Goal: Information Seeking & Learning: Learn about a topic

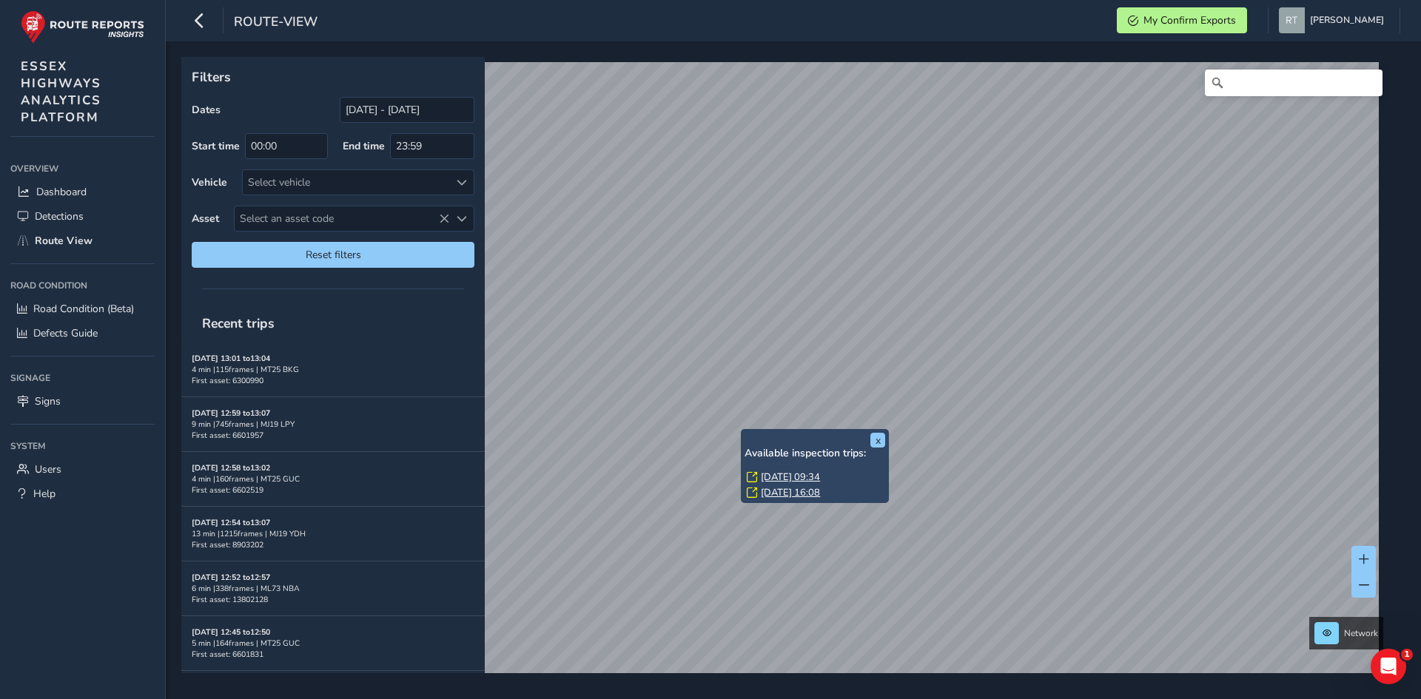
click at [781, 473] on link "Wed, 27 Aug, 09:34" at bounding box center [790, 477] width 59 height 13
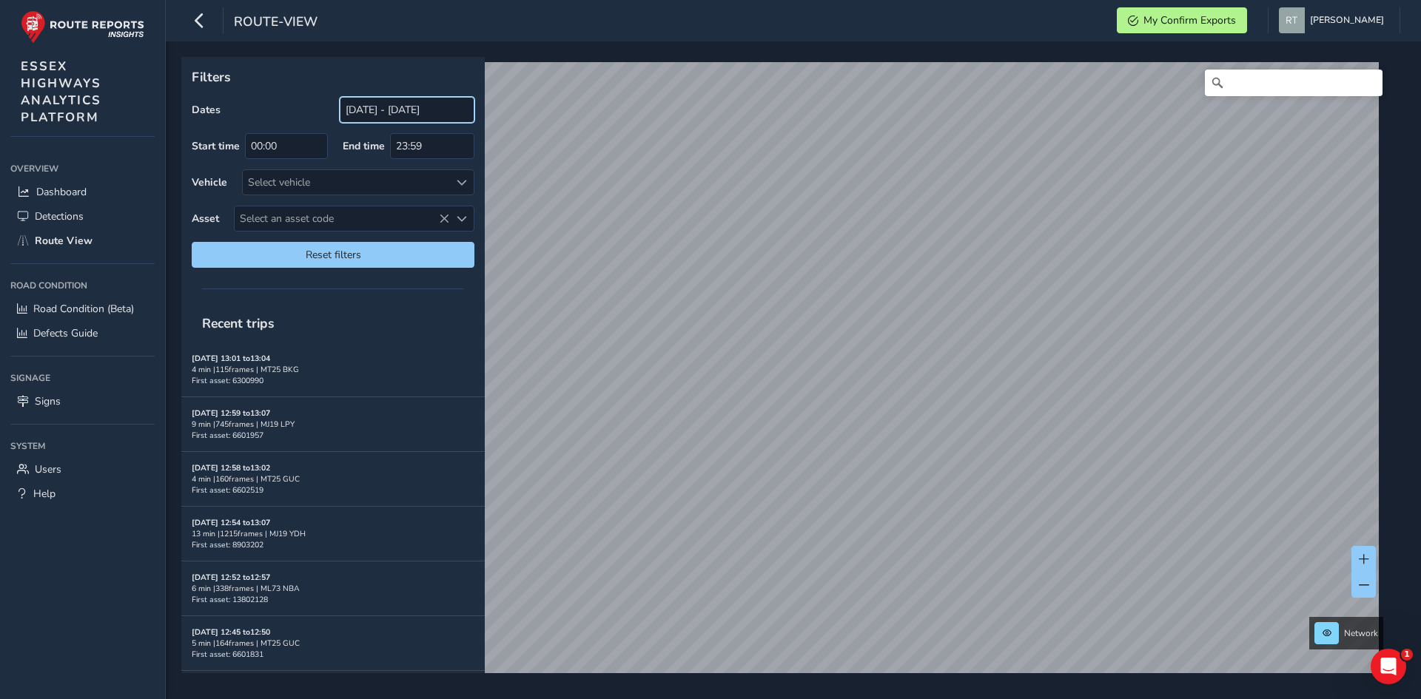
click at [383, 117] on input "[DATE] - [DATE]" at bounding box center [407, 110] width 135 height 26
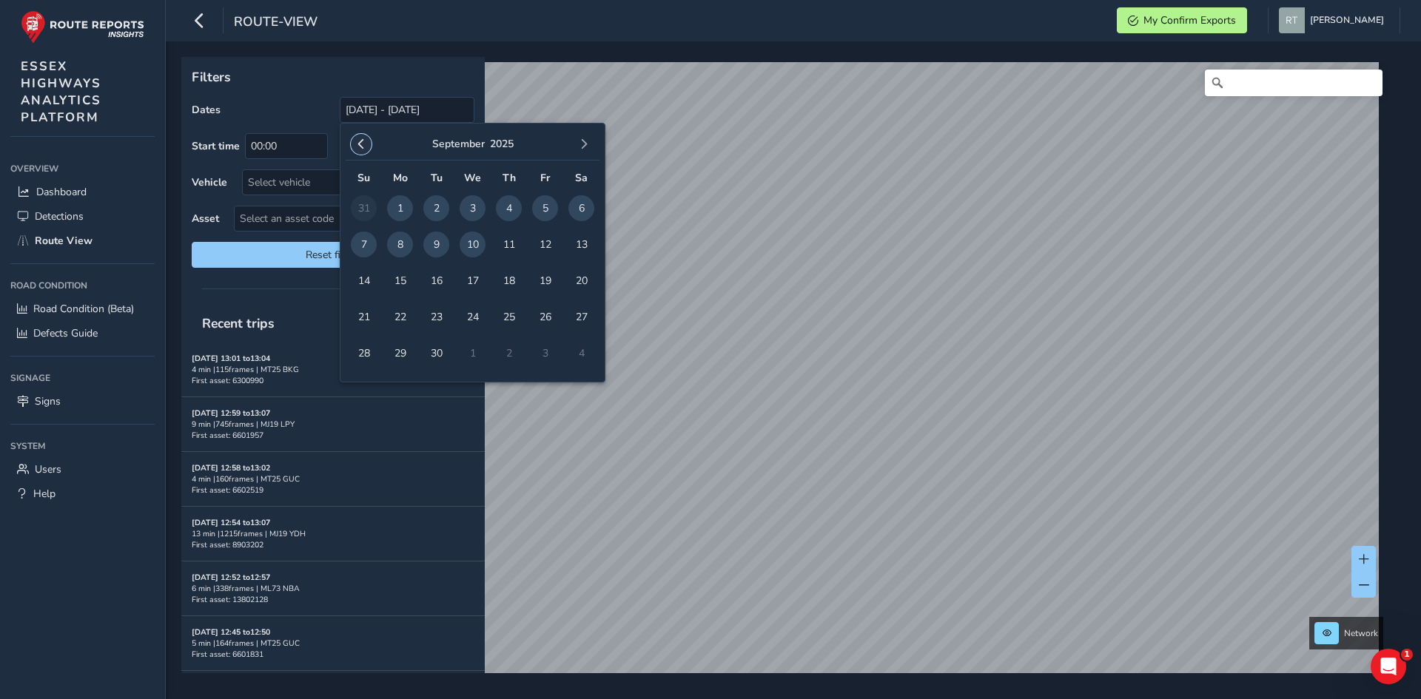
click at [357, 147] on span "button" at bounding box center [361, 144] width 10 height 10
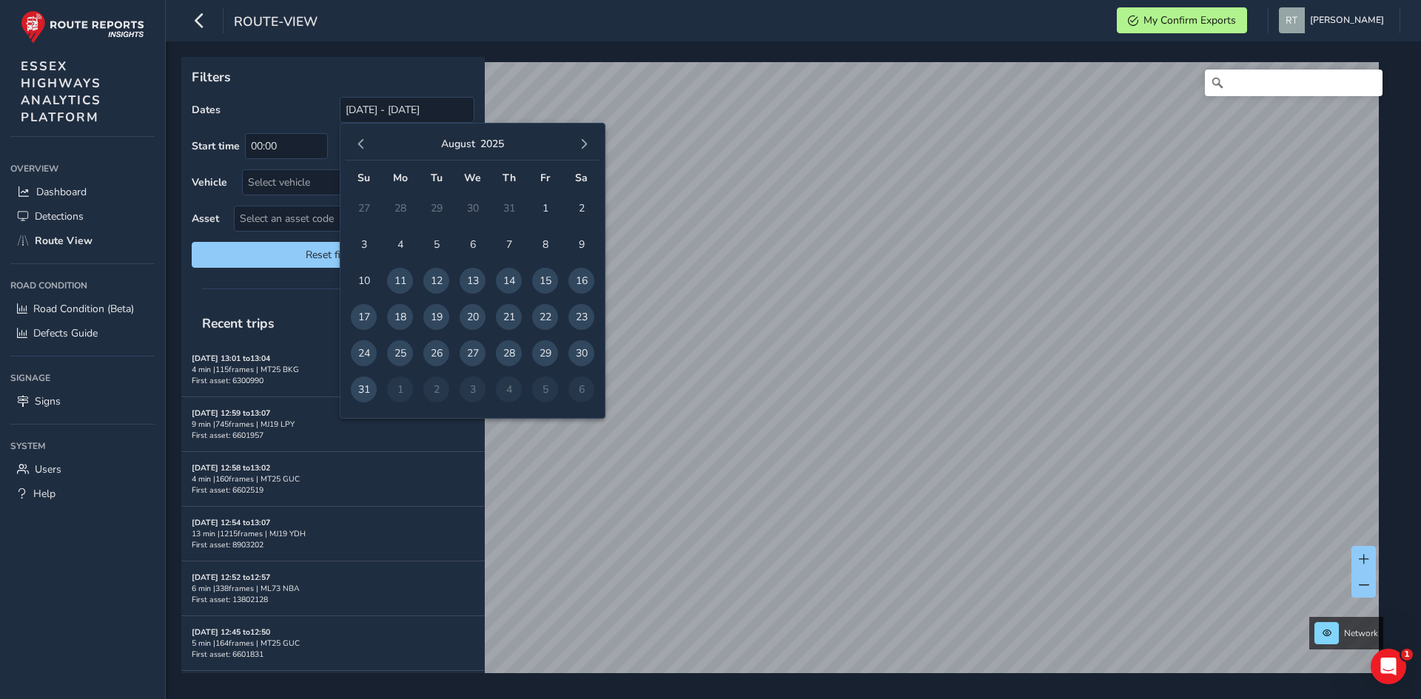
click at [357, 147] on span "button" at bounding box center [361, 144] width 10 height 10
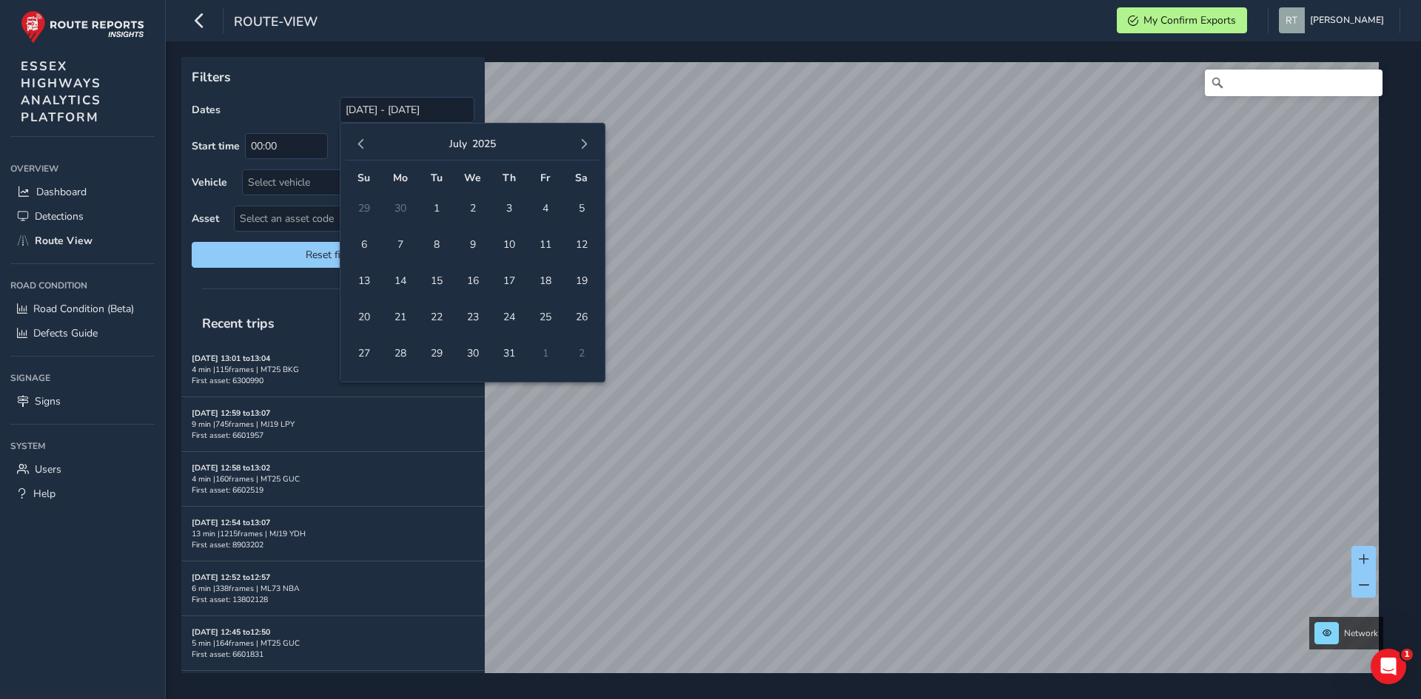
click at [357, 147] on span "button" at bounding box center [361, 144] width 10 height 10
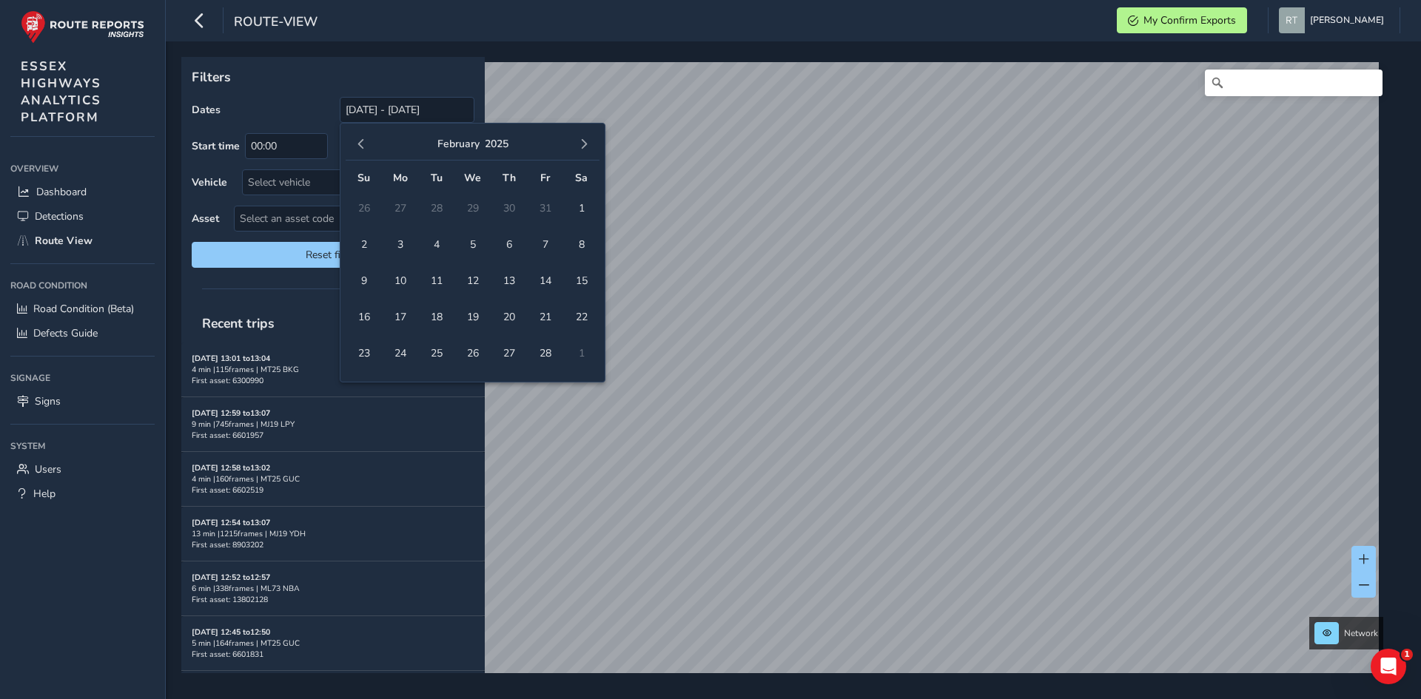
click at [357, 147] on span "button" at bounding box center [361, 144] width 10 height 10
click at [462, 206] on span "1" at bounding box center [473, 208] width 26 height 26
click at [583, 134] on button "button" at bounding box center [583, 144] width 21 height 21
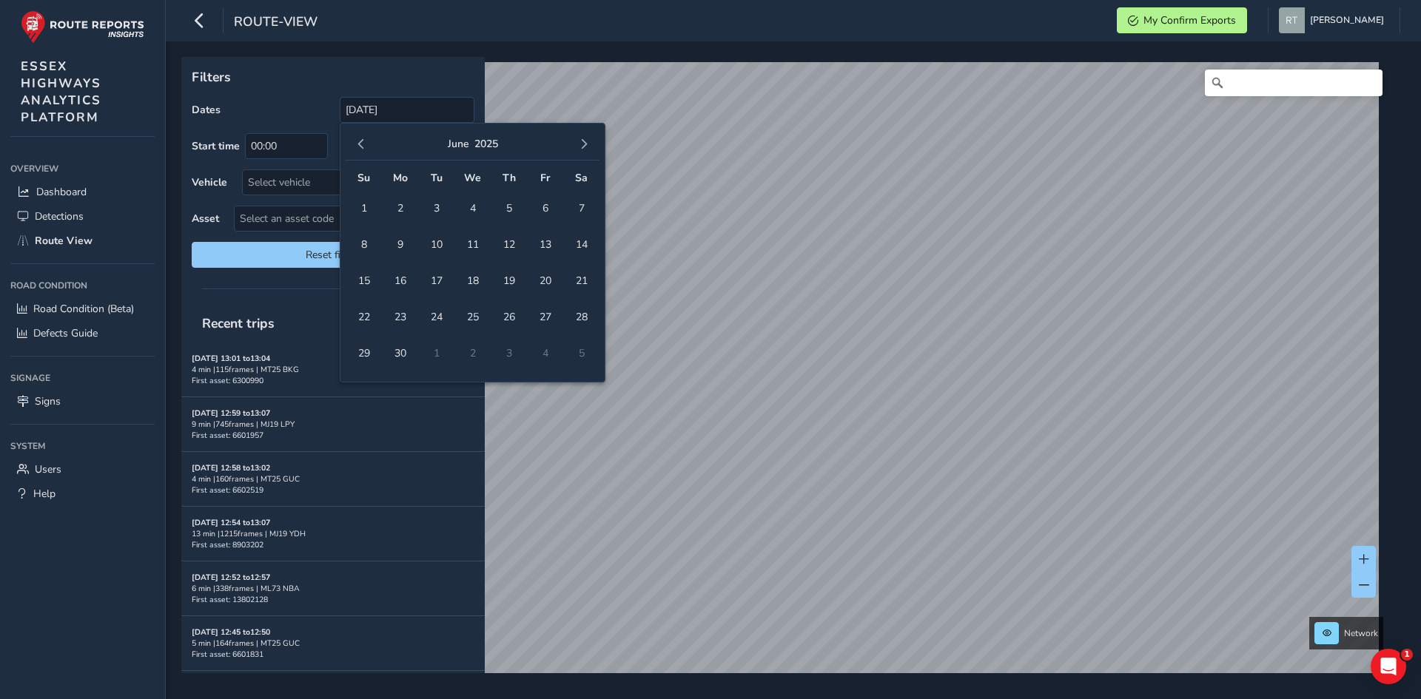
click at [583, 134] on button "button" at bounding box center [583, 144] width 21 height 21
click at [585, 282] on span "20" at bounding box center [581, 281] width 26 height 26
type input "01/01/2025 - 20/09/2025"
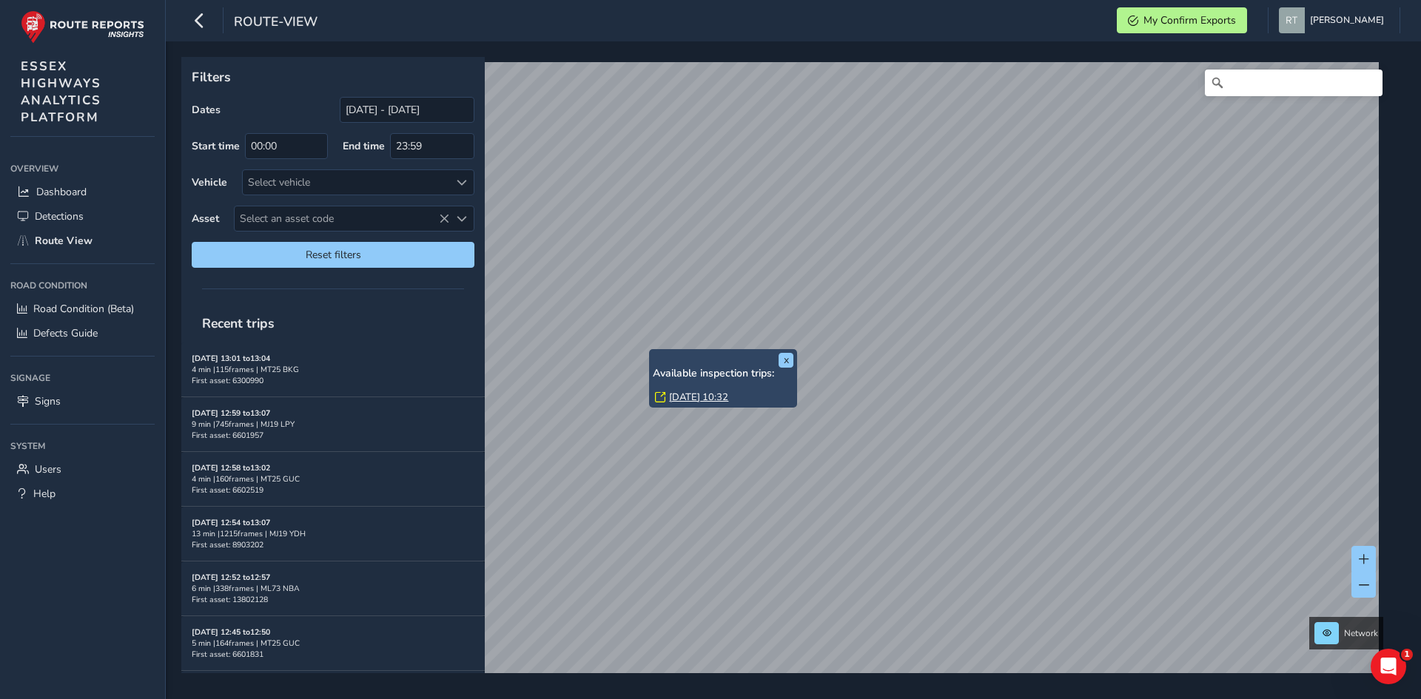
click at [682, 400] on link "Mon, 28 Jul, 10:32" at bounding box center [698, 397] width 59 height 13
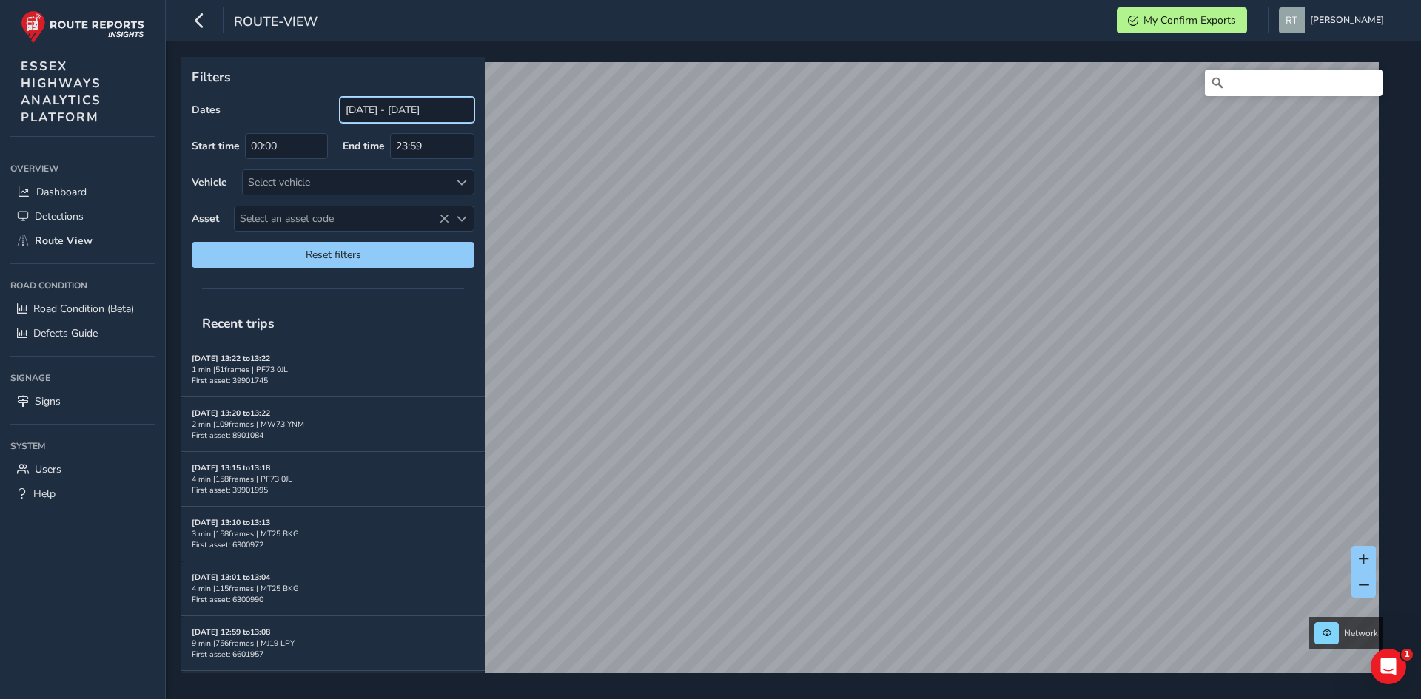
click at [374, 115] on input "[DATE] - [DATE]" at bounding box center [407, 110] width 135 height 26
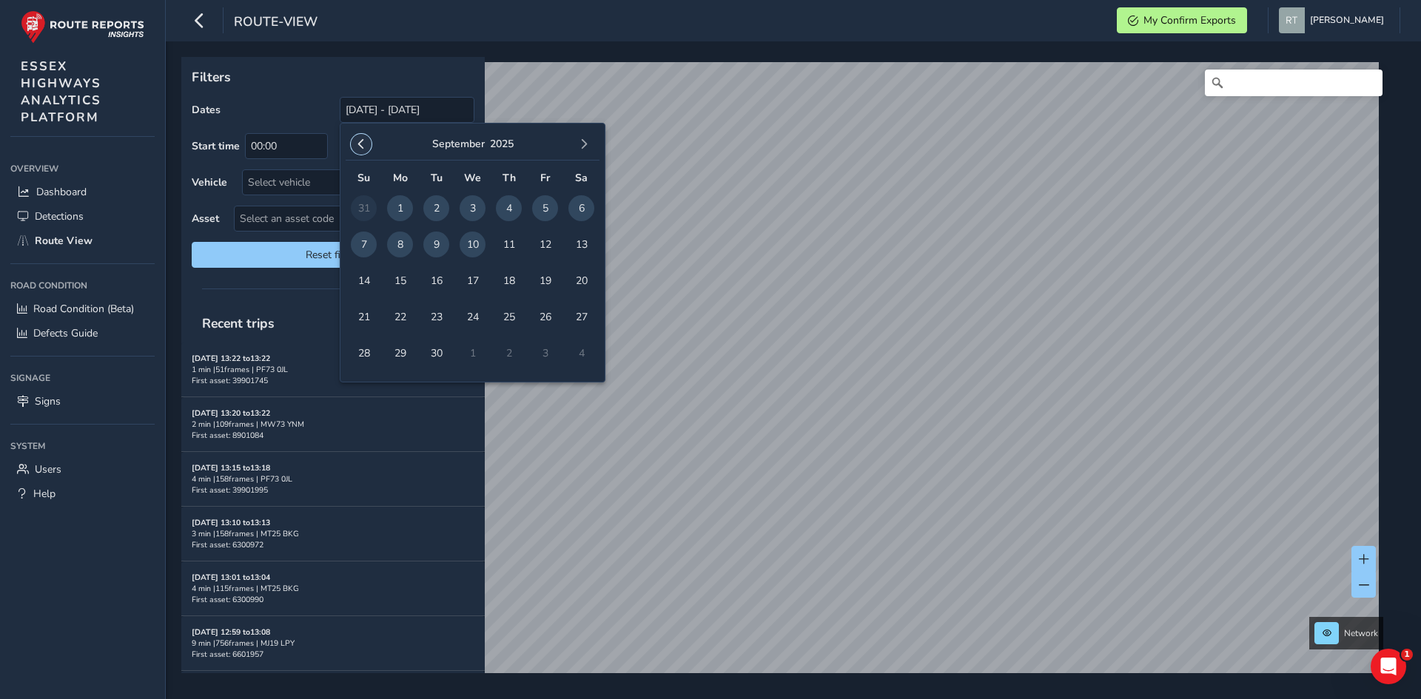
click at [366, 152] on button "button" at bounding box center [361, 144] width 21 height 21
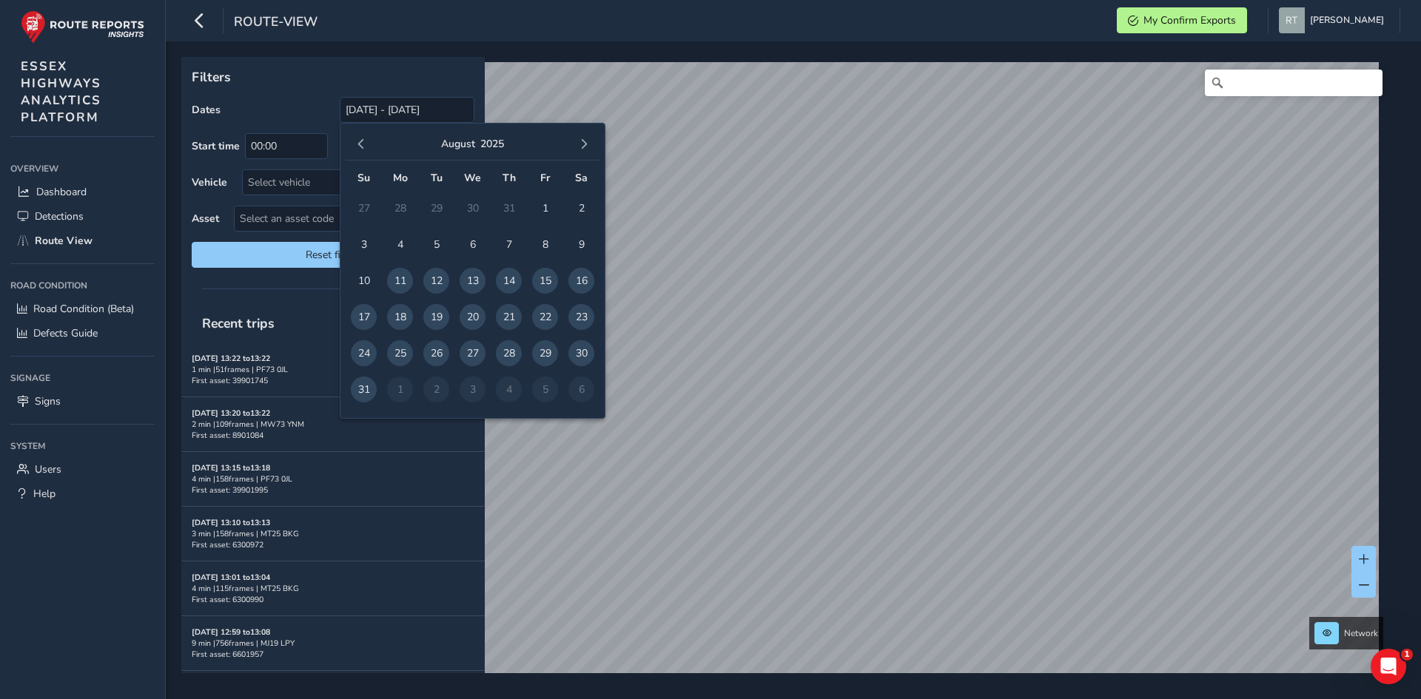
click at [366, 152] on button "button" at bounding box center [361, 144] width 21 height 21
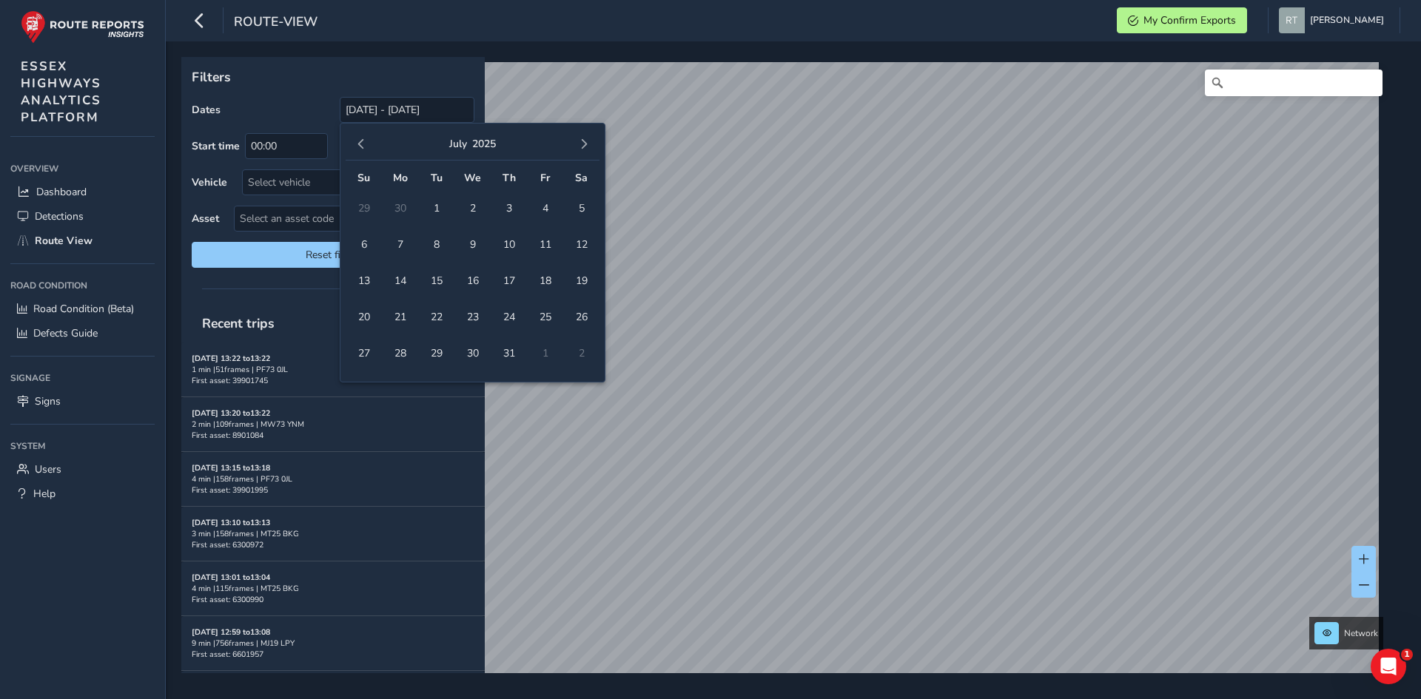
click at [366, 152] on button "button" at bounding box center [361, 144] width 21 height 21
click at [473, 208] on span "1" at bounding box center [473, 208] width 26 height 26
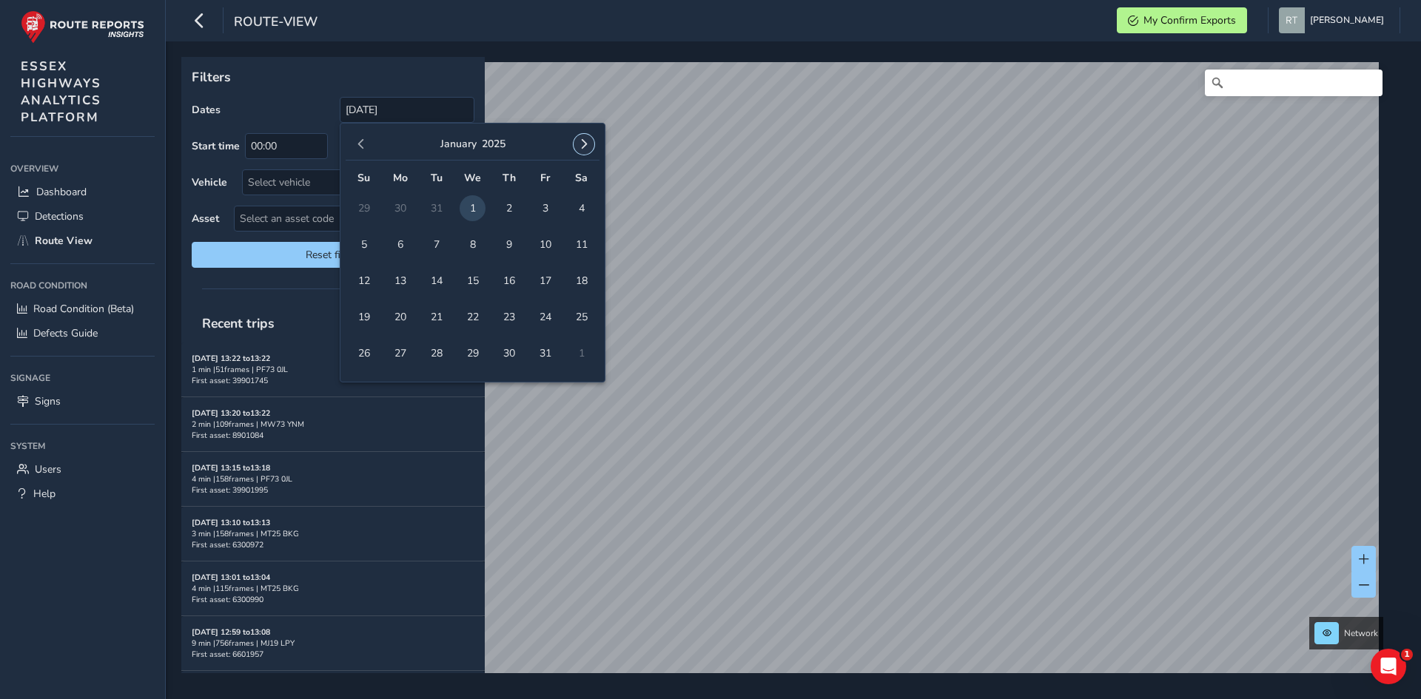
click at [578, 146] on button "button" at bounding box center [583, 144] width 21 height 21
click at [579, 146] on span "button" at bounding box center [584, 144] width 10 height 10
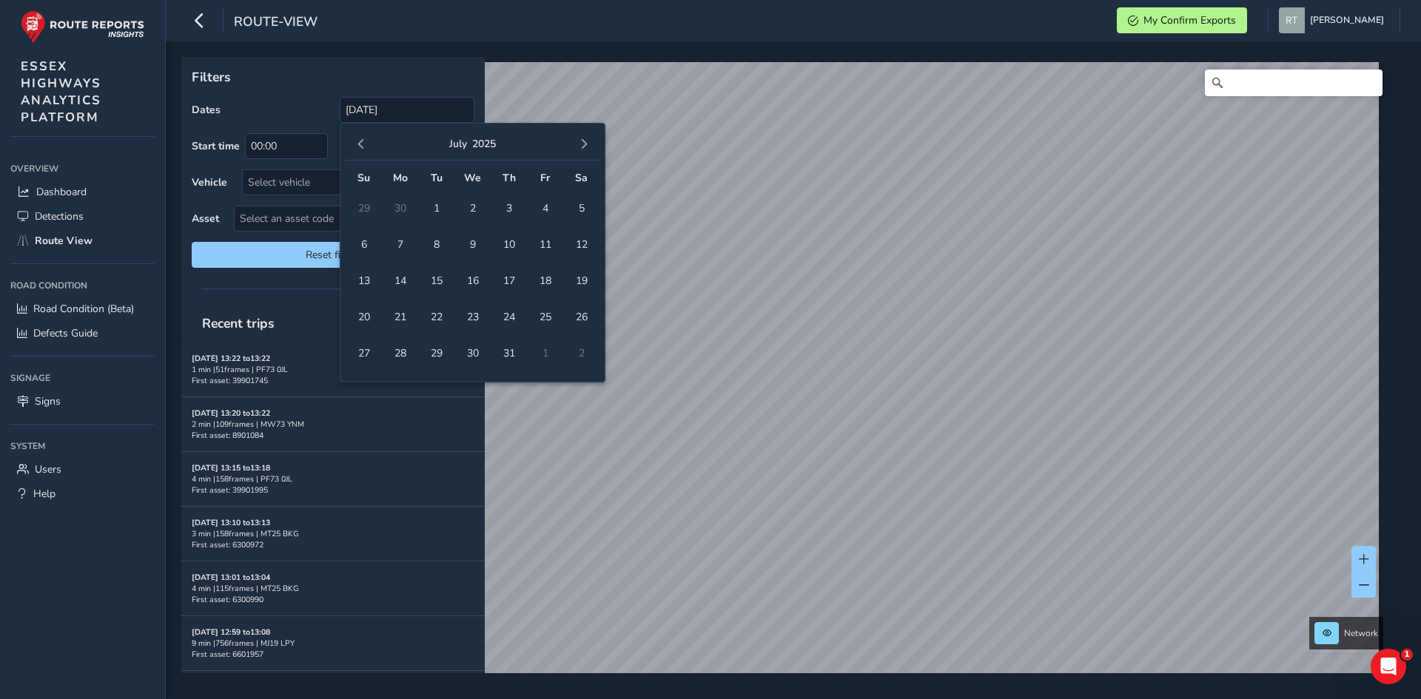
click at [579, 146] on span "button" at bounding box center [584, 144] width 10 height 10
click at [586, 284] on span "20" at bounding box center [581, 281] width 26 height 26
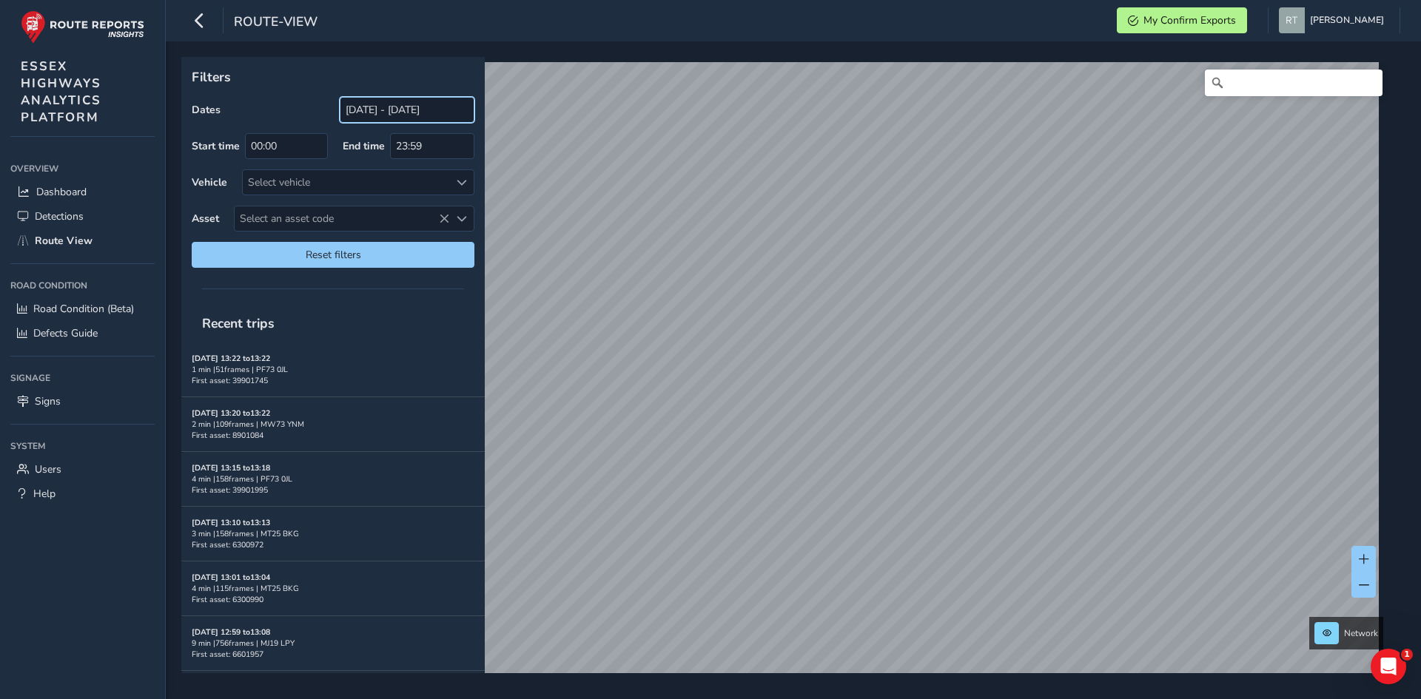
click at [377, 103] on input "01/01/2025 - 20/09/2025" at bounding box center [407, 110] width 135 height 26
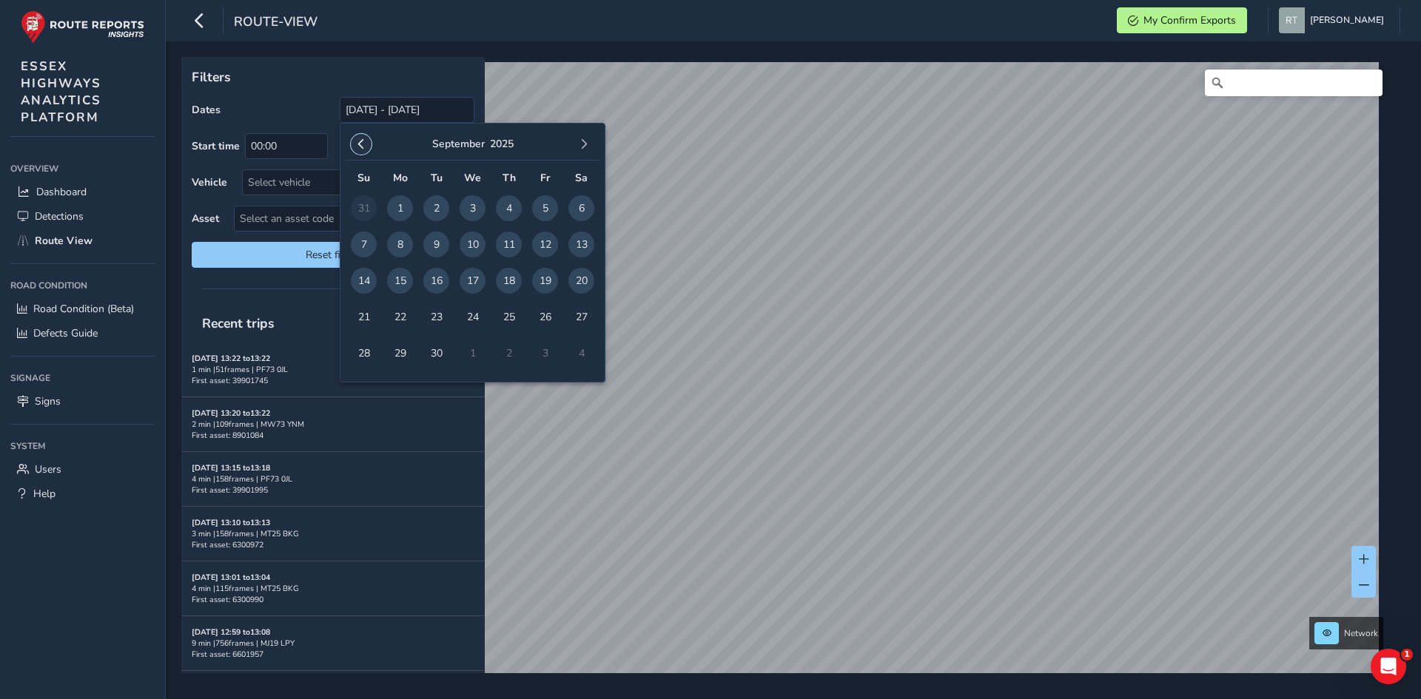
click at [369, 147] on button "button" at bounding box center [361, 144] width 21 height 21
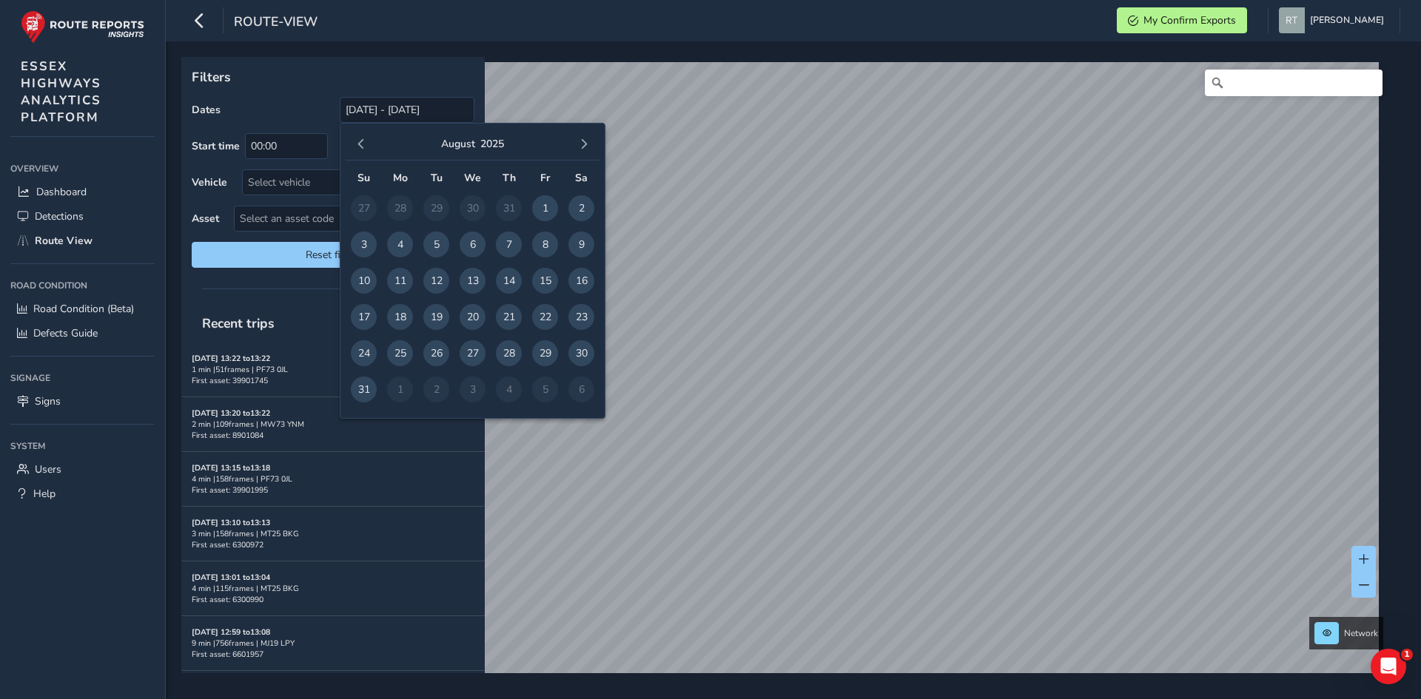
click at [369, 147] on button "button" at bounding box center [361, 144] width 21 height 21
click at [365, 154] on button "button" at bounding box center [361, 144] width 21 height 21
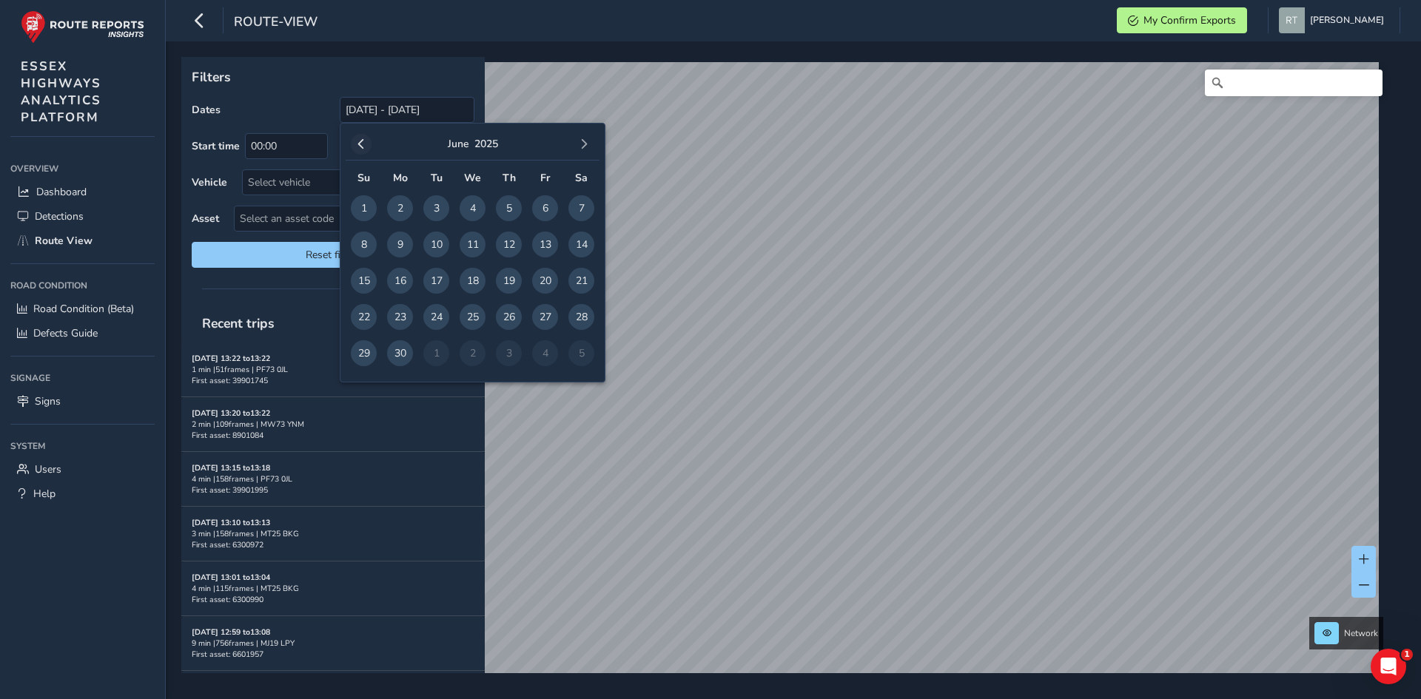
click at [365, 152] on button "button" at bounding box center [361, 144] width 21 height 21
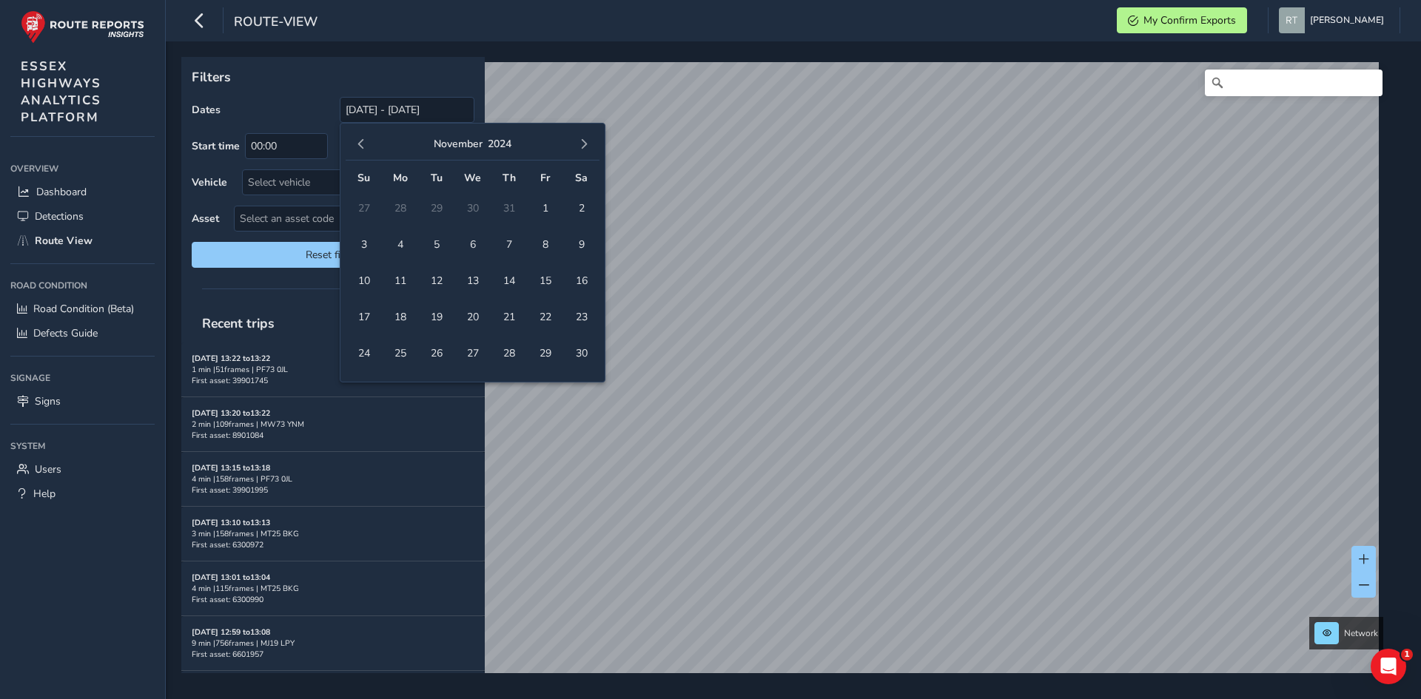
click at [365, 152] on button "button" at bounding box center [361, 144] width 21 height 21
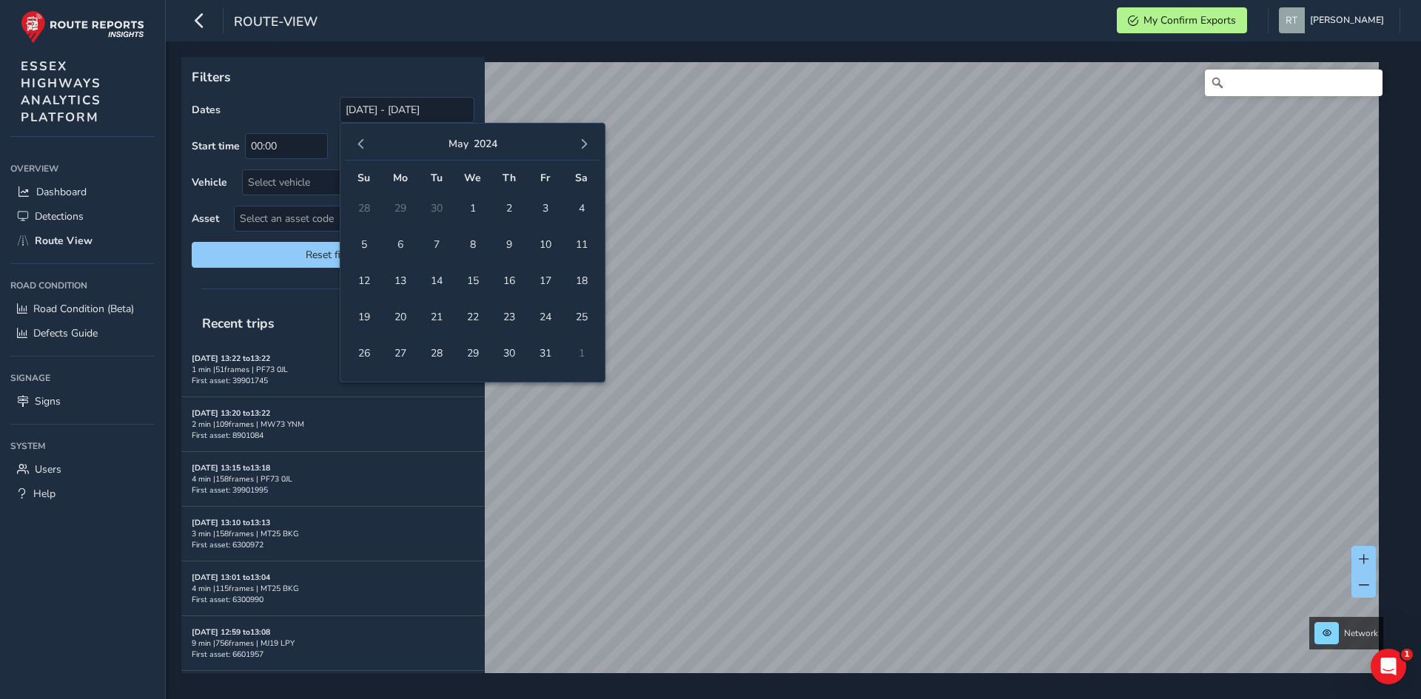
click at [365, 152] on button "button" at bounding box center [361, 144] width 21 height 21
drag, startPoint x: 407, startPoint y: 208, endPoint x: 414, endPoint y: 202, distance: 8.9
click at [406, 207] on span "1" at bounding box center [400, 208] width 26 height 26
click at [586, 147] on span "button" at bounding box center [584, 144] width 10 height 10
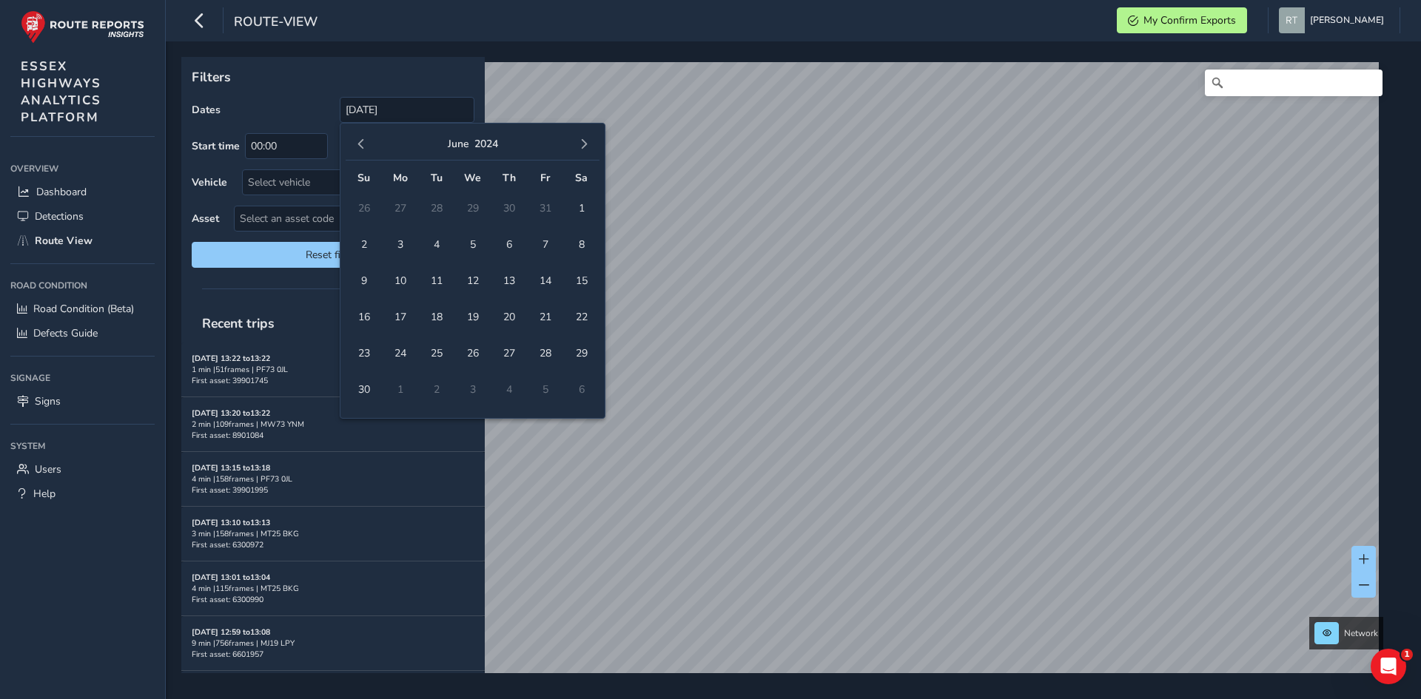
click at [586, 147] on span "button" at bounding box center [584, 144] width 10 height 10
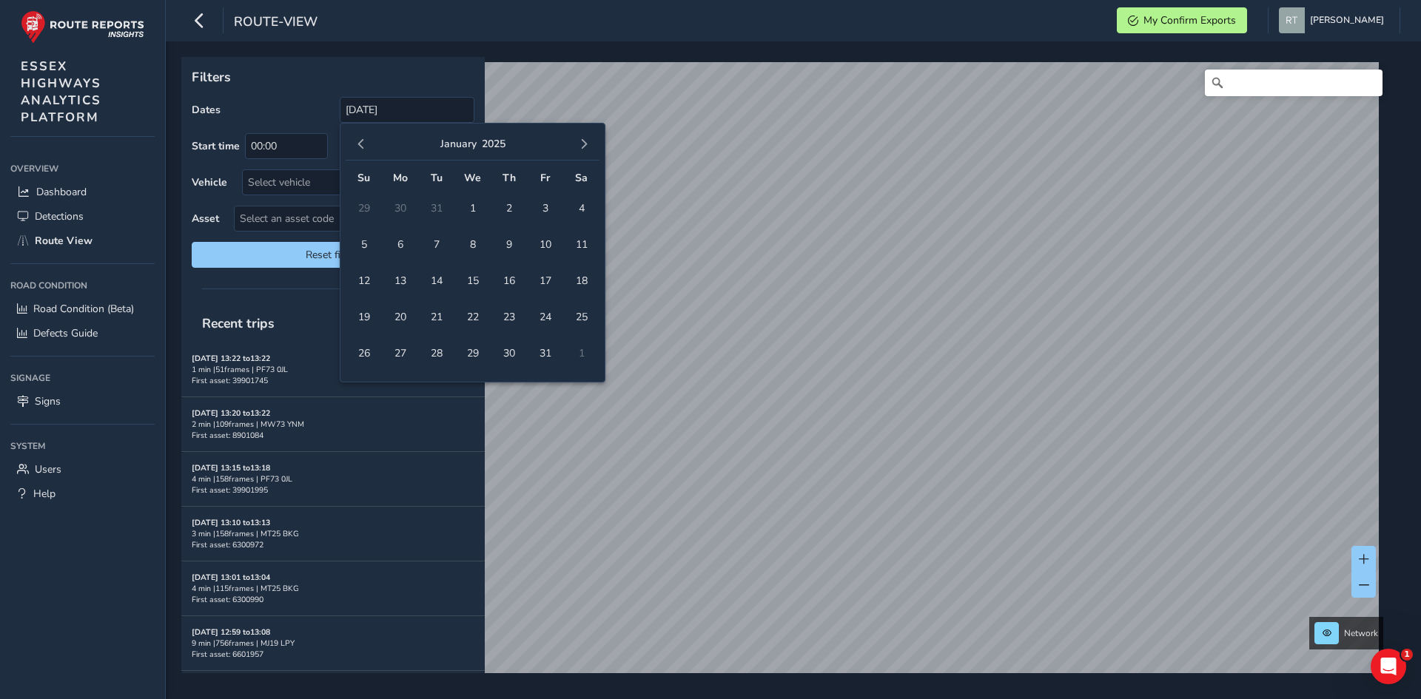
click at [586, 147] on span "button" at bounding box center [584, 144] width 10 height 10
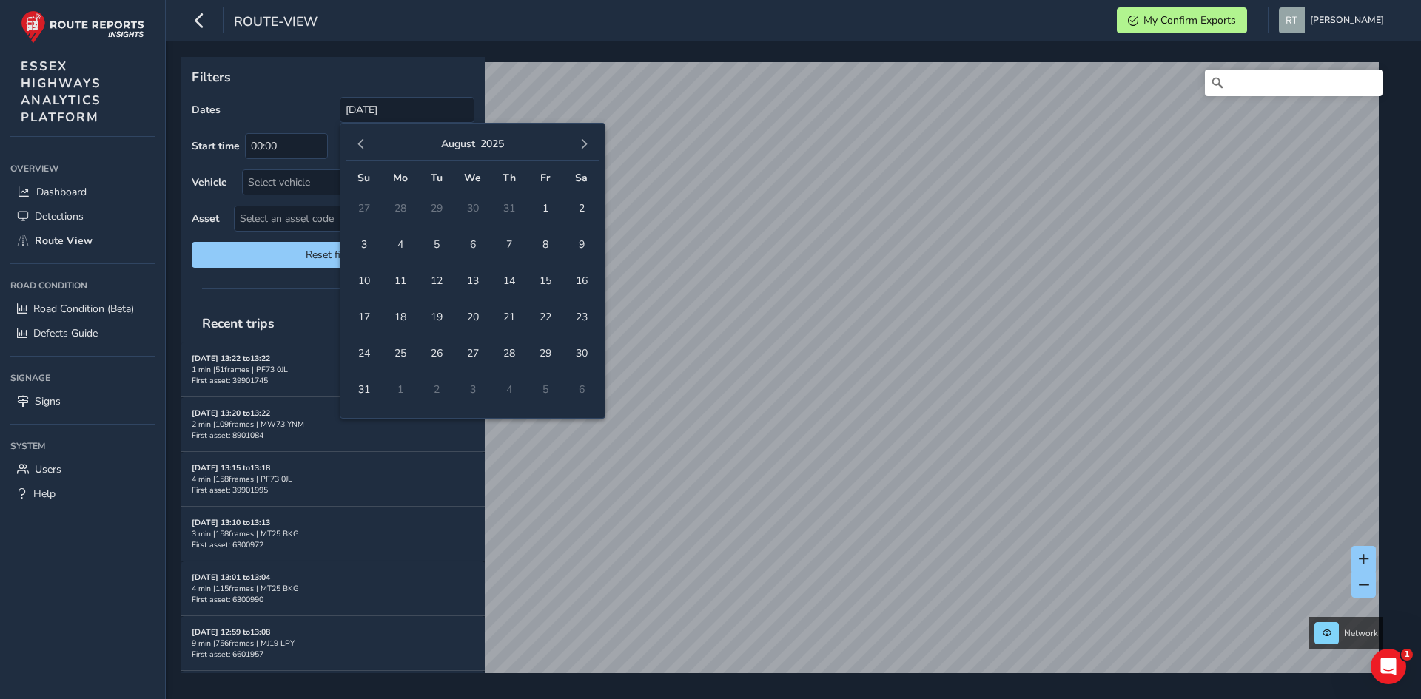
click at [586, 147] on span "button" at bounding box center [584, 144] width 10 height 10
click at [475, 216] on span "1" at bounding box center [473, 208] width 26 height 26
type input "01/04/2024 - 01/10/2025"
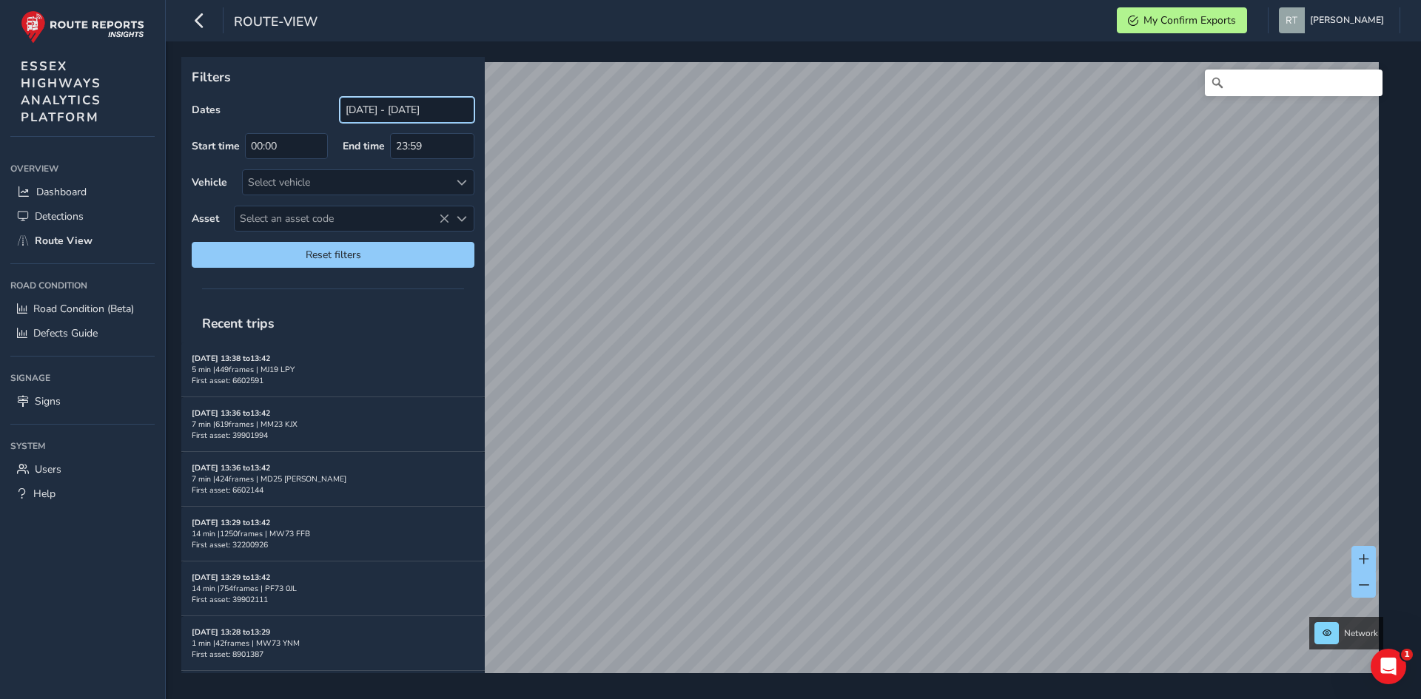
click at [380, 110] on input "[DATE] - [DATE]" at bounding box center [407, 110] width 135 height 26
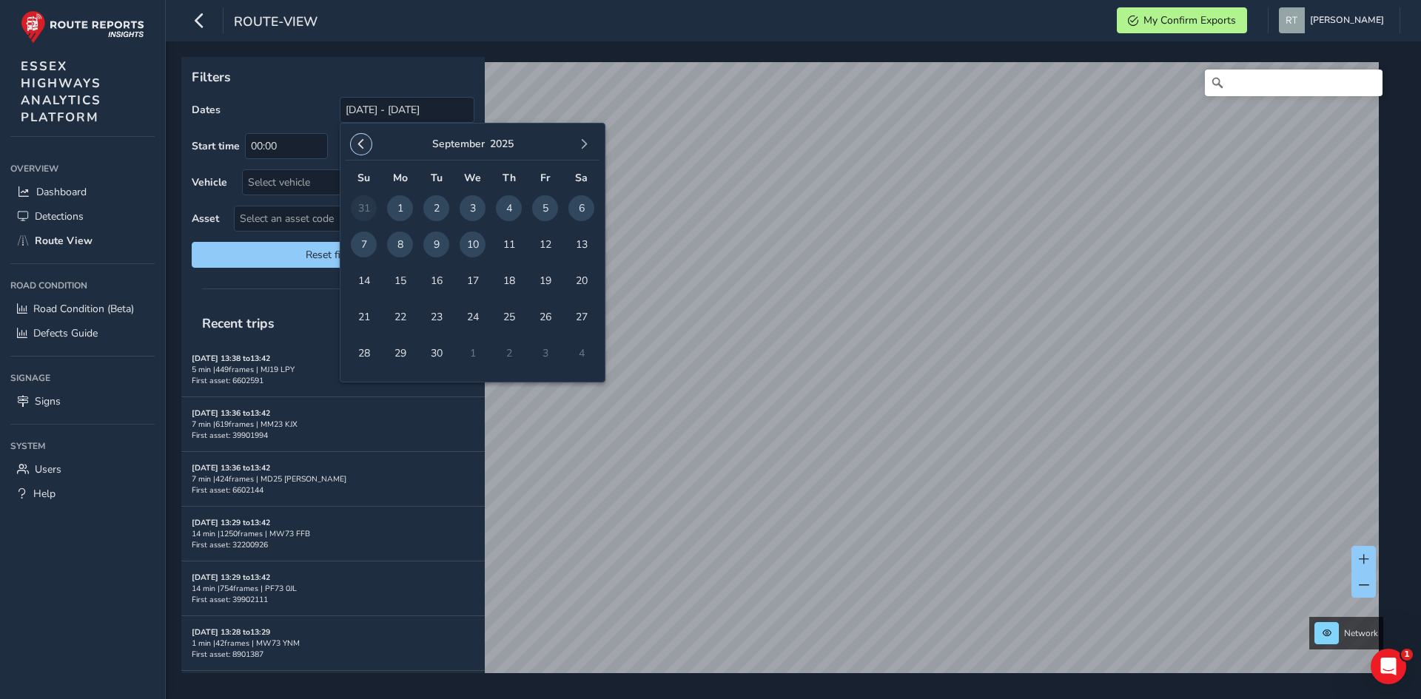
click at [364, 143] on span "button" at bounding box center [361, 144] width 10 height 10
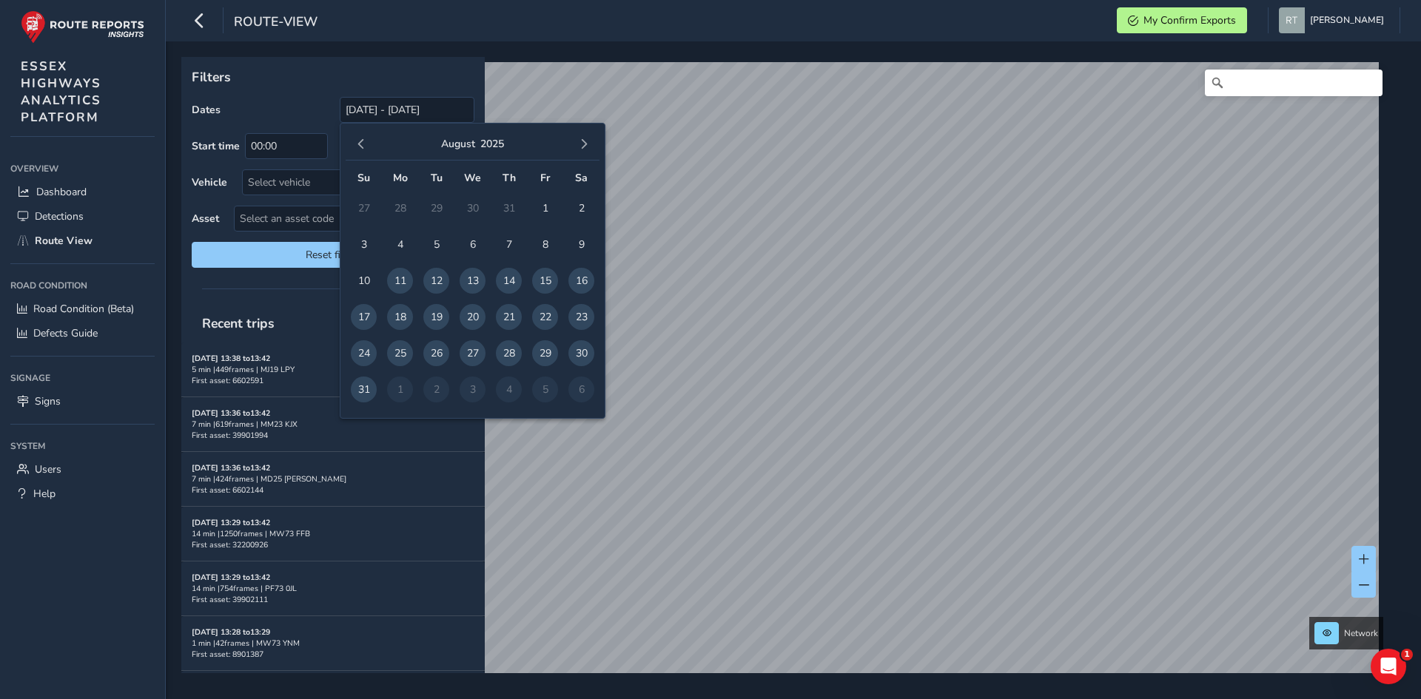
click at [364, 143] on span "button" at bounding box center [361, 144] width 10 height 10
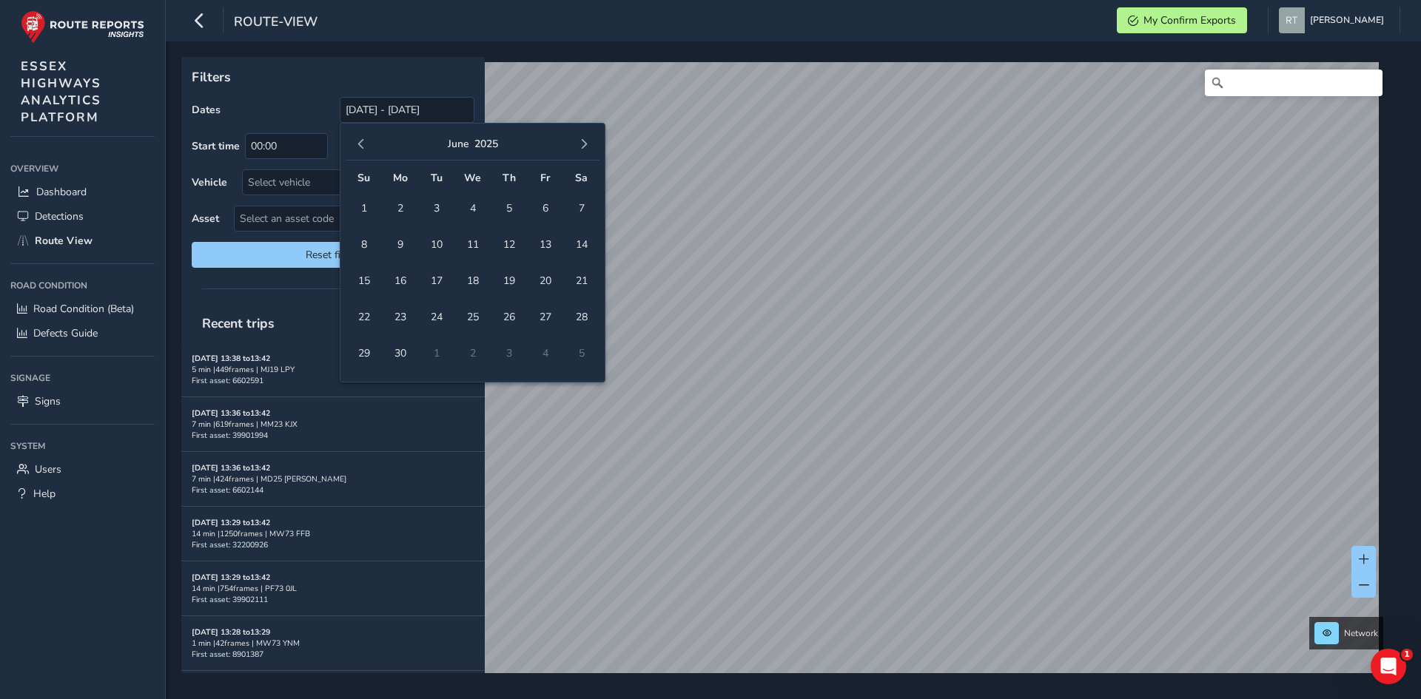
click at [364, 143] on span "button" at bounding box center [361, 144] width 10 height 10
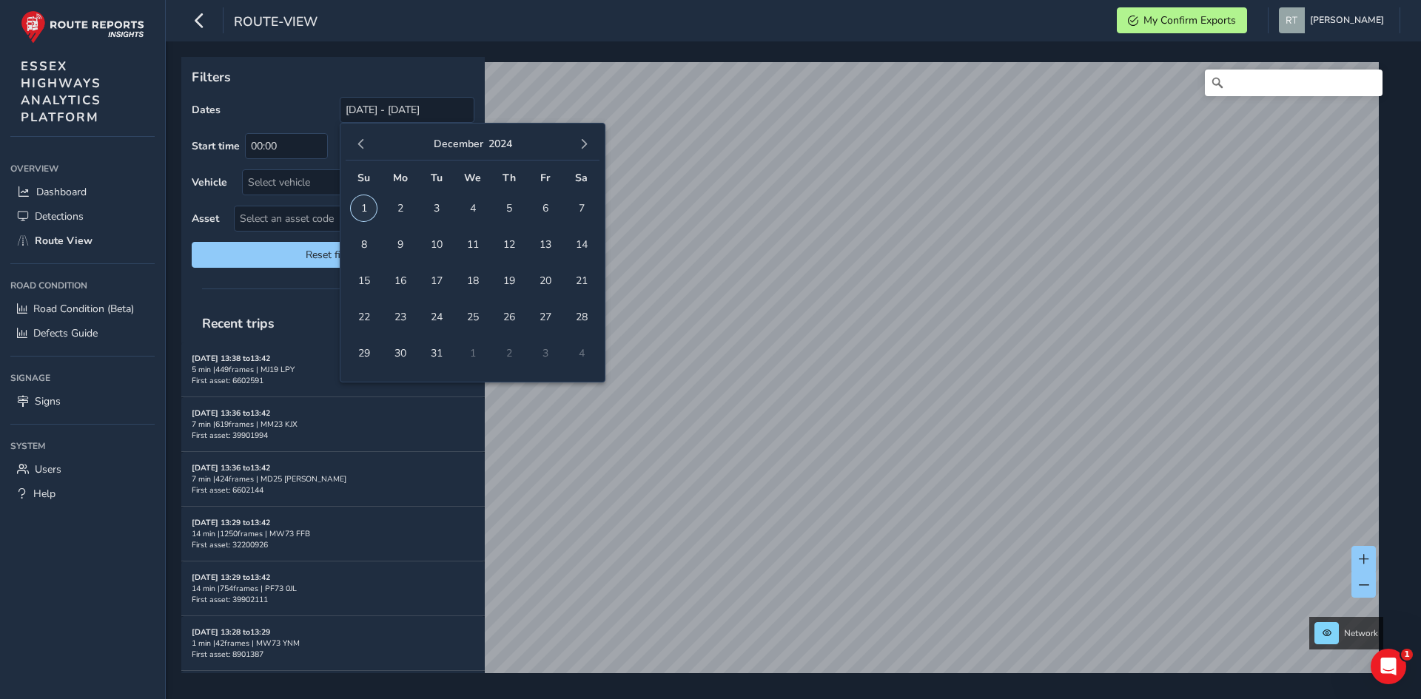
click at [370, 206] on span "1" at bounding box center [364, 208] width 26 height 26
click at [579, 144] on span "button" at bounding box center [584, 144] width 10 height 10
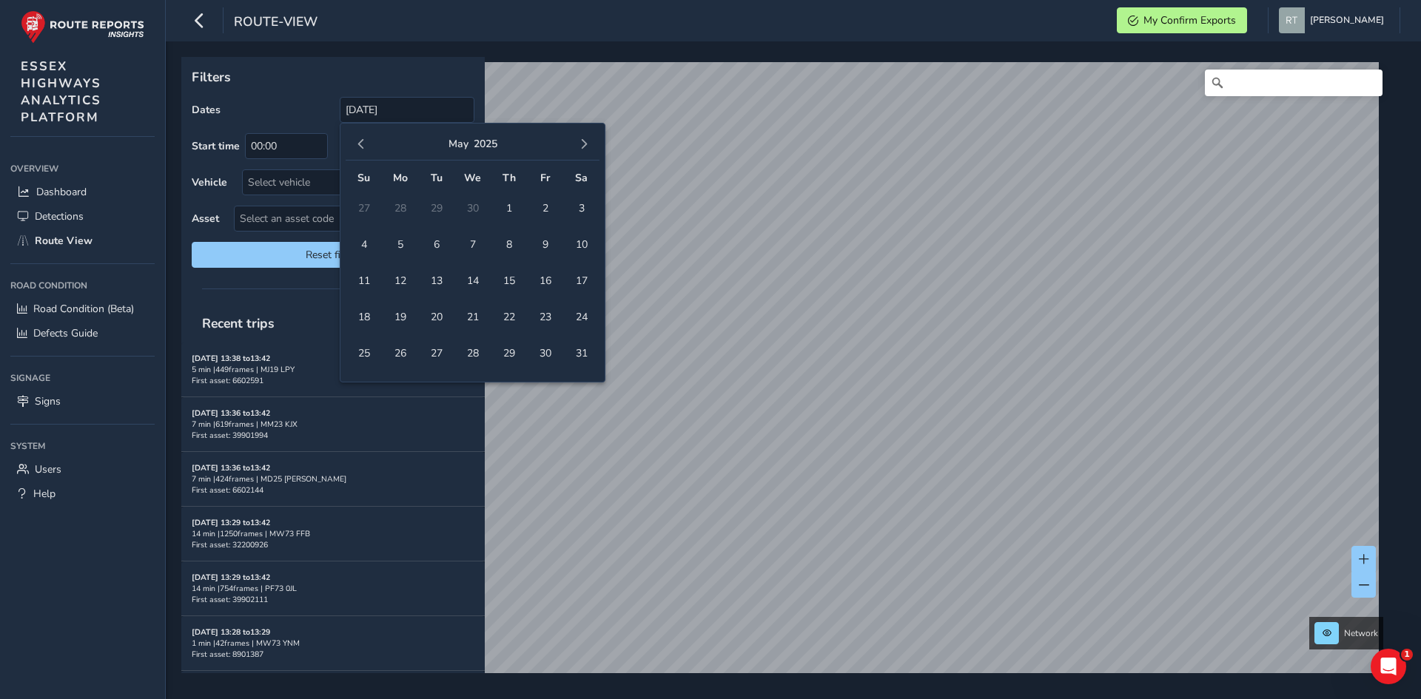
click at [579, 144] on span "button" at bounding box center [584, 144] width 10 height 10
click at [584, 280] on span "20" at bounding box center [581, 281] width 26 height 26
type input "01/12/2024 - 20/09/2025"
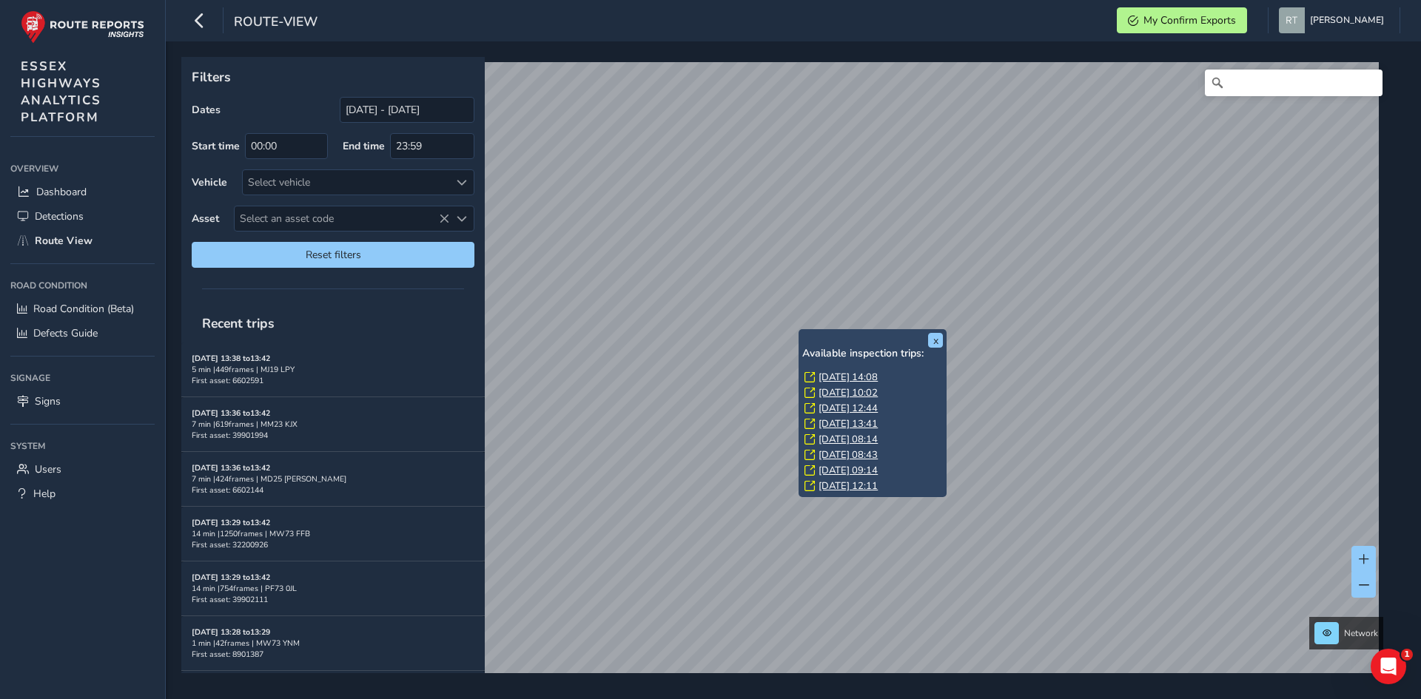
click at [832, 380] on link "Mon, 21 Jul, 14:08" at bounding box center [847, 377] width 59 height 13
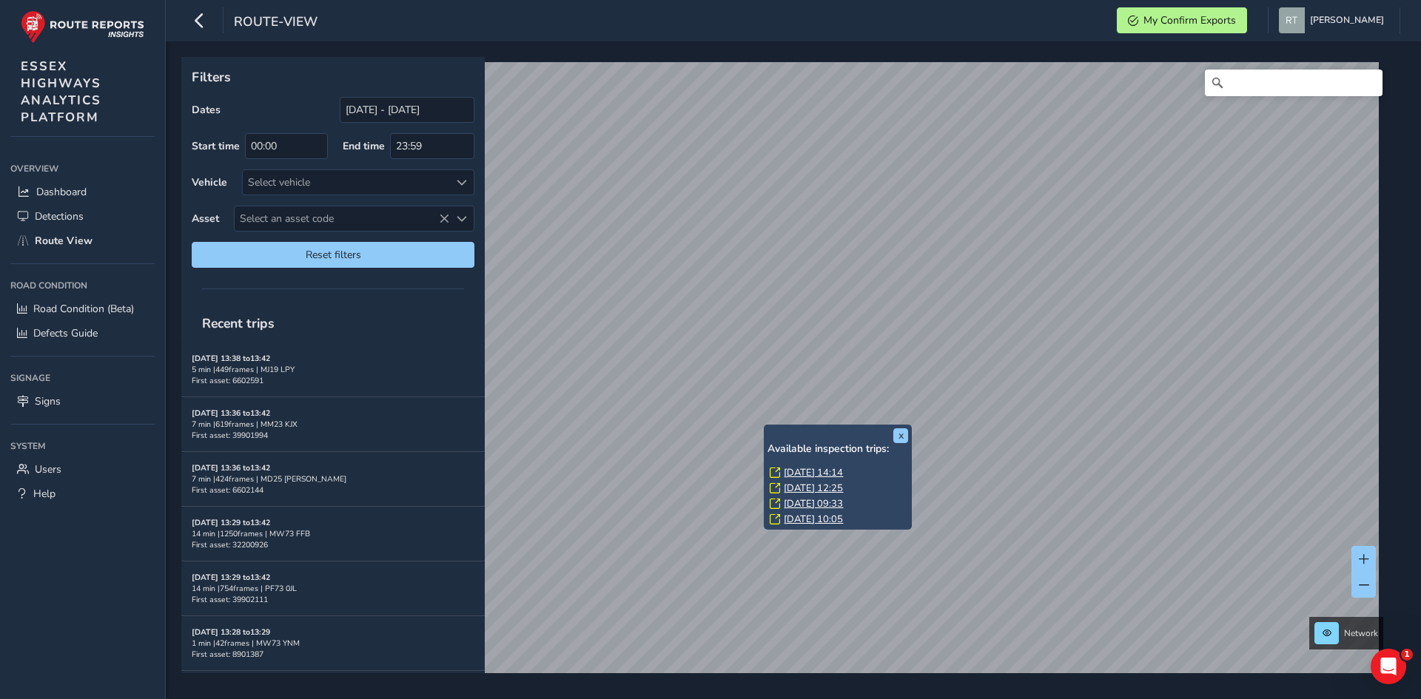
click at [815, 471] on link "[DATE] 14:14" at bounding box center [813, 472] width 59 height 13
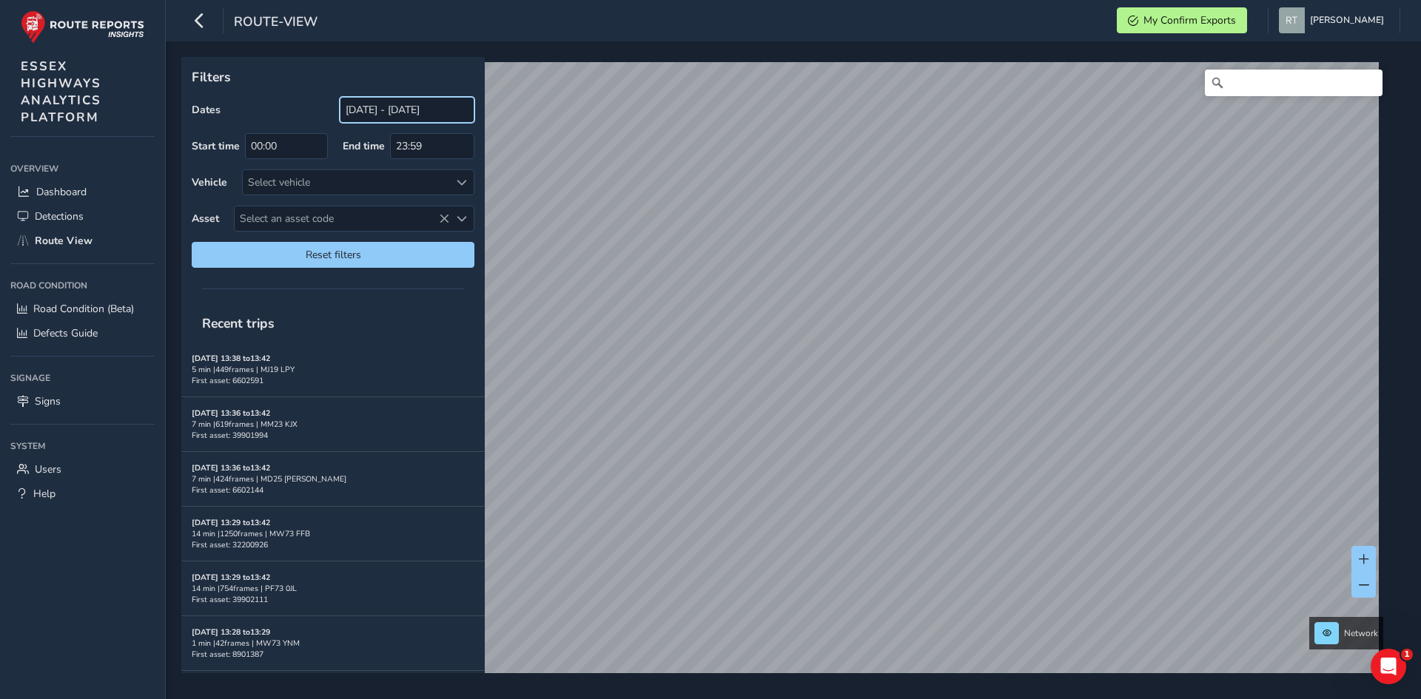
click at [378, 112] on input "[DATE] - [DATE]" at bounding box center [407, 110] width 135 height 26
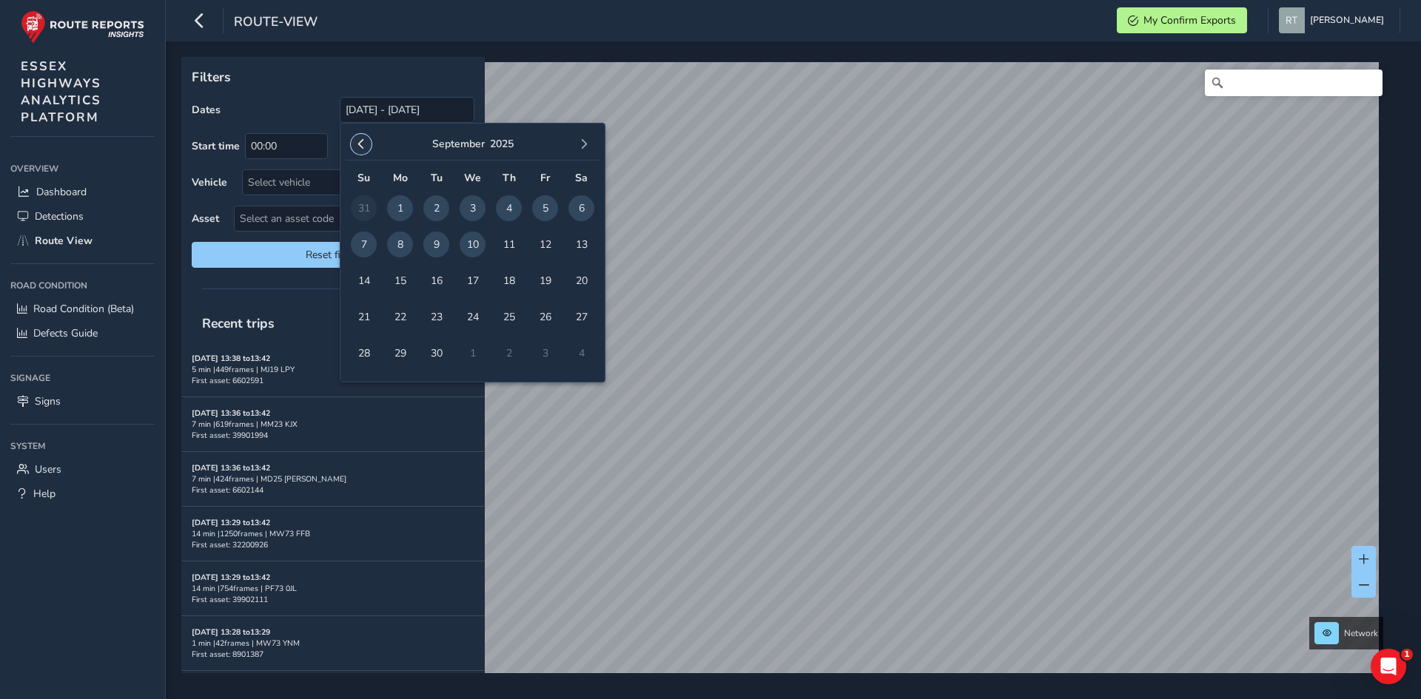
click at [364, 147] on span "button" at bounding box center [361, 144] width 10 height 10
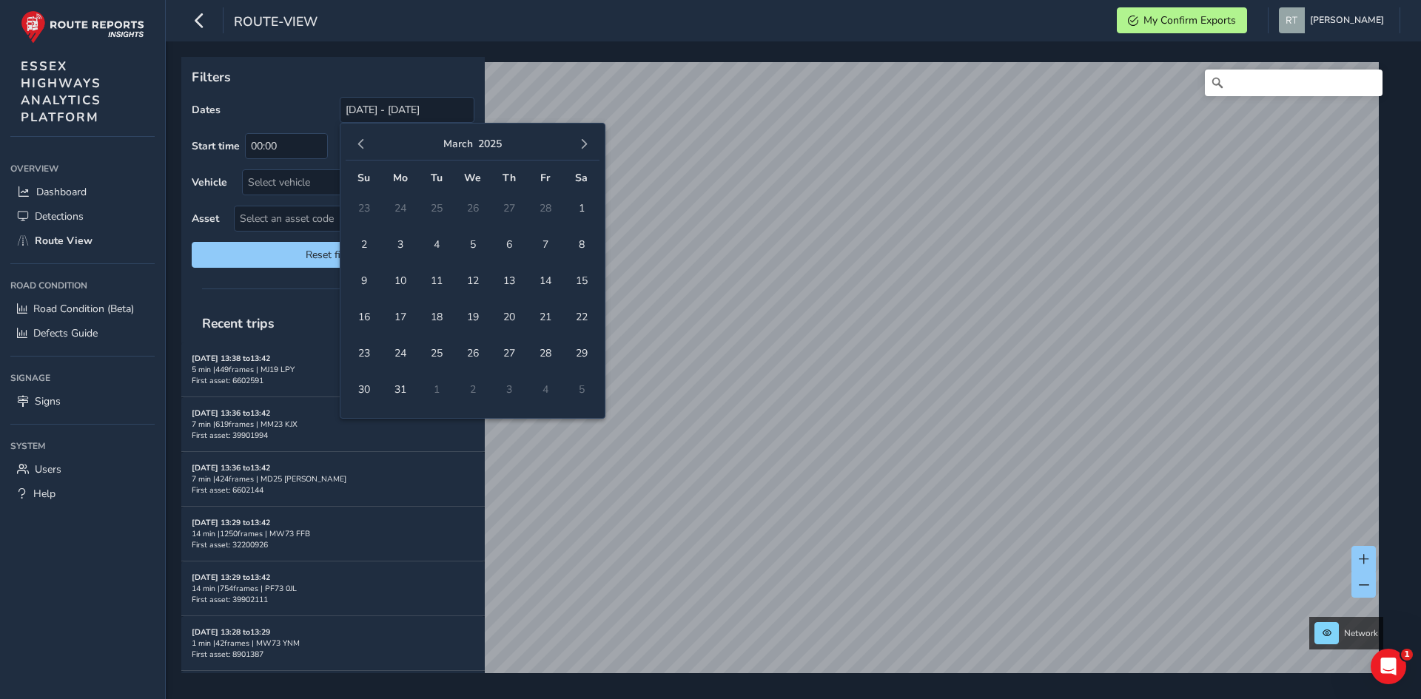
click at [364, 147] on span "button" at bounding box center [361, 144] width 10 height 10
click at [368, 209] on span "1" at bounding box center [364, 208] width 26 height 26
click at [586, 144] on span "button" at bounding box center [584, 144] width 10 height 10
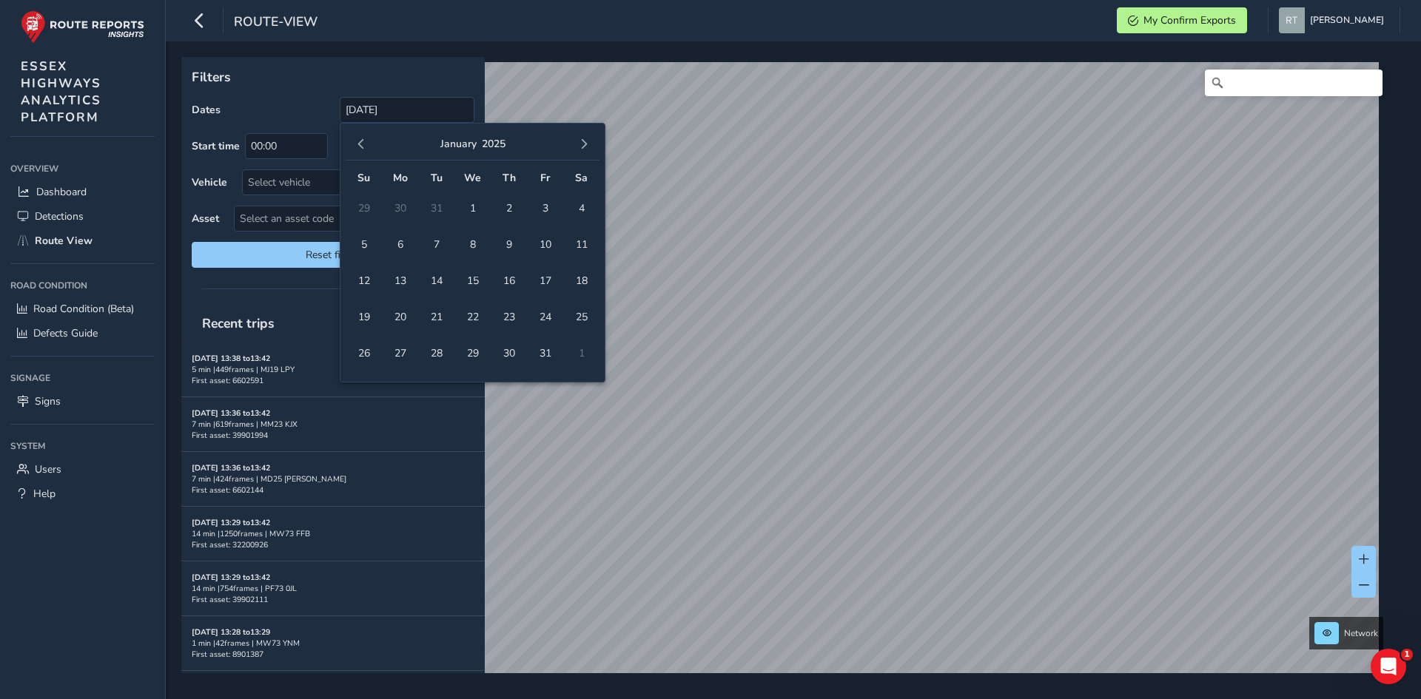
click at [586, 144] on span "button" at bounding box center [584, 144] width 10 height 10
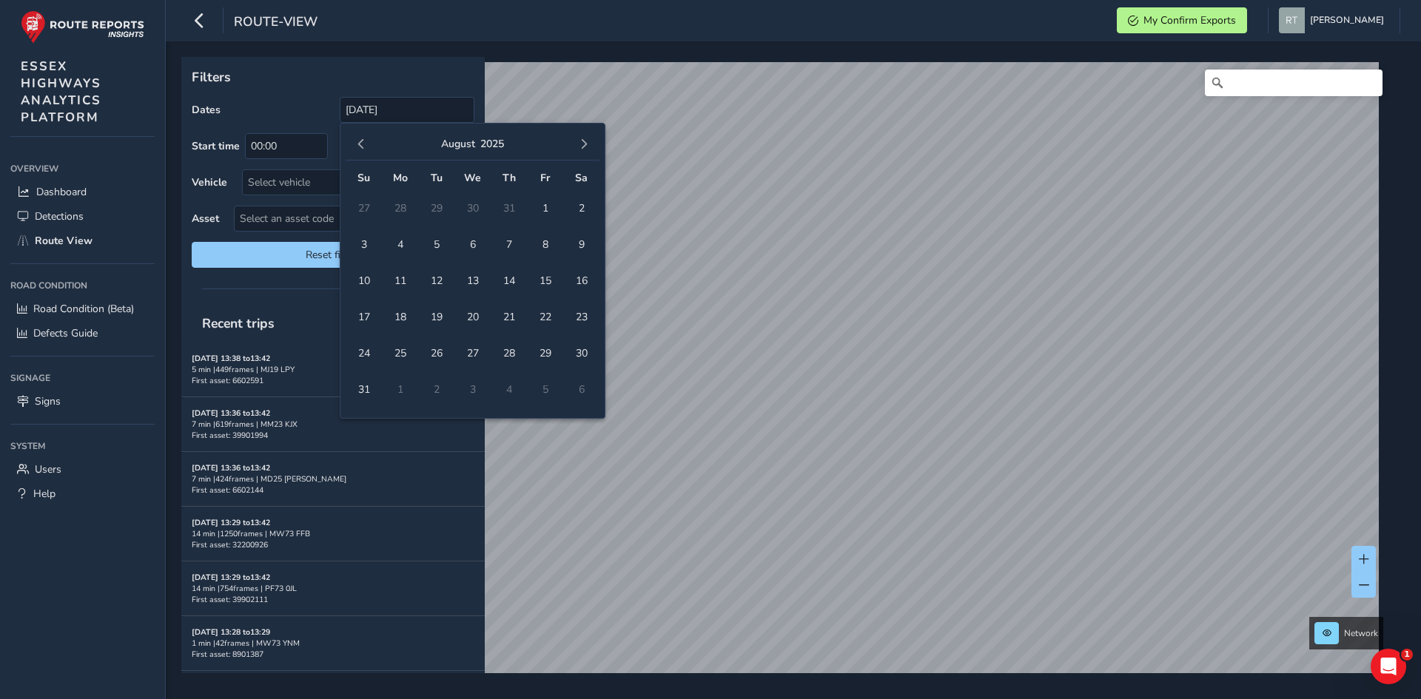
click at [586, 144] on span "button" at bounding box center [584, 144] width 10 height 10
click at [364, 147] on span "button" at bounding box center [361, 144] width 10 height 10
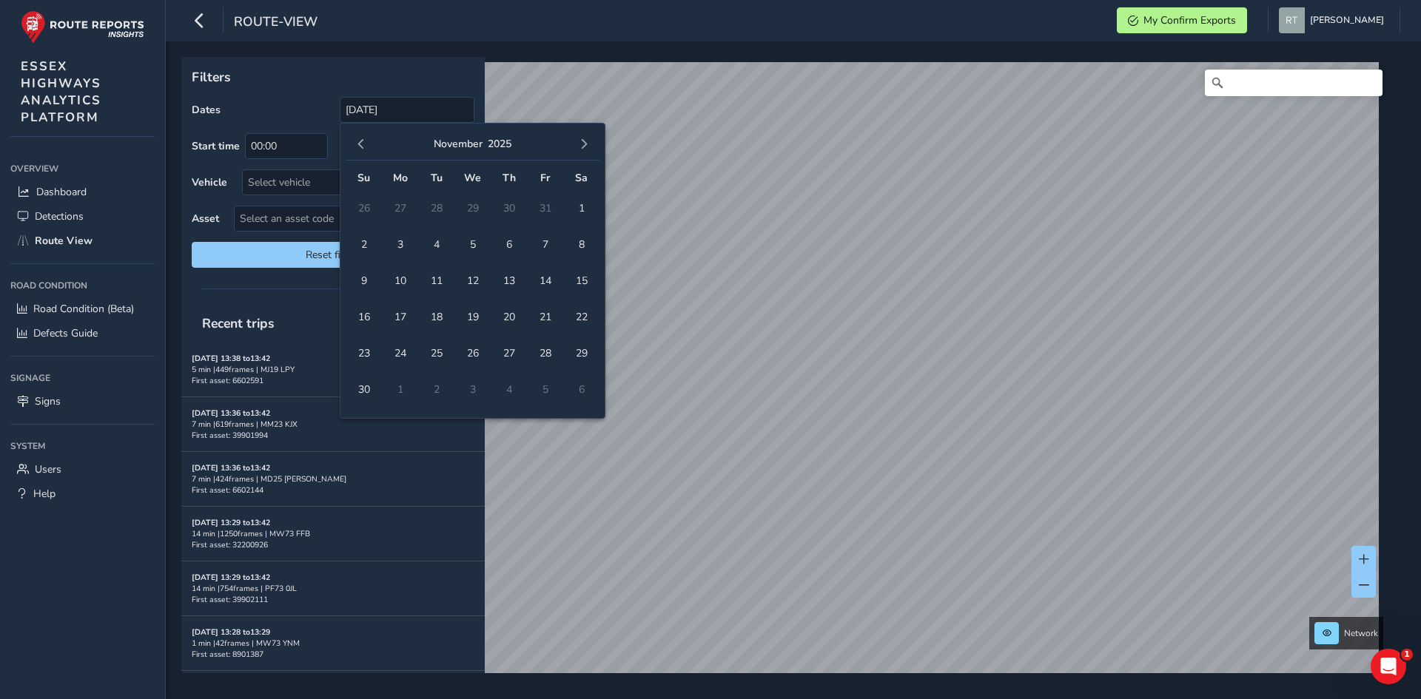
click at [364, 147] on span "button" at bounding box center [361, 144] width 10 height 10
click at [477, 209] on span "1" at bounding box center [473, 208] width 26 height 26
type input "01/12/2024 - 01/10/2025"
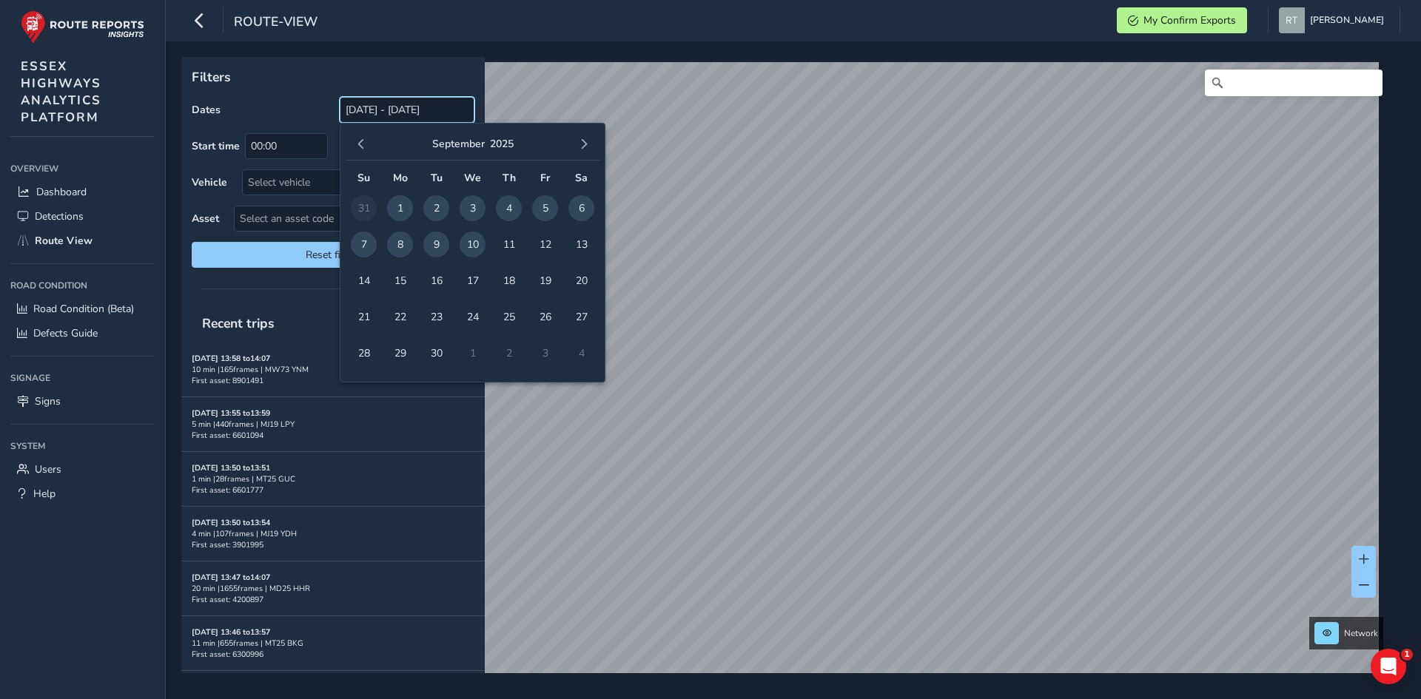
click at [384, 110] on input "[DATE] - [DATE]" at bounding box center [407, 110] width 135 height 26
click at [363, 142] on span "button" at bounding box center [361, 144] width 10 height 10
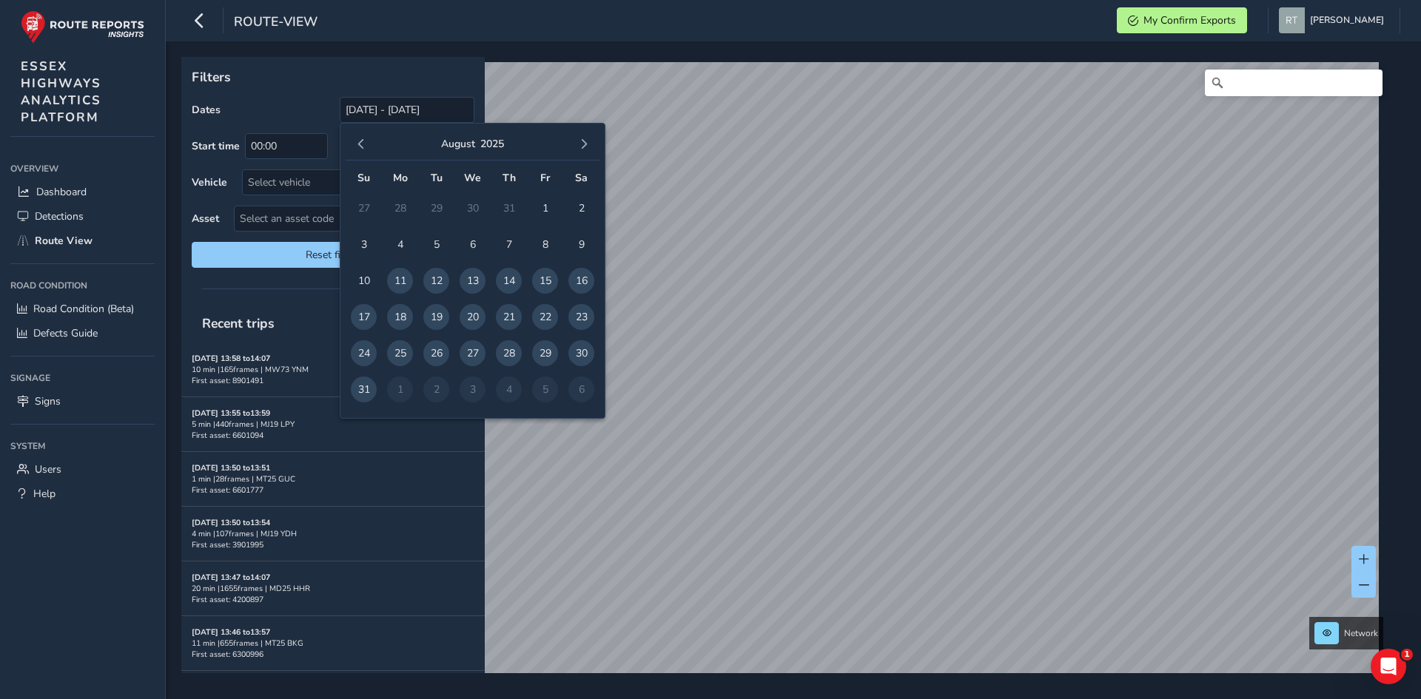
click at [363, 142] on span "button" at bounding box center [361, 144] width 10 height 10
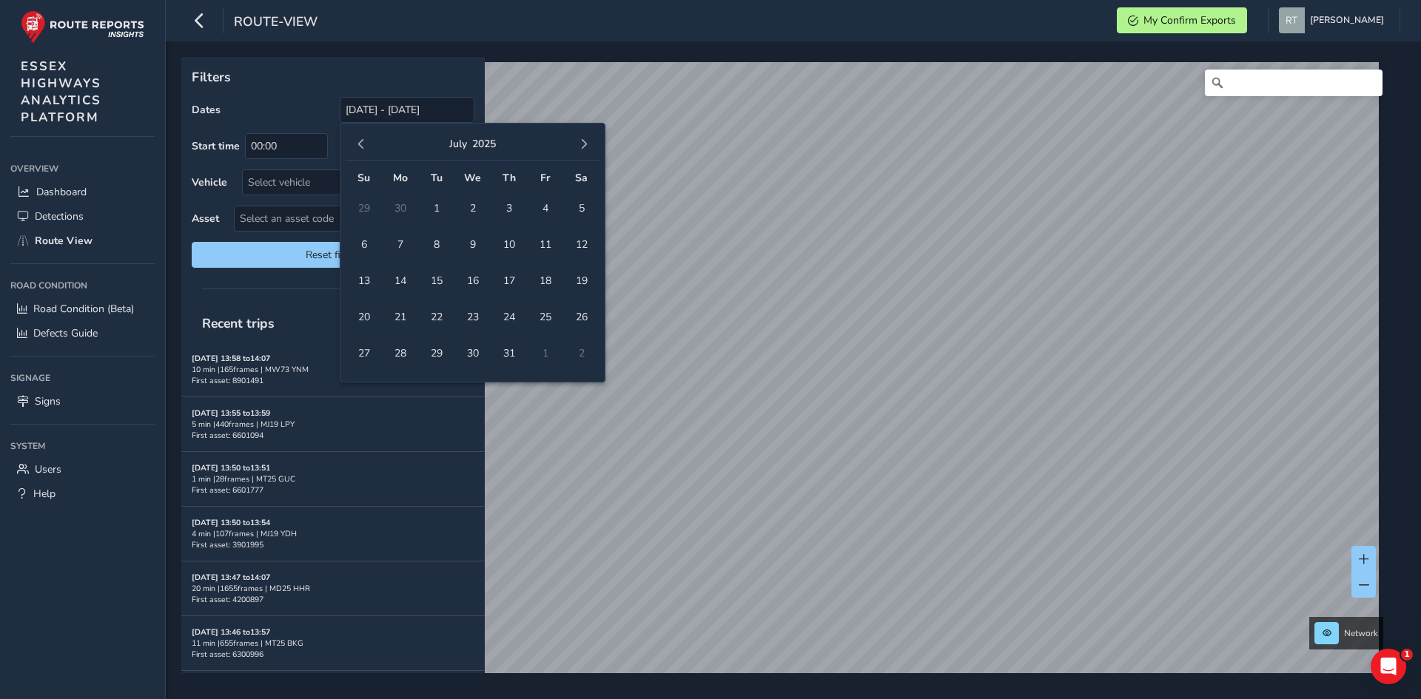
click at [363, 142] on span "button" at bounding box center [361, 144] width 10 height 10
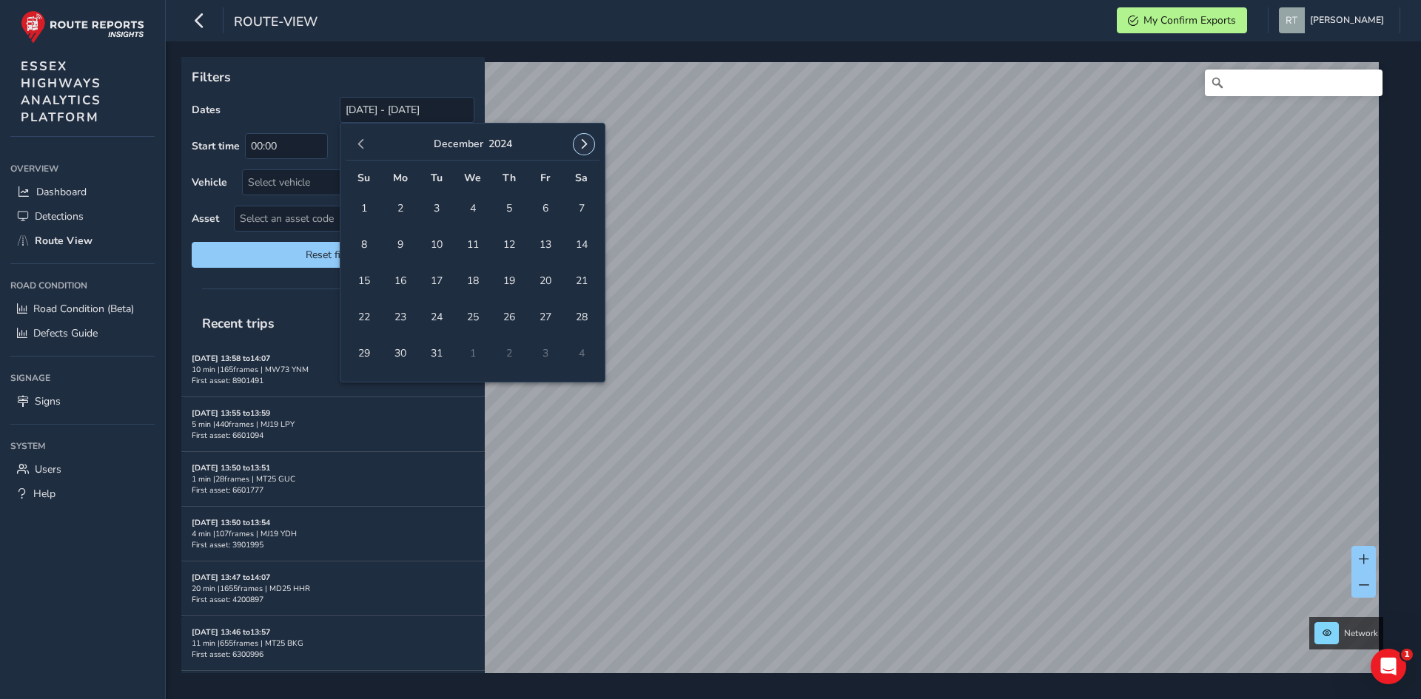
click at [582, 145] on span "button" at bounding box center [584, 144] width 10 height 10
click at [480, 206] on span "1" at bounding box center [473, 208] width 26 height 26
click at [583, 152] on button "button" at bounding box center [583, 144] width 21 height 21
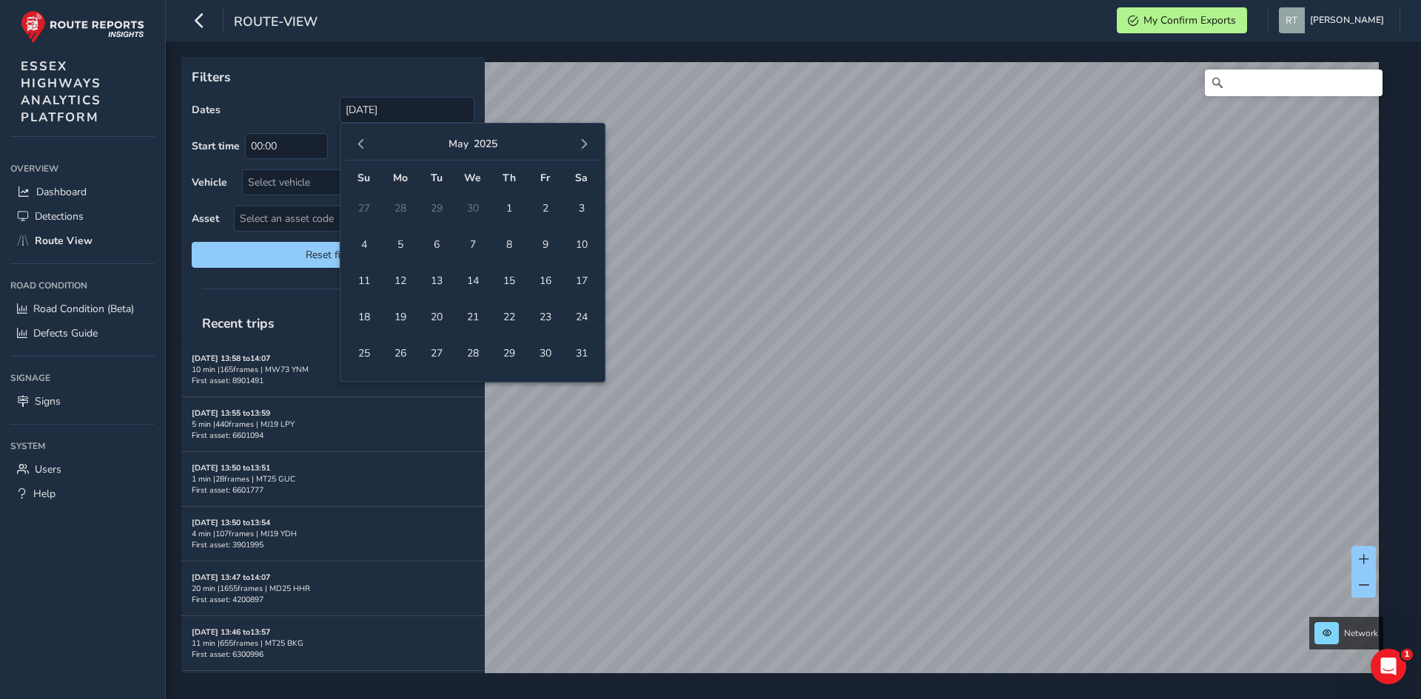
click at [583, 152] on button "button" at bounding box center [583, 144] width 21 height 21
click at [585, 312] on span "25" at bounding box center [581, 317] width 26 height 26
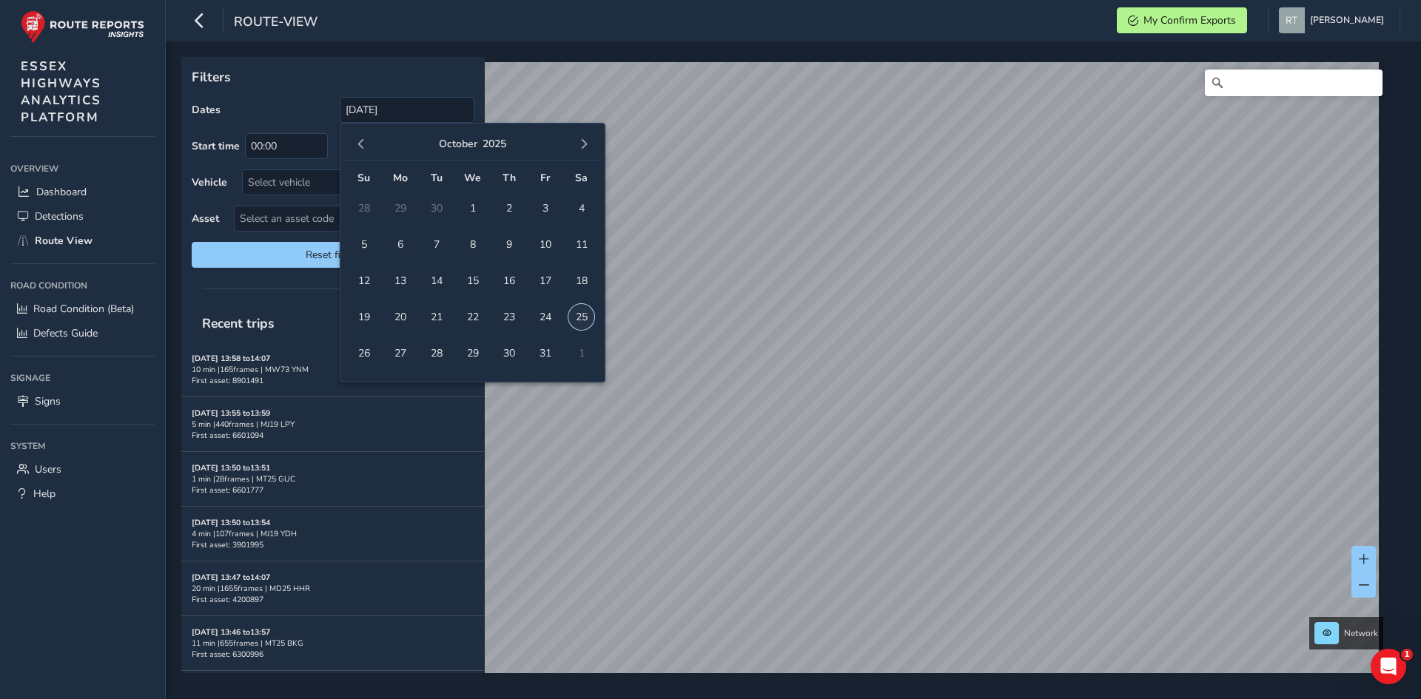
type input "01/01/2025 - 25/10/2025"
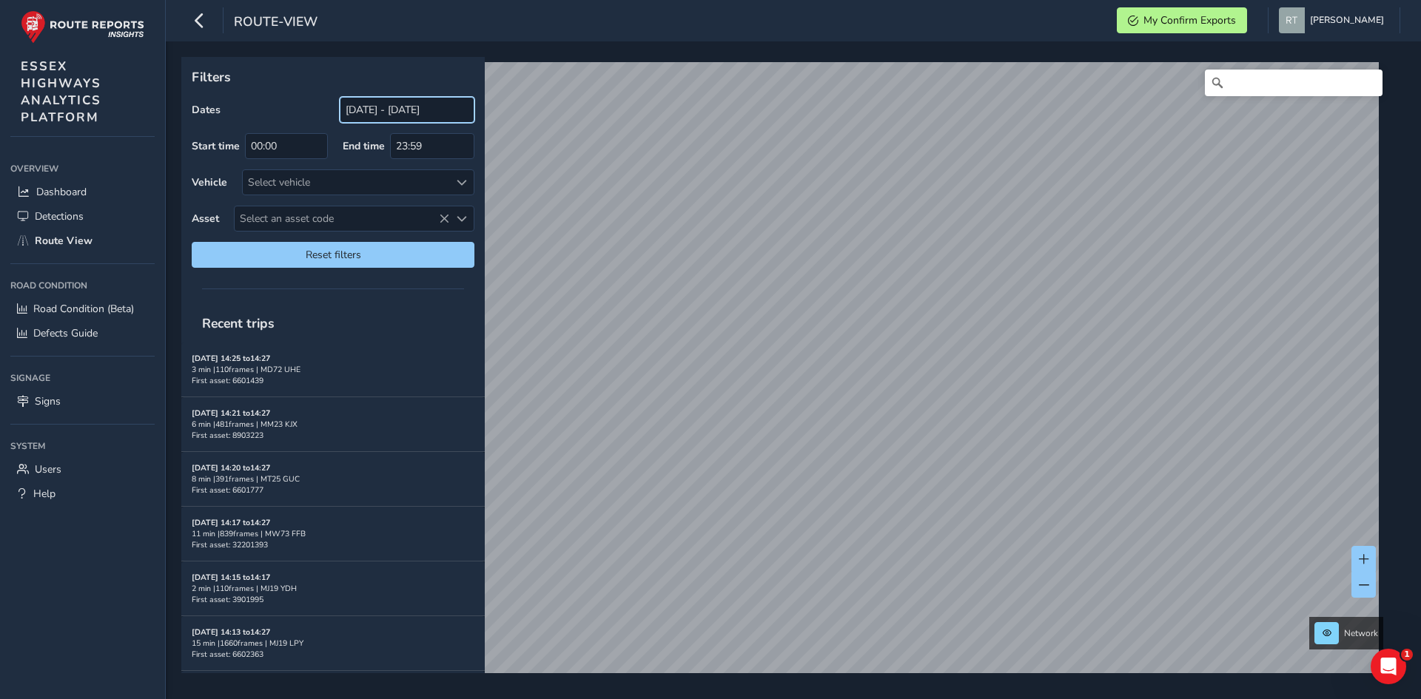
click at [394, 112] on input "[DATE] - [DATE]" at bounding box center [407, 110] width 135 height 26
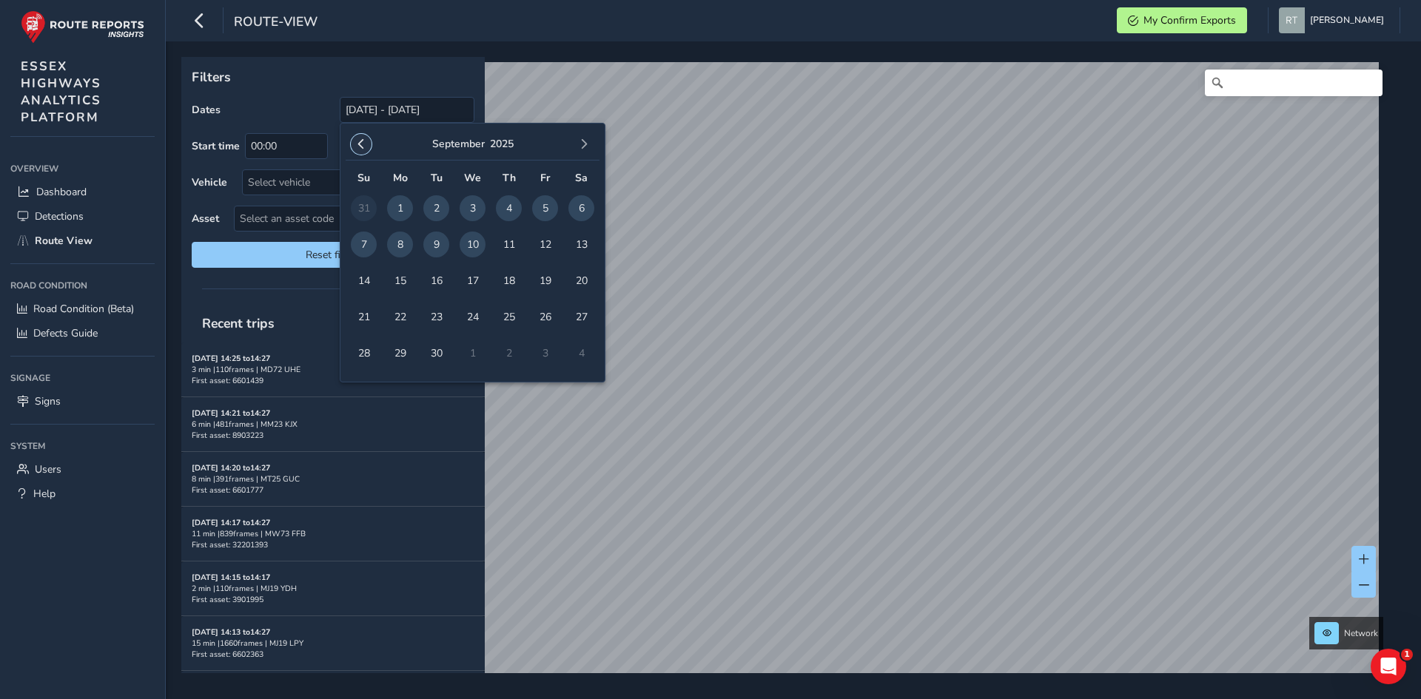
click at [359, 136] on button "button" at bounding box center [361, 144] width 21 height 21
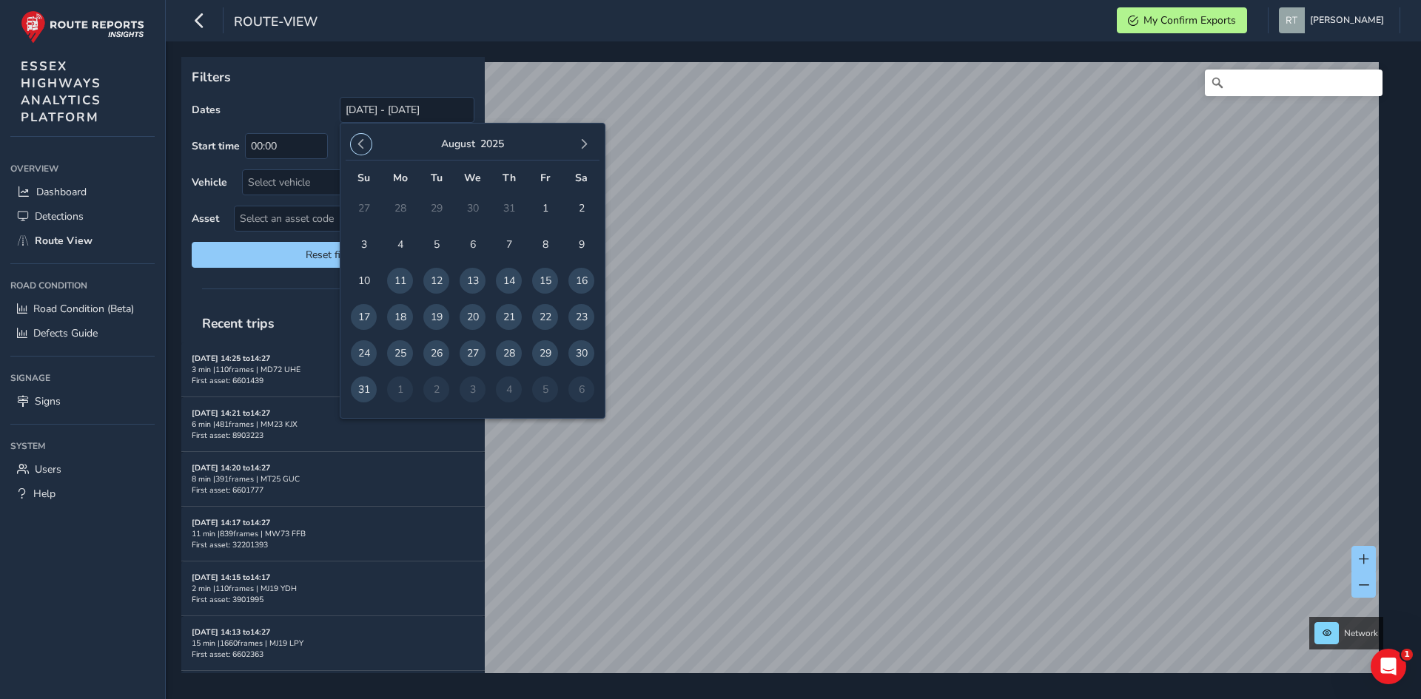
click at [359, 136] on button "button" at bounding box center [361, 144] width 21 height 21
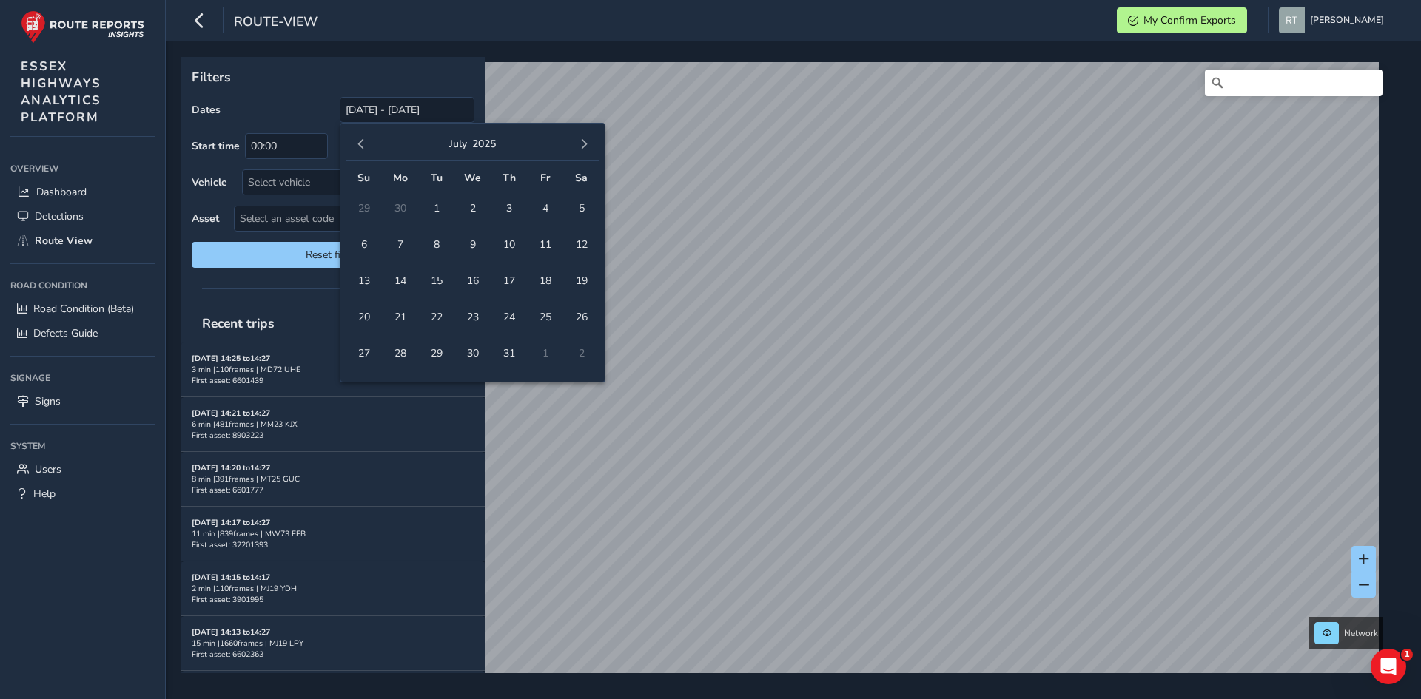
click at [359, 136] on button "button" at bounding box center [361, 144] width 21 height 21
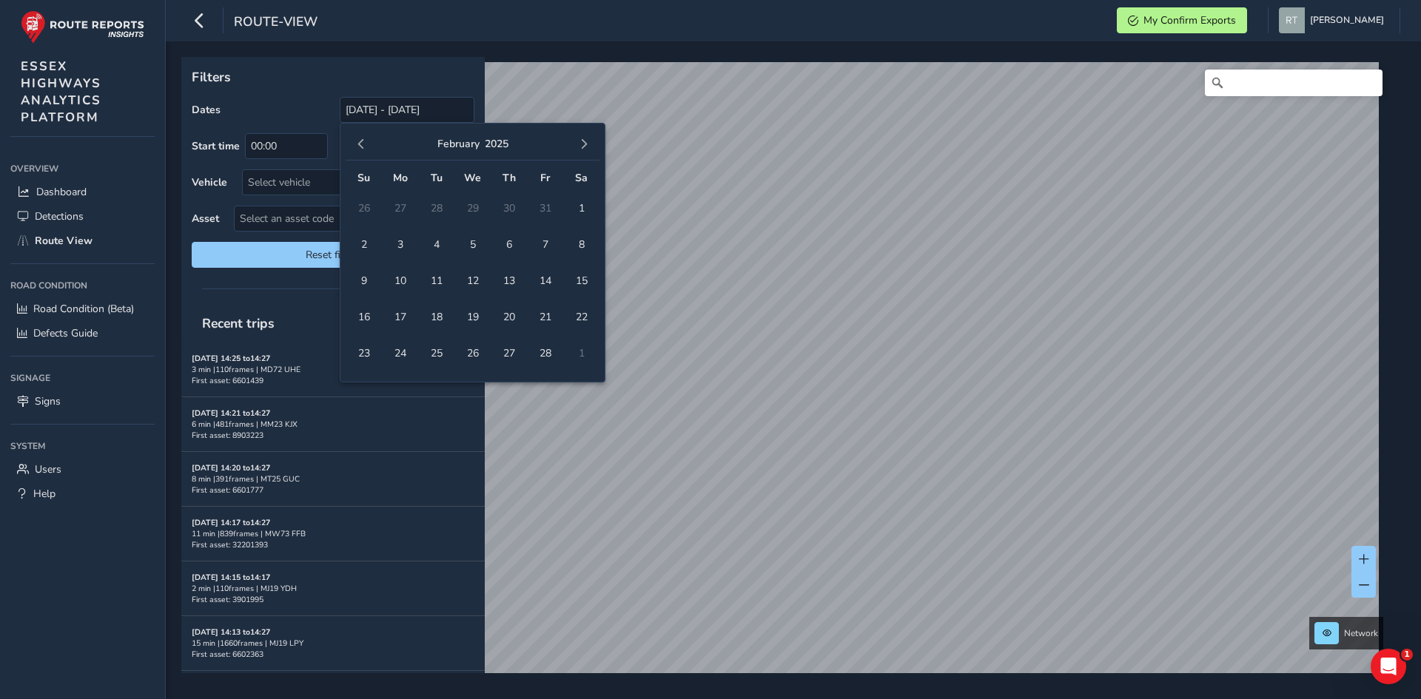
click at [359, 136] on button "button" at bounding box center [361, 144] width 21 height 21
click at [477, 212] on span "1" at bounding box center [473, 208] width 26 height 26
click at [580, 148] on span "button" at bounding box center [584, 144] width 10 height 10
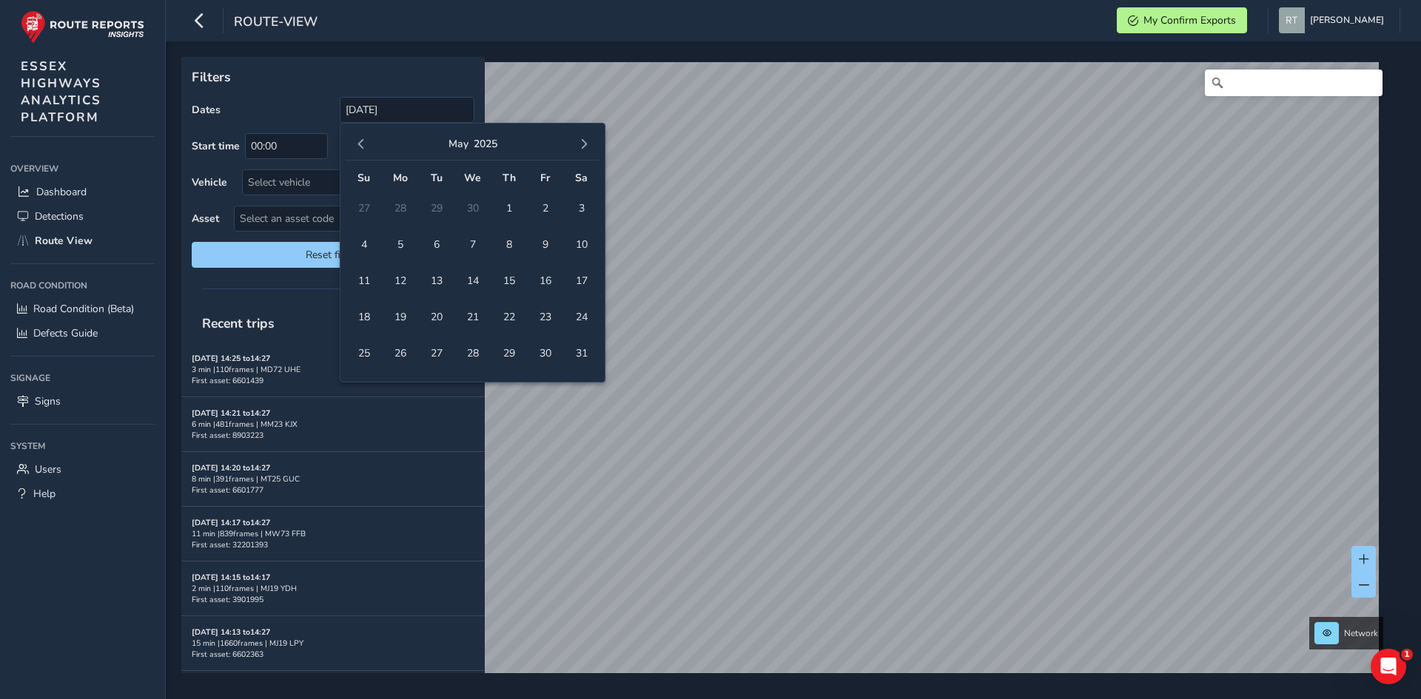
click at [580, 148] on span "button" at bounding box center [584, 144] width 10 height 10
click at [581, 148] on span "button" at bounding box center [584, 144] width 10 height 10
click at [585, 141] on span "button" at bounding box center [584, 144] width 10 height 10
click at [583, 287] on span "20" at bounding box center [581, 281] width 26 height 26
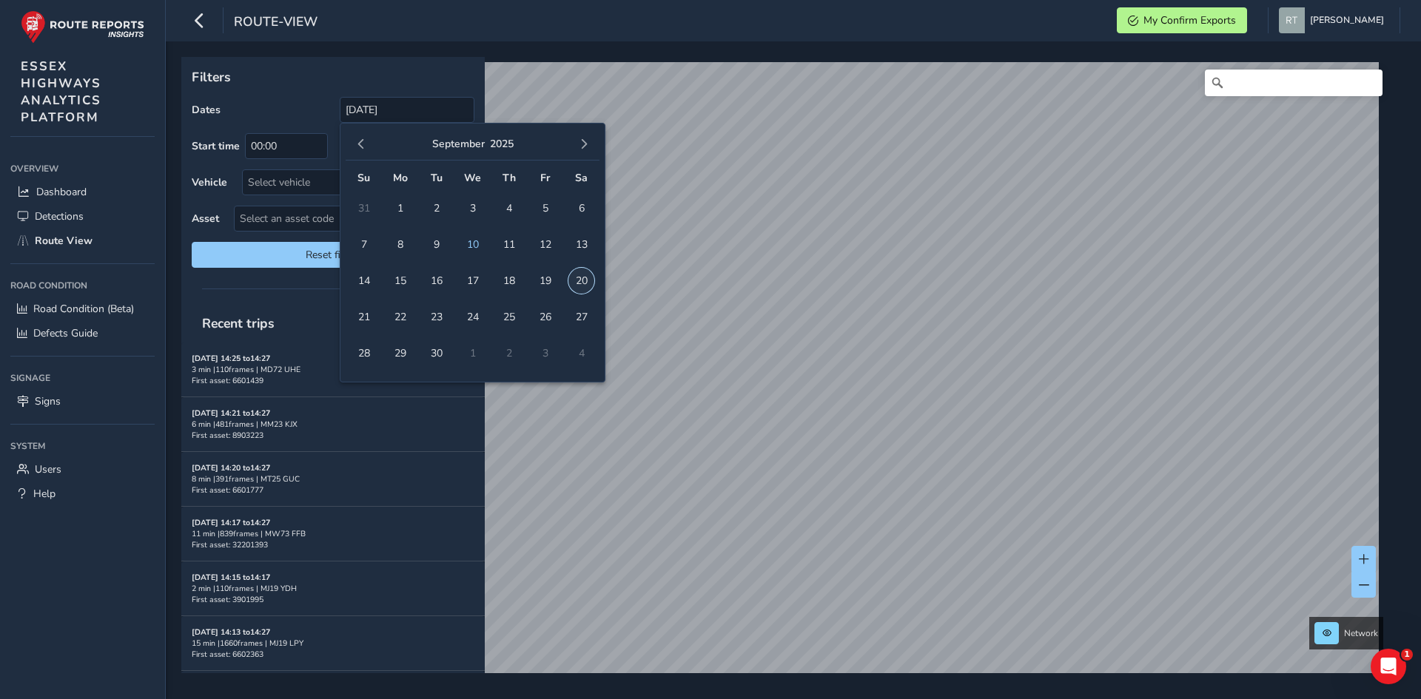
type input "01/01/2025 - 20/09/2025"
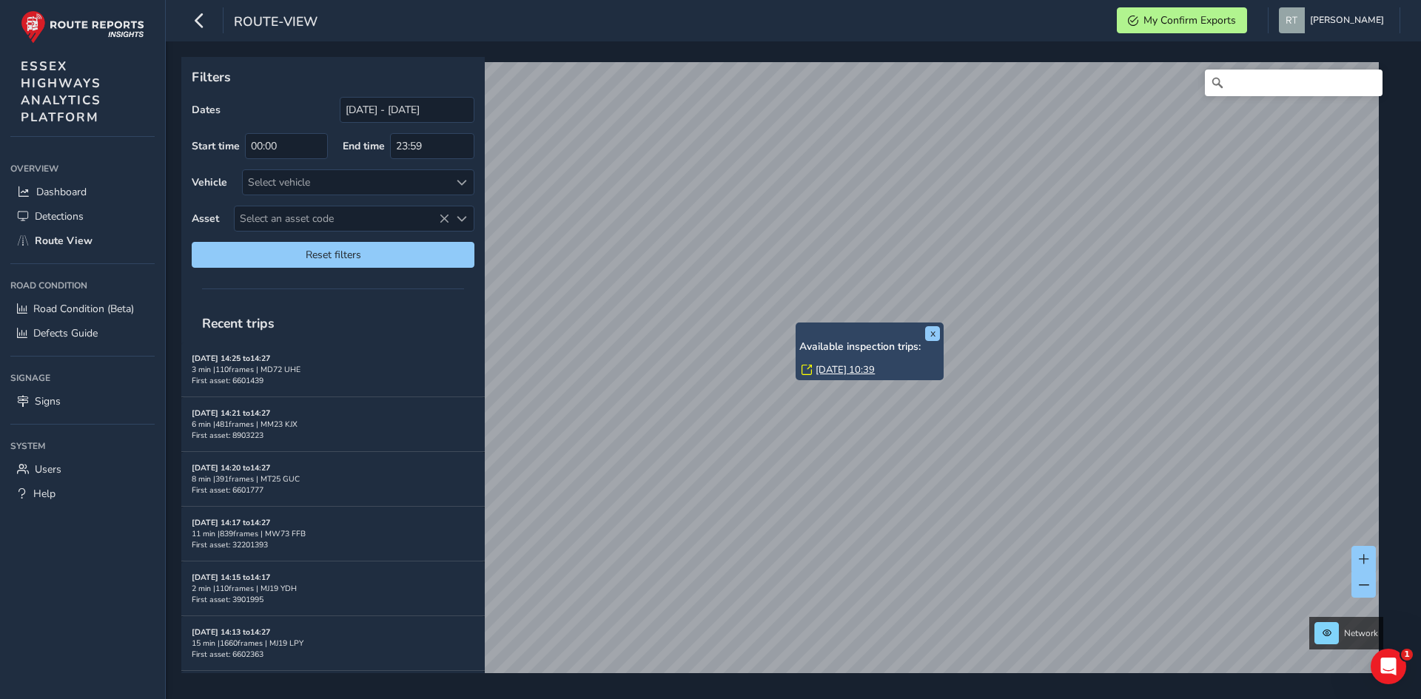
click at [836, 368] on link "Wed, 9 Apr, 10:39" at bounding box center [844, 369] width 59 height 13
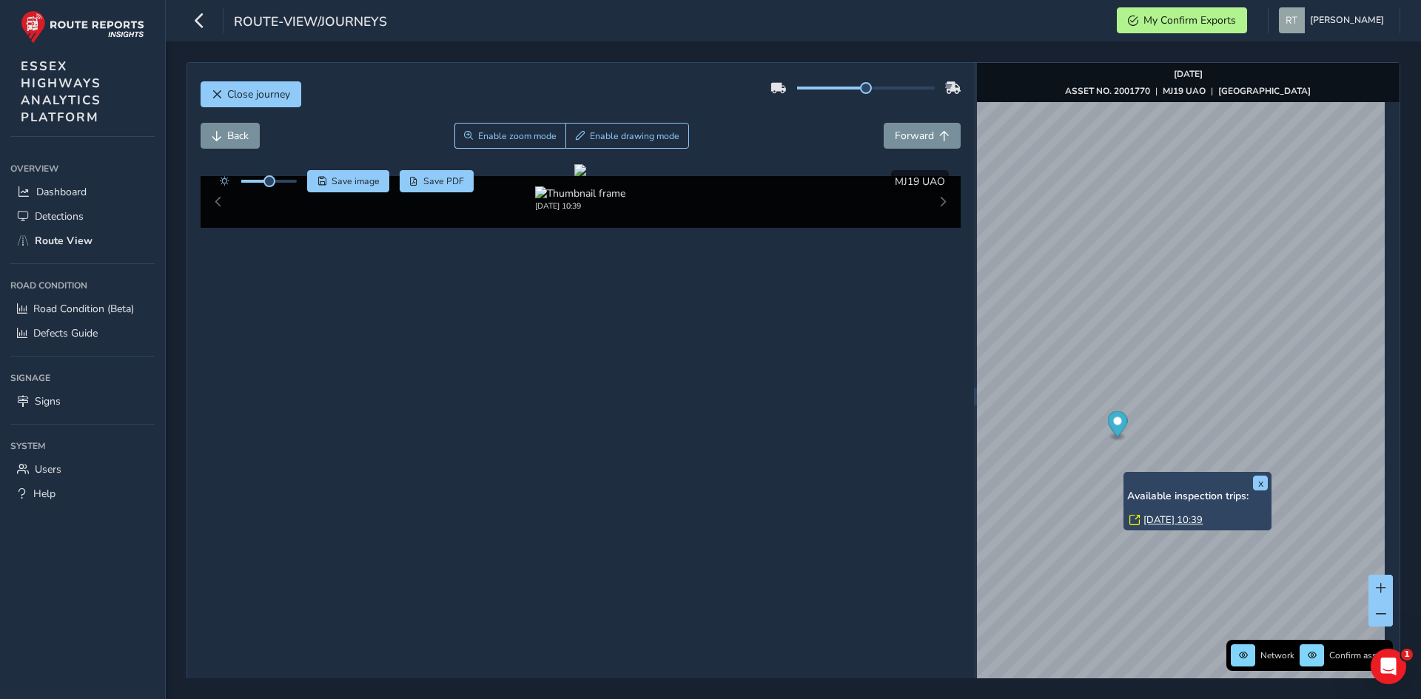
click at [1123, 474] on div "x Available inspection trips: Wed, 9 Apr, 10:39" at bounding box center [1197, 501] width 148 height 58
click at [1148, 517] on link "Wed, 9 Apr, 10:39" at bounding box center [1172, 520] width 59 height 13
click at [1202, 519] on link "Wed, 9 Apr, 10:39" at bounding box center [1172, 520] width 59 height 13
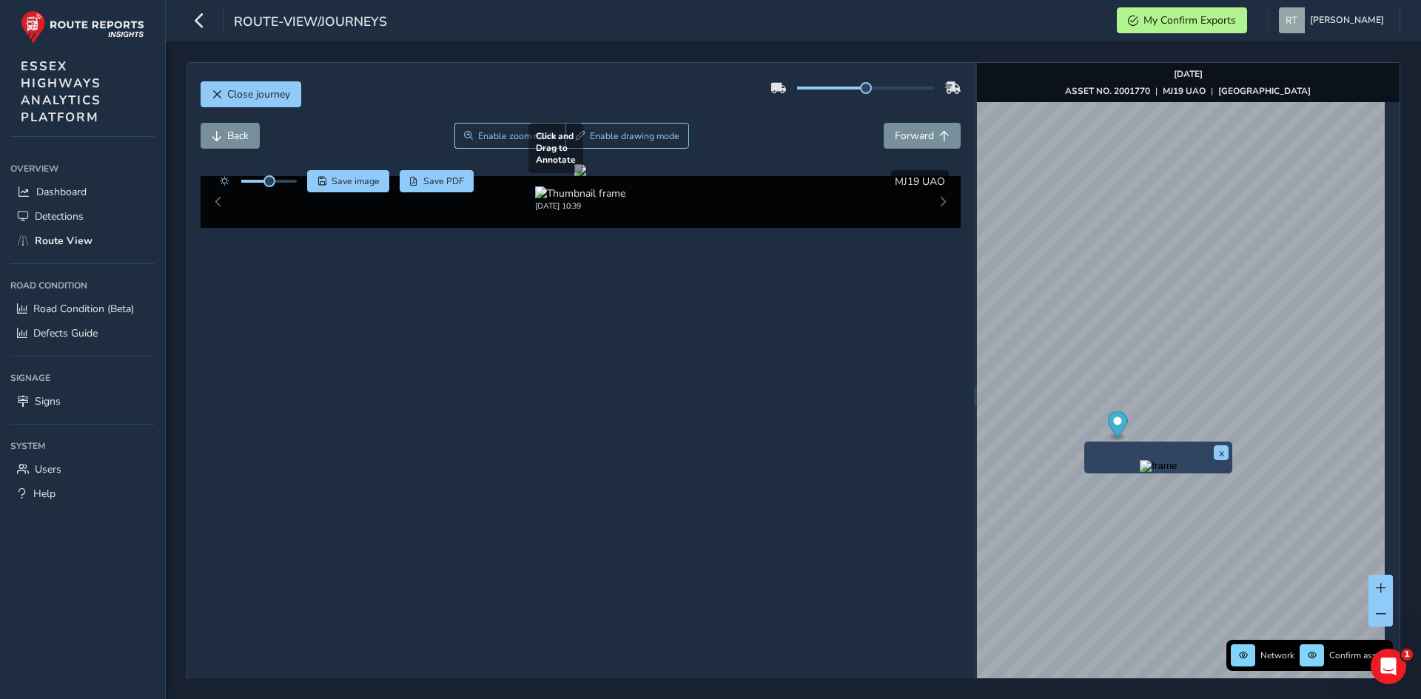
click at [586, 176] on div at bounding box center [580, 170] width 12 height 12
click at [1260, 659] on span "Network" at bounding box center [1277, 656] width 34 height 12
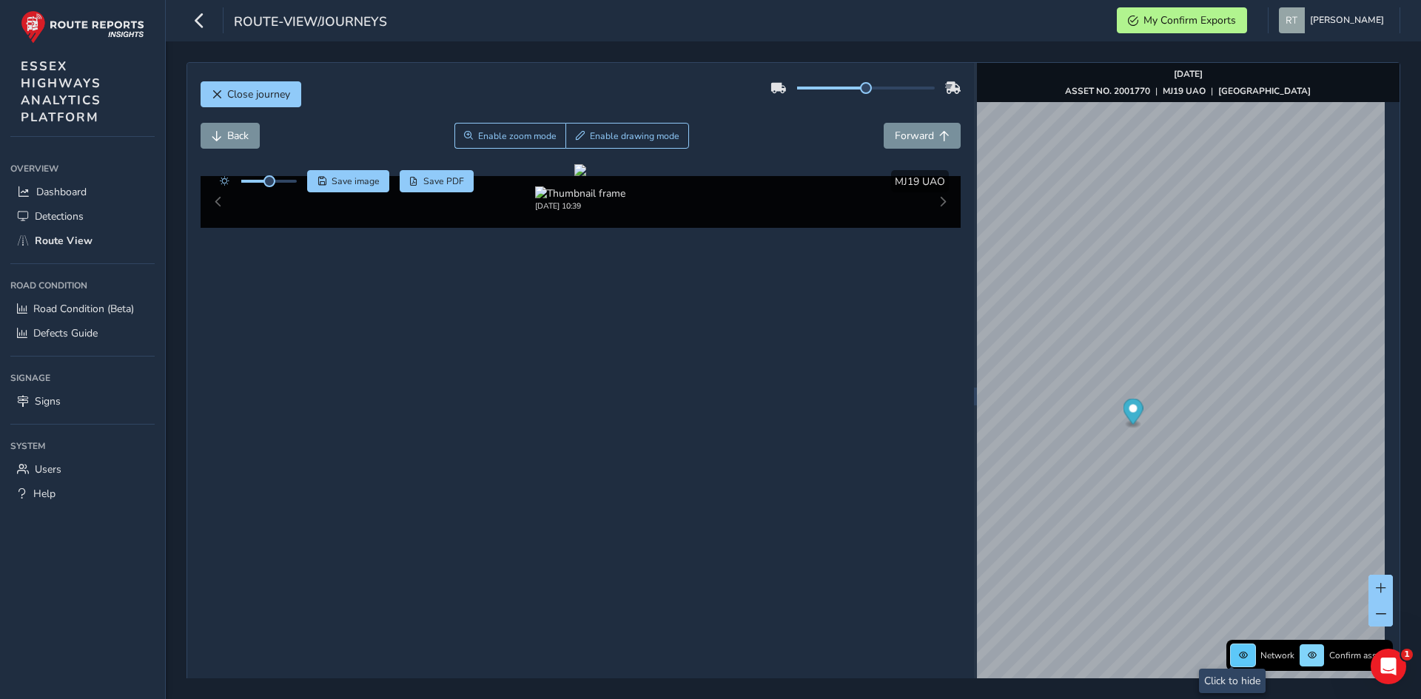
click at [1239, 656] on span at bounding box center [1243, 655] width 9 height 9
click at [50, 191] on span "Dashboard" at bounding box center [61, 192] width 50 height 14
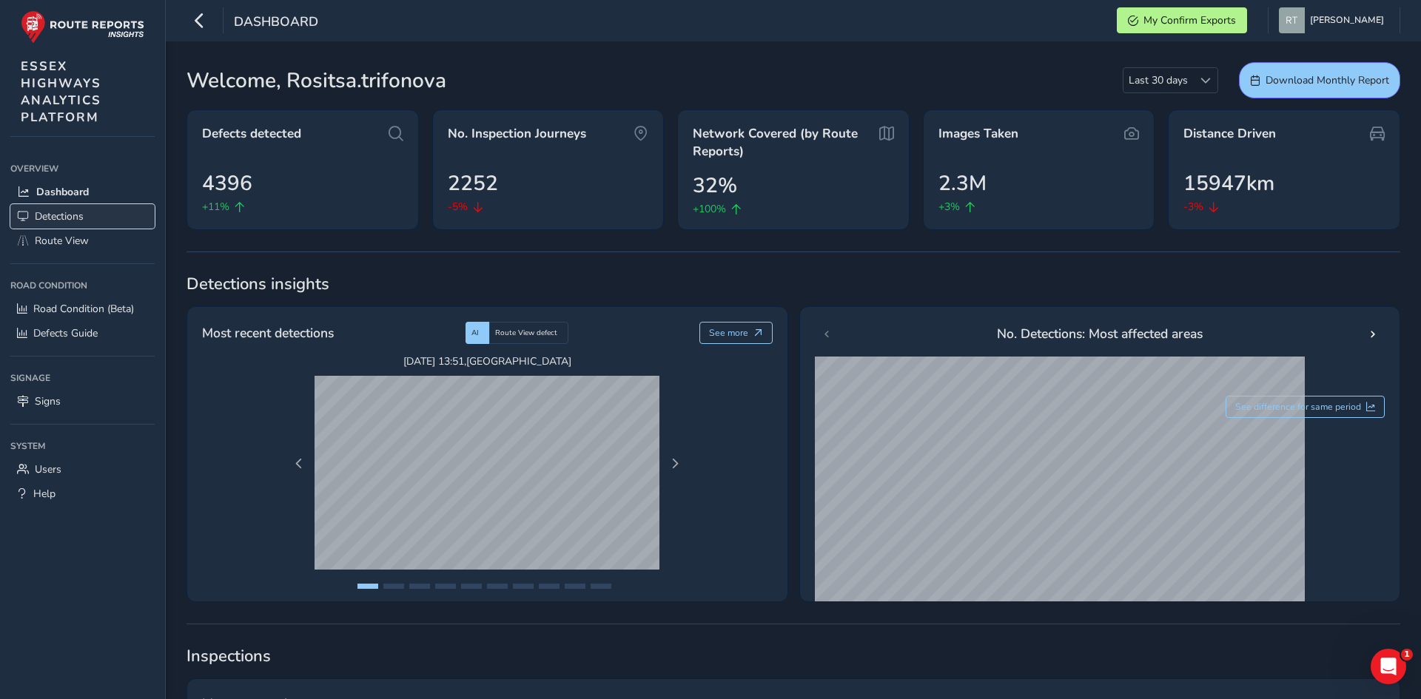
click at [38, 216] on span "Detections" at bounding box center [59, 216] width 49 height 14
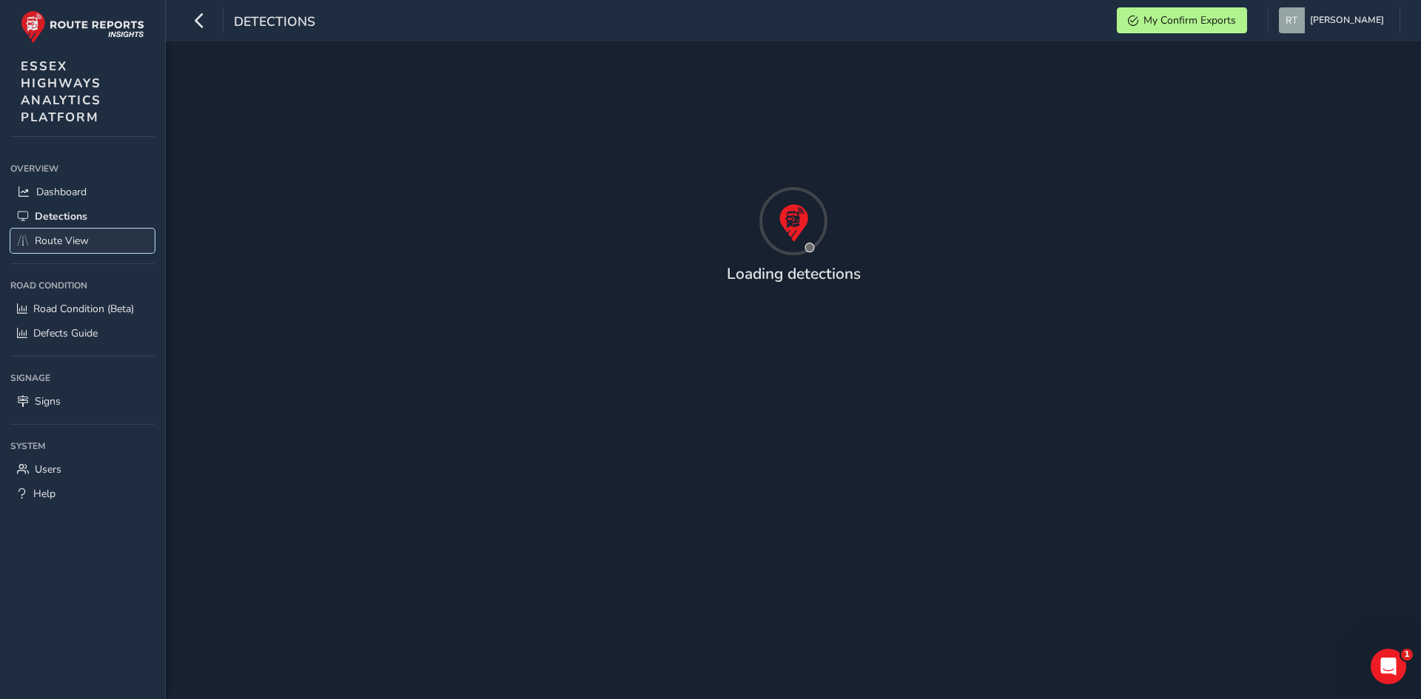
click at [61, 244] on span "Route View" at bounding box center [62, 241] width 54 height 14
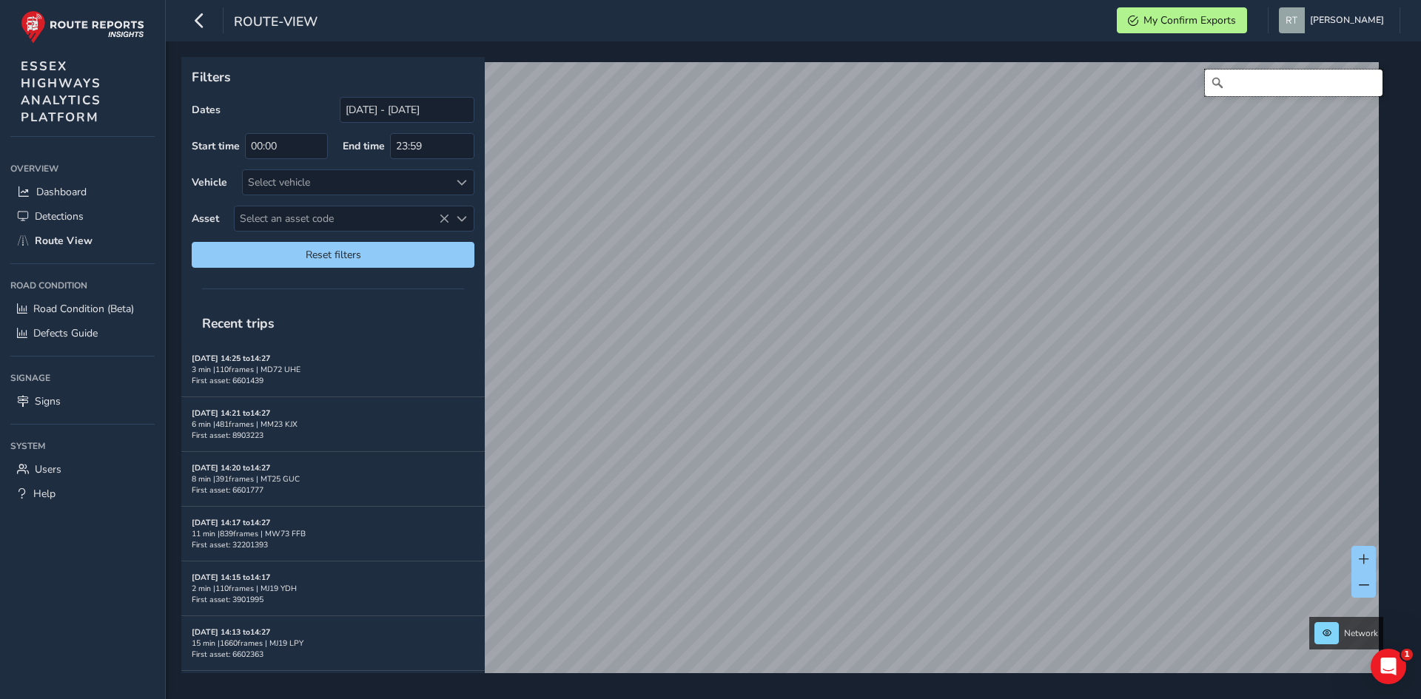
click at [1282, 84] on input "Search" at bounding box center [1294, 83] width 178 height 27
click at [1222, 86] on input "trinity road, billericay" at bounding box center [1294, 83] width 178 height 27
click at [1279, 82] on input "Trinity road, billericay" at bounding box center [1294, 83] width 178 height 27
click at [1286, 84] on input "Trinity road, billericay" at bounding box center [1294, 83] width 178 height 27
click at [1280, 87] on input "Trinity road, Billericay" at bounding box center [1294, 83] width 178 height 27
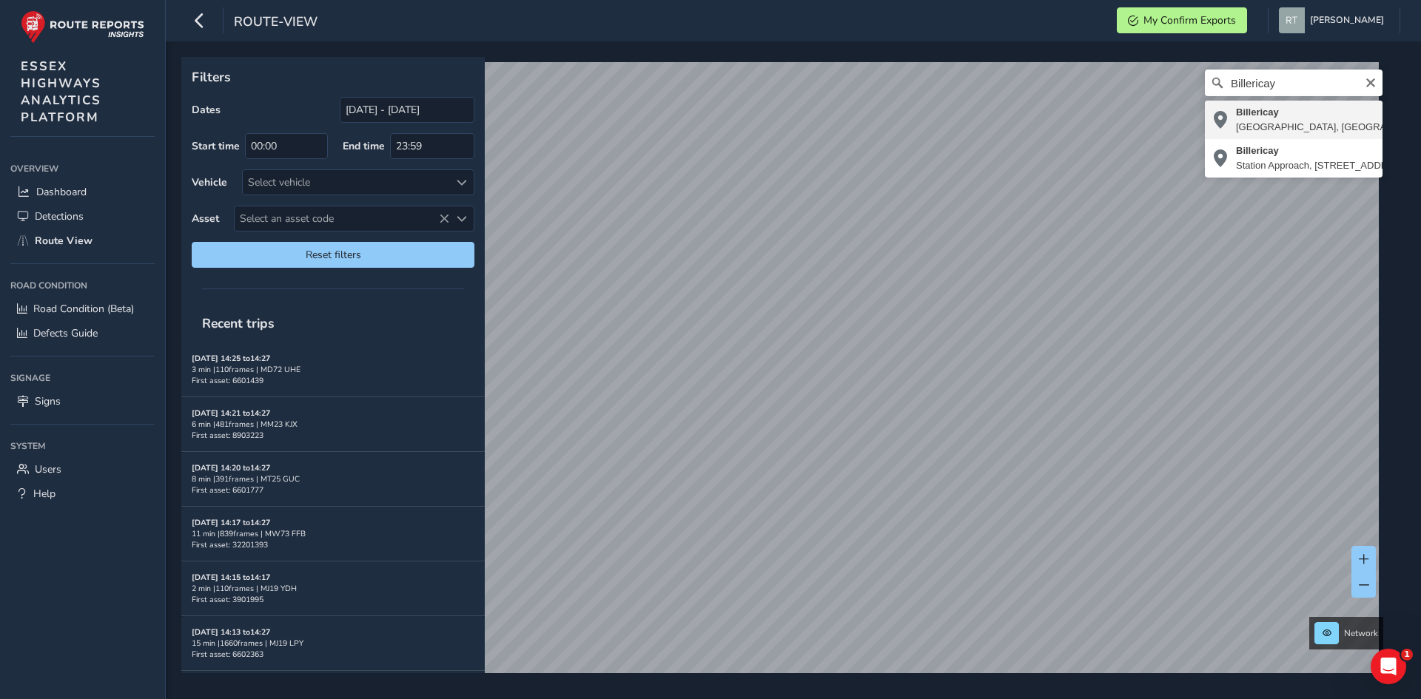
type input "Billericay, Basildon, Essex, England, United Kingdom"
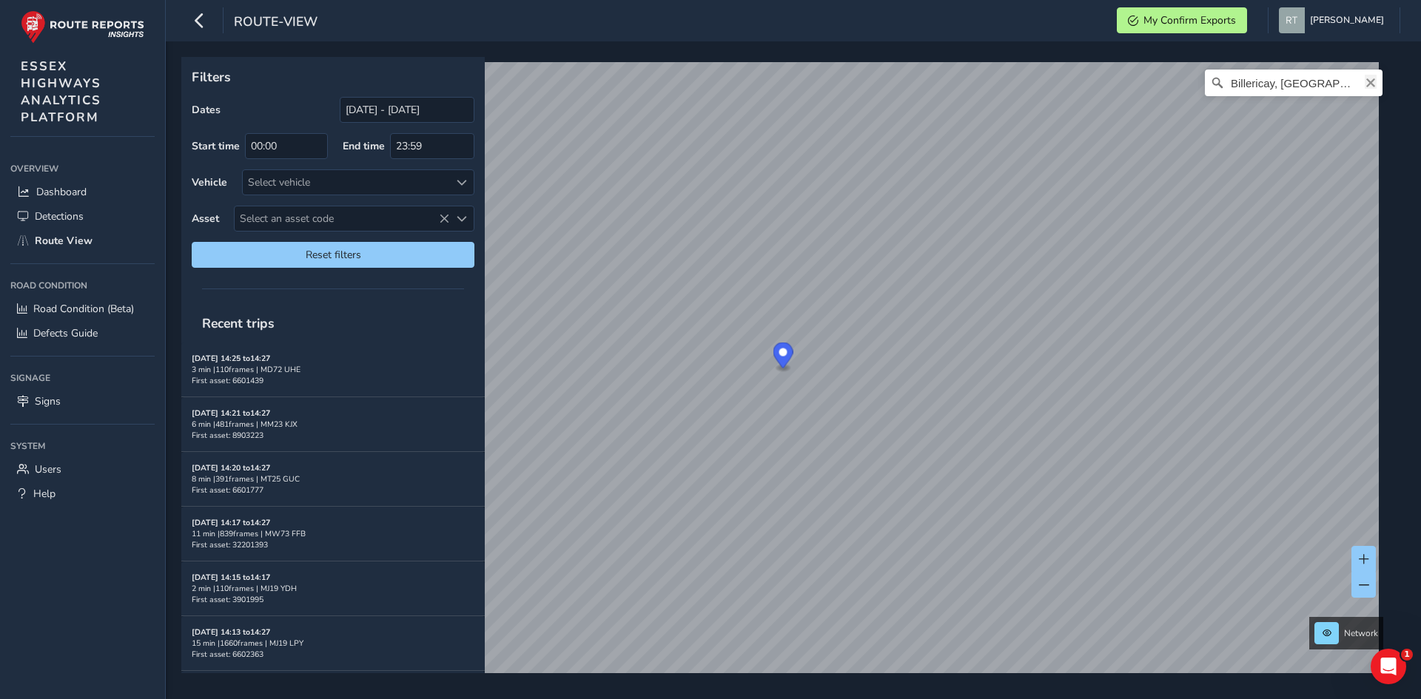
click at [1366, 84] on icon "Clear" at bounding box center [1370, 82] width 9 height 9
click at [1314, 83] on input "Search" at bounding box center [1294, 83] width 178 height 27
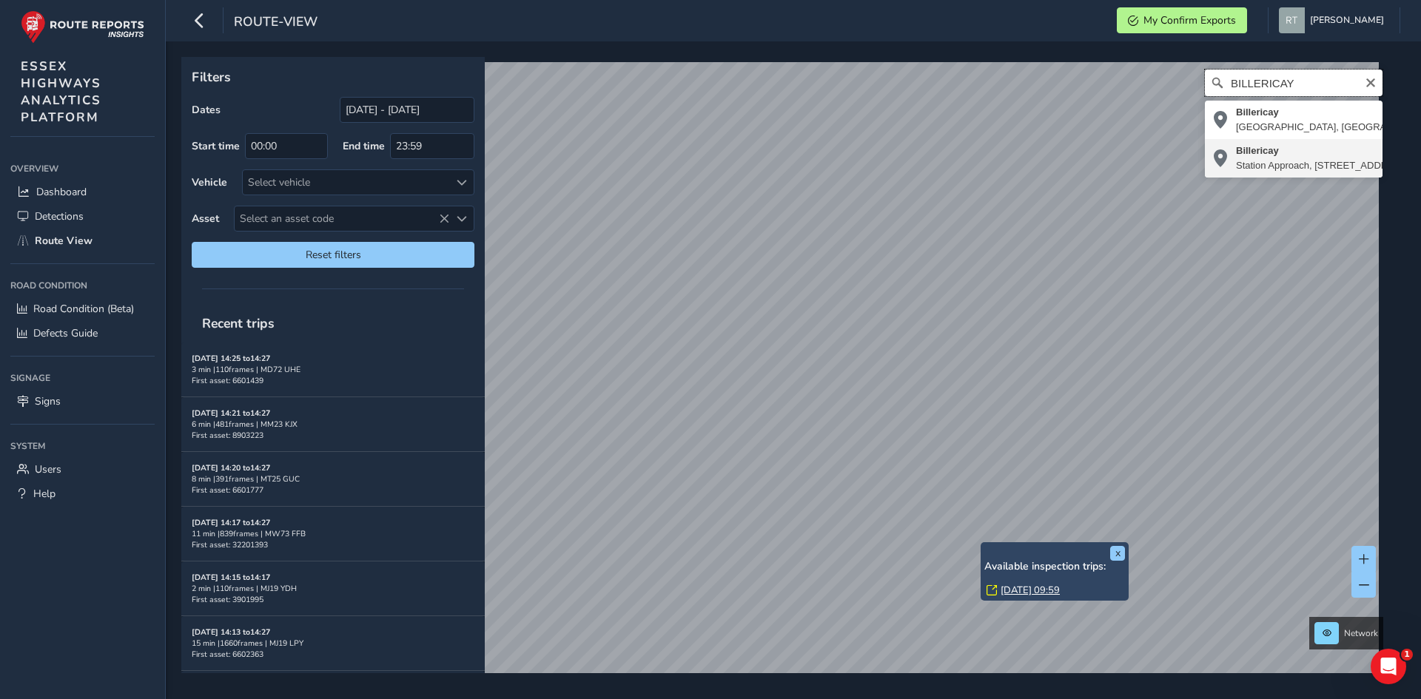
type input "BILLERICAY"
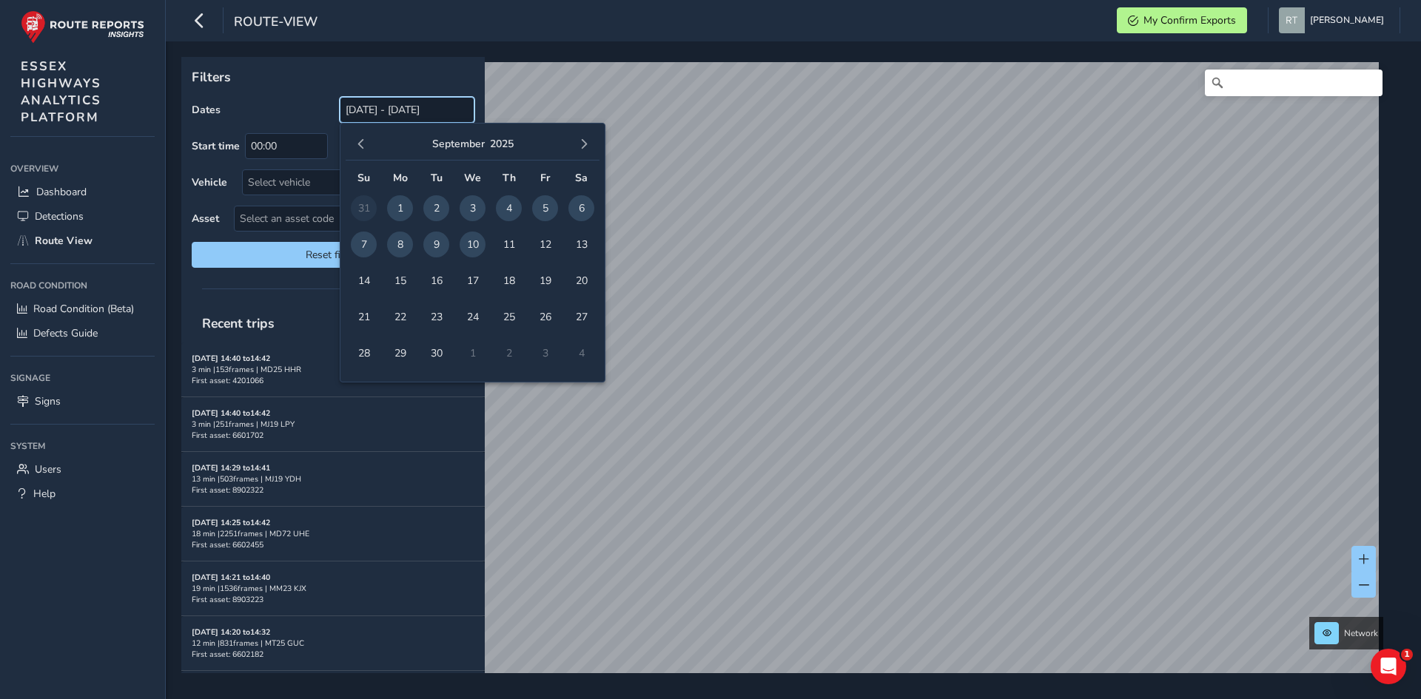
click at [387, 116] on input "[DATE] - [DATE]" at bounding box center [407, 110] width 135 height 26
click at [366, 141] on span "button" at bounding box center [361, 144] width 10 height 10
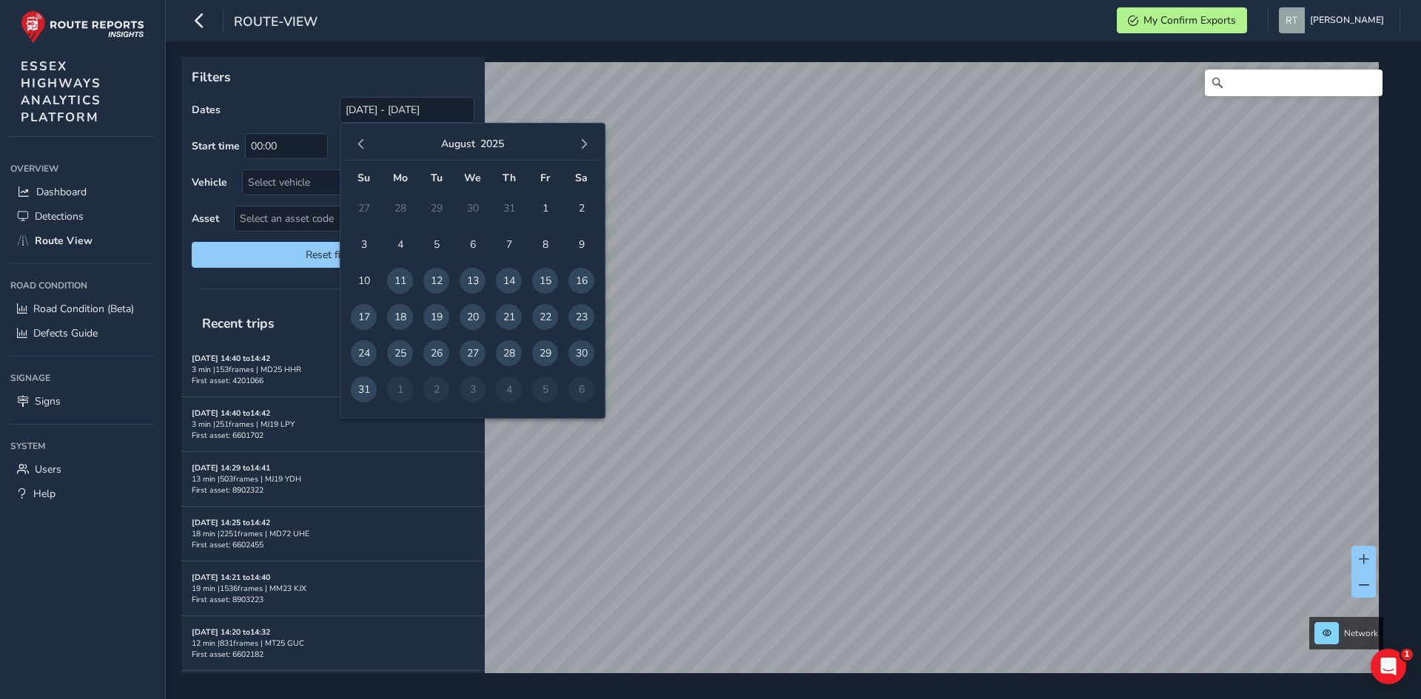
click at [366, 141] on span "button" at bounding box center [361, 144] width 10 height 10
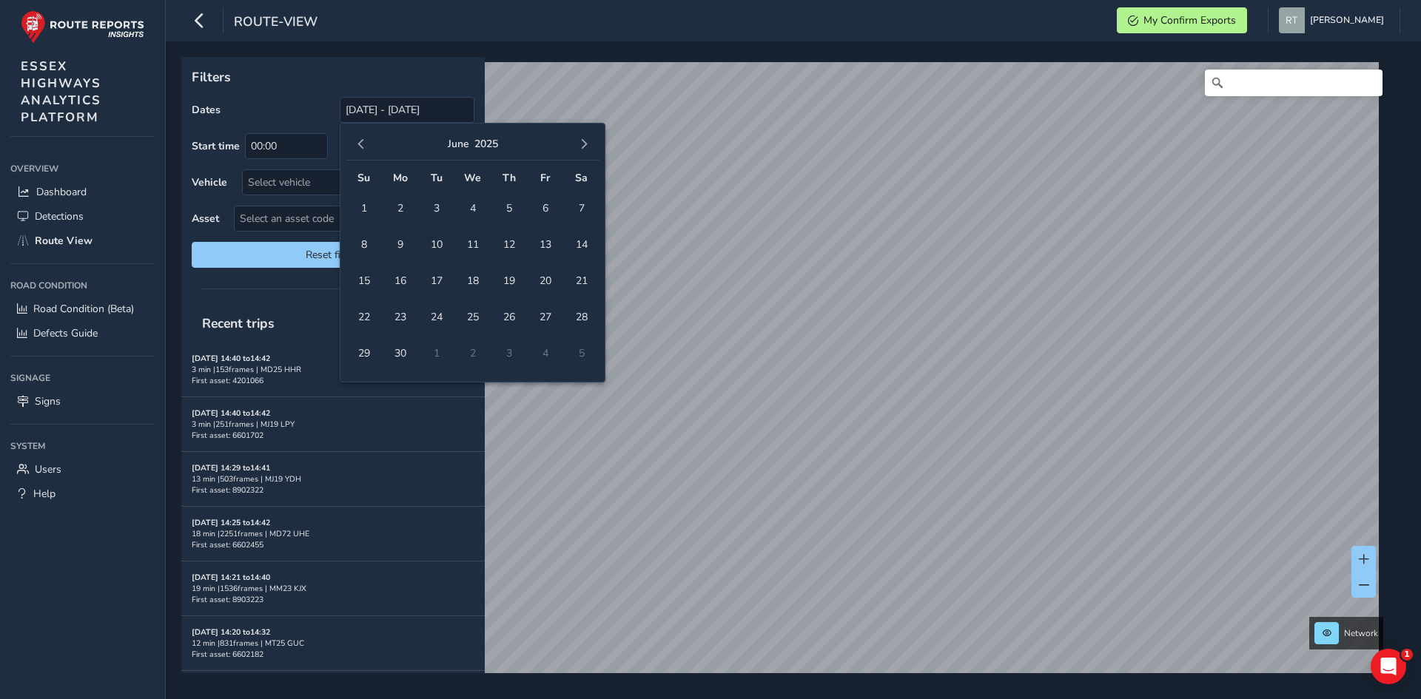
click at [366, 141] on span "button" at bounding box center [361, 144] width 10 height 10
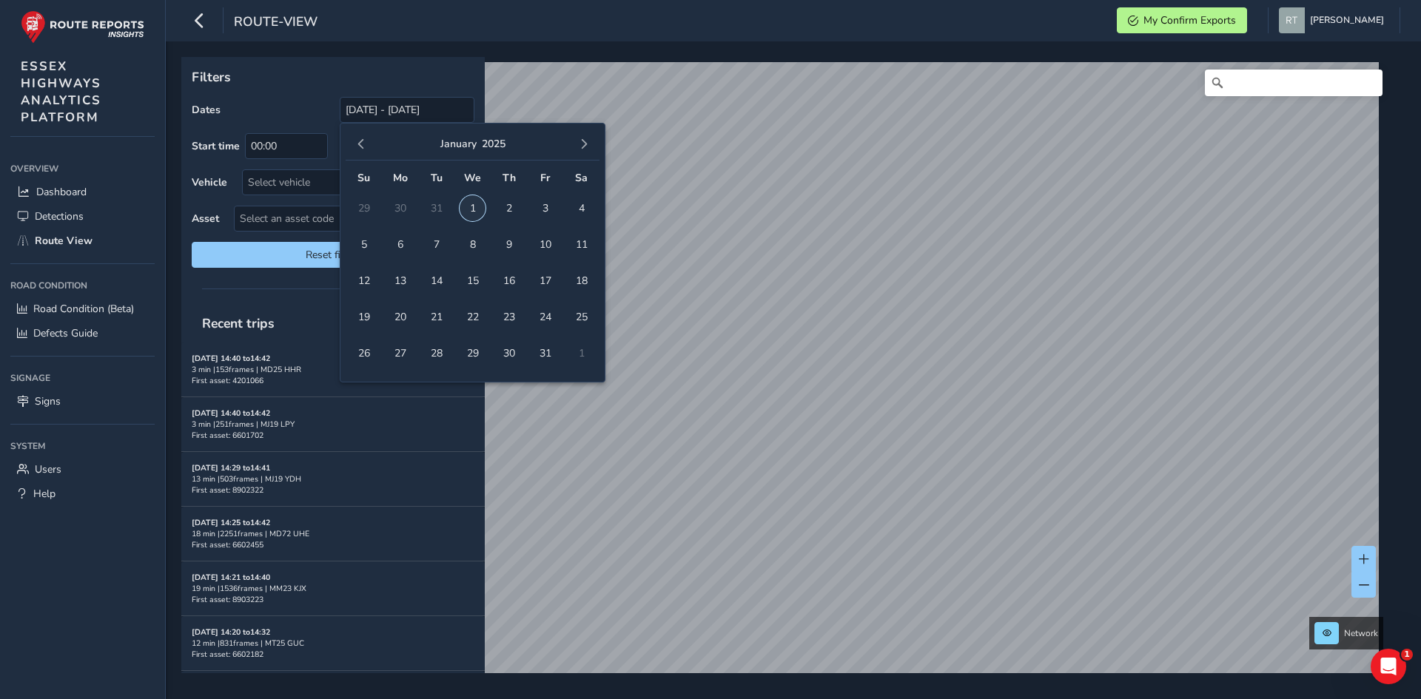
click at [471, 206] on span "1" at bounding box center [473, 208] width 26 height 26
click at [590, 139] on button "button" at bounding box center [583, 144] width 21 height 21
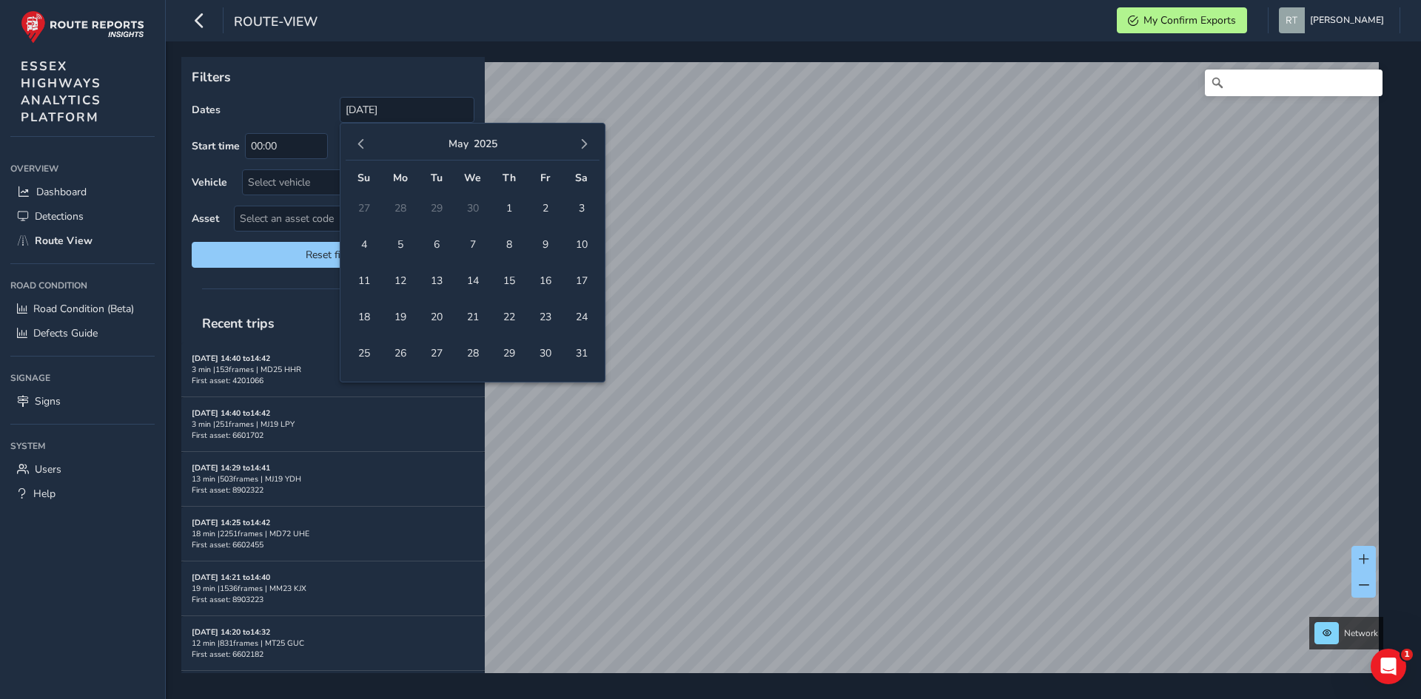
click at [590, 139] on button "button" at bounding box center [583, 144] width 21 height 21
click at [591, 290] on td "20" at bounding box center [581, 281] width 36 height 36
click at [586, 285] on span "20" at bounding box center [581, 281] width 26 height 26
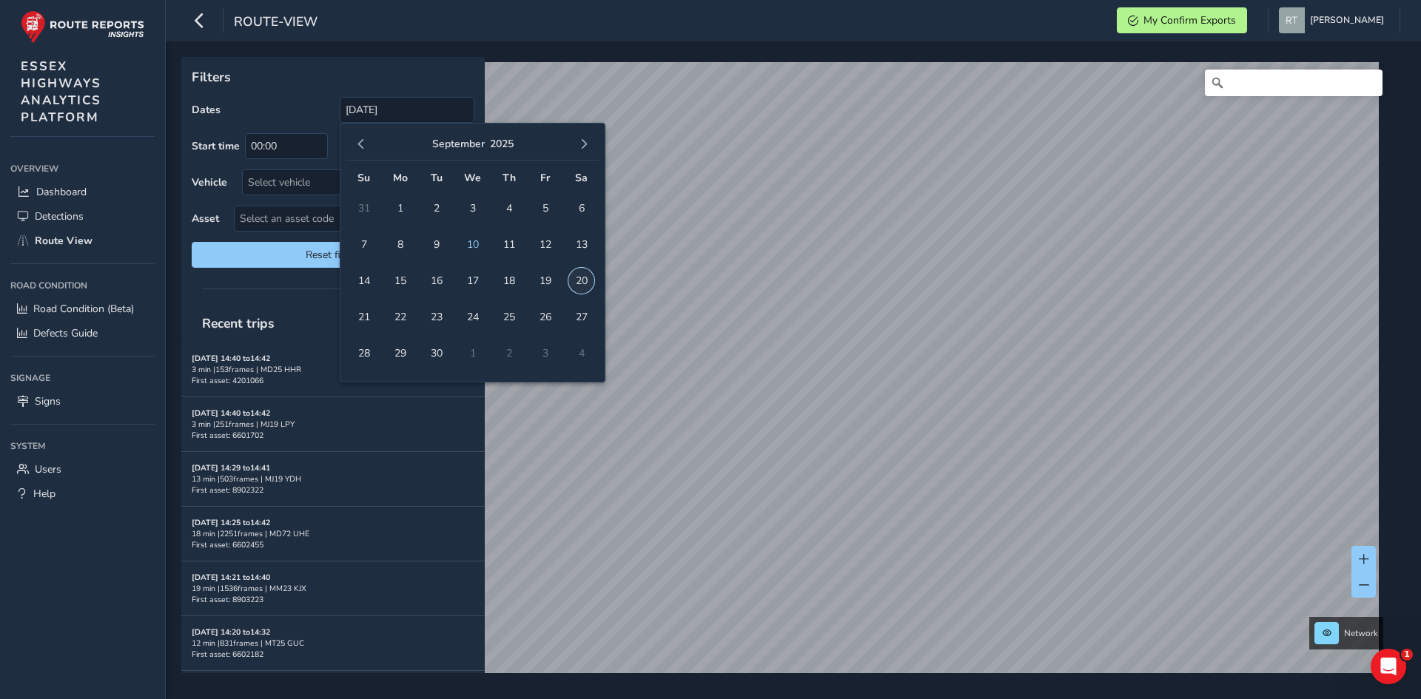
type input "01/01/2025 - 20/09/2025"
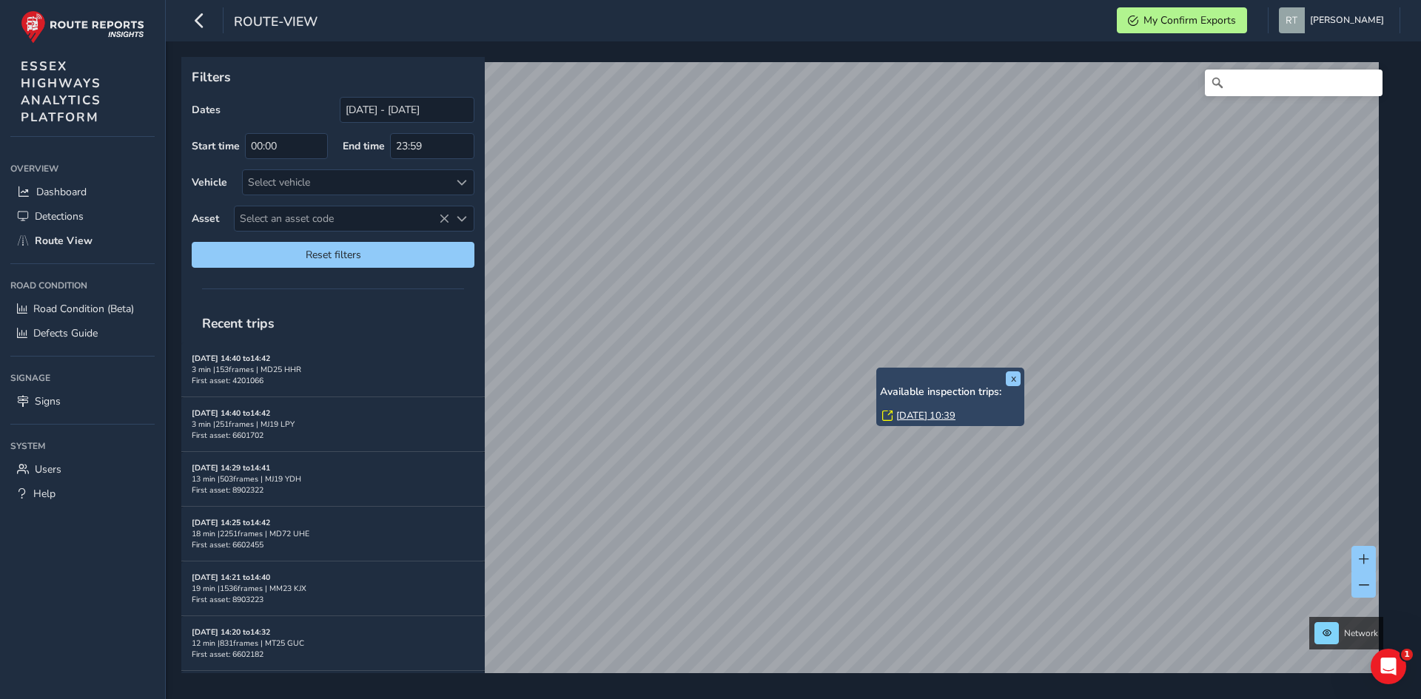
click at [912, 420] on link "Wed, 9 Apr, 10:39" at bounding box center [925, 415] width 59 height 13
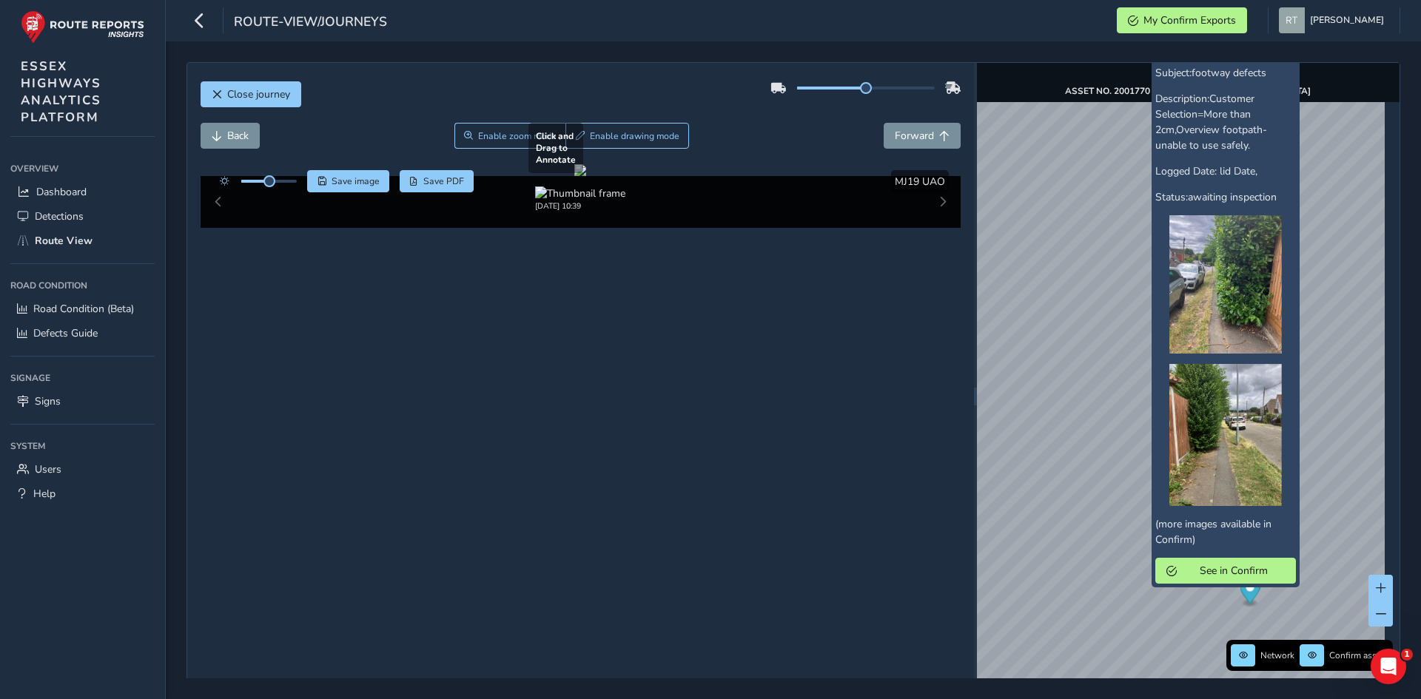
drag, startPoint x: 684, startPoint y: 420, endPoint x: 639, endPoint y: 367, distance: 70.3
click at [586, 176] on div at bounding box center [580, 170] width 12 height 12
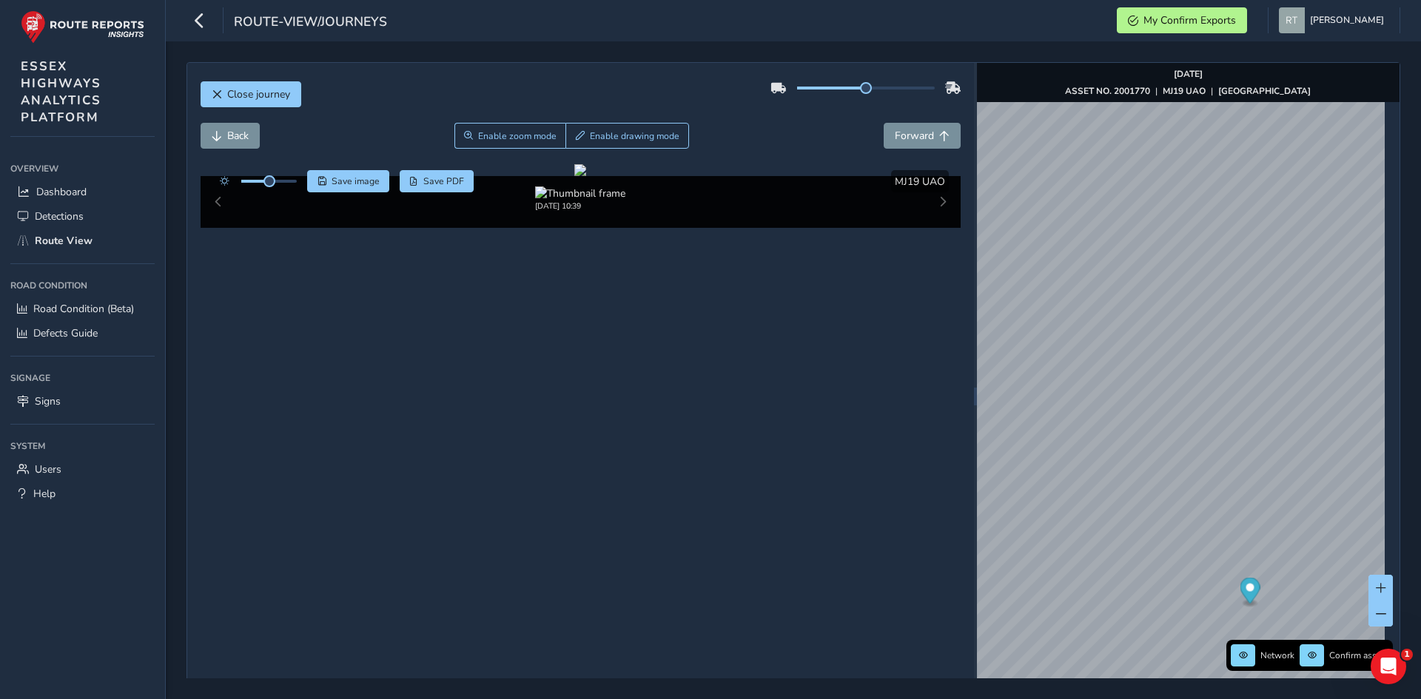
click at [1245, 589] on circle "Map marker" at bounding box center [1249, 588] width 8 height 8
drag, startPoint x: 835, startPoint y: 373, endPoint x: 750, endPoint y: 331, distance: 95.0
click at [586, 176] on div at bounding box center [580, 170] width 12 height 12
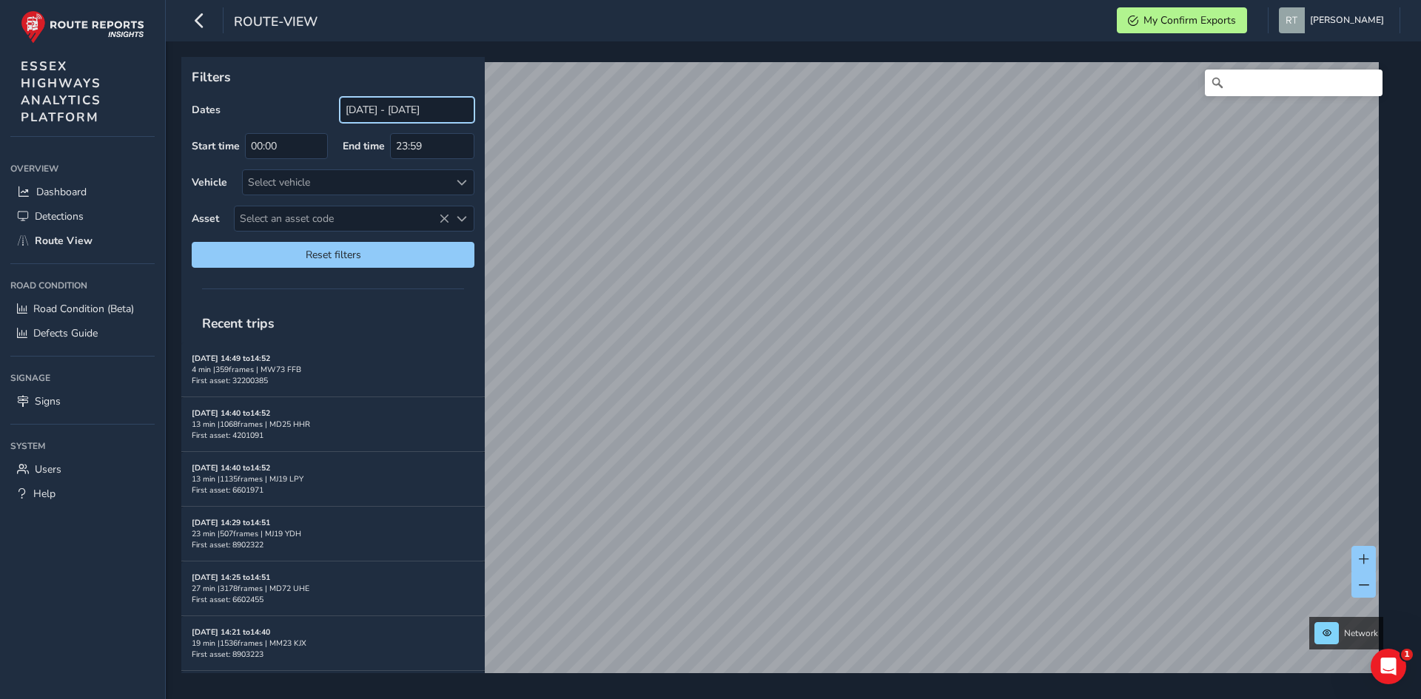
click at [379, 104] on input "[DATE] - [DATE]" at bounding box center [407, 110] width 135 height 26
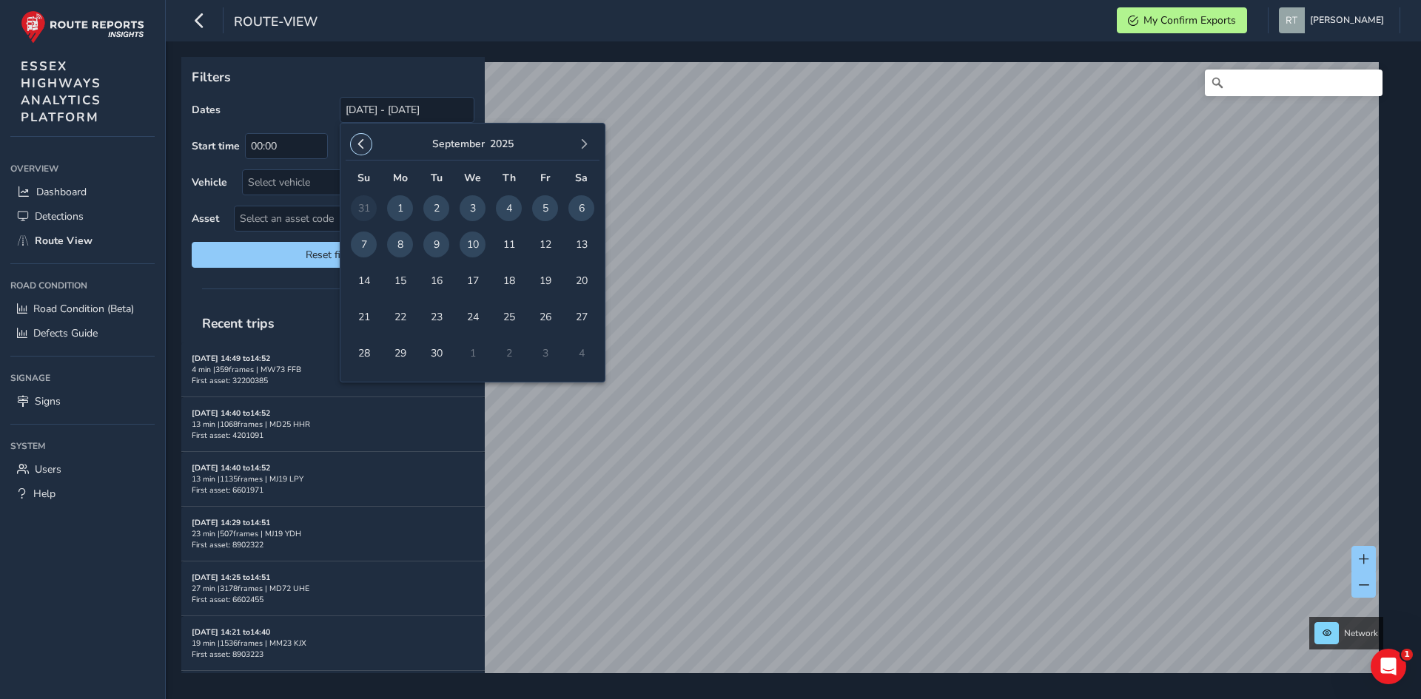
click at [363, 140] on span "button" at bounding box center [361, 144] width 10 height 10
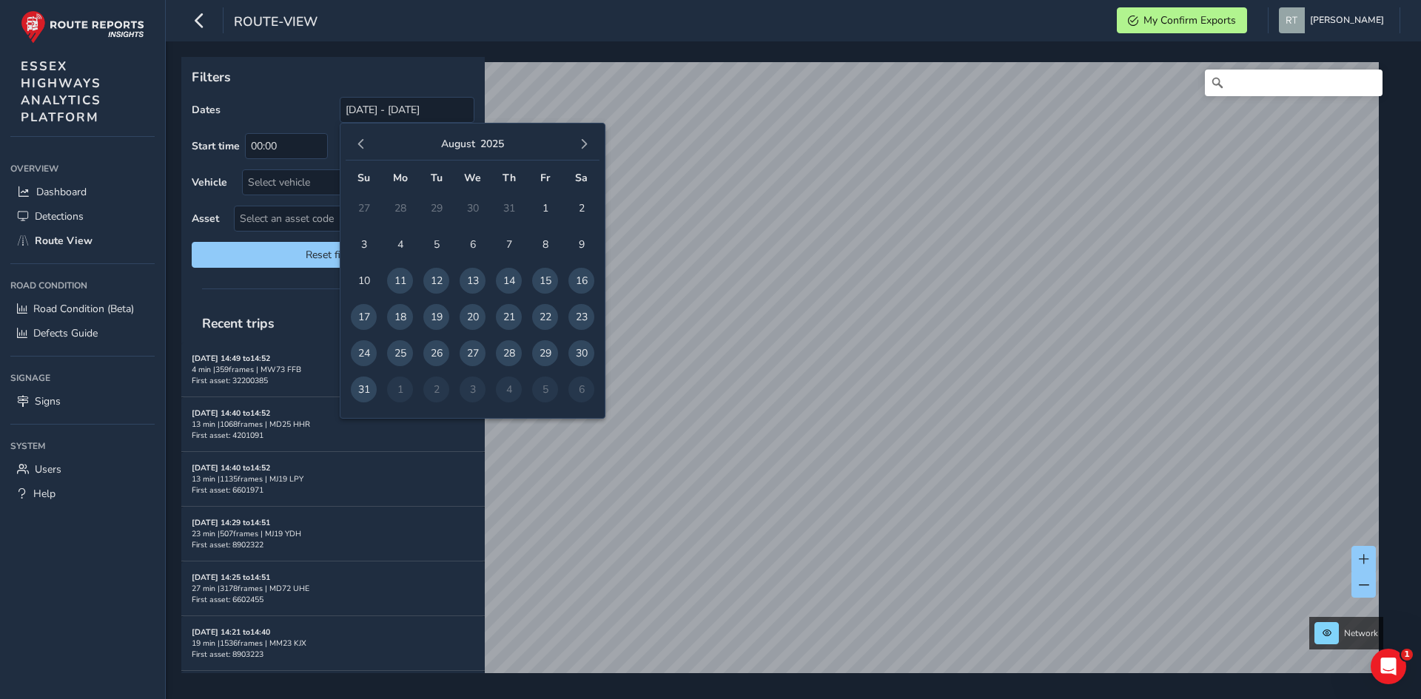
click at [363, 140] on span "button" at bounding box center [361, 144] width 10 height 10
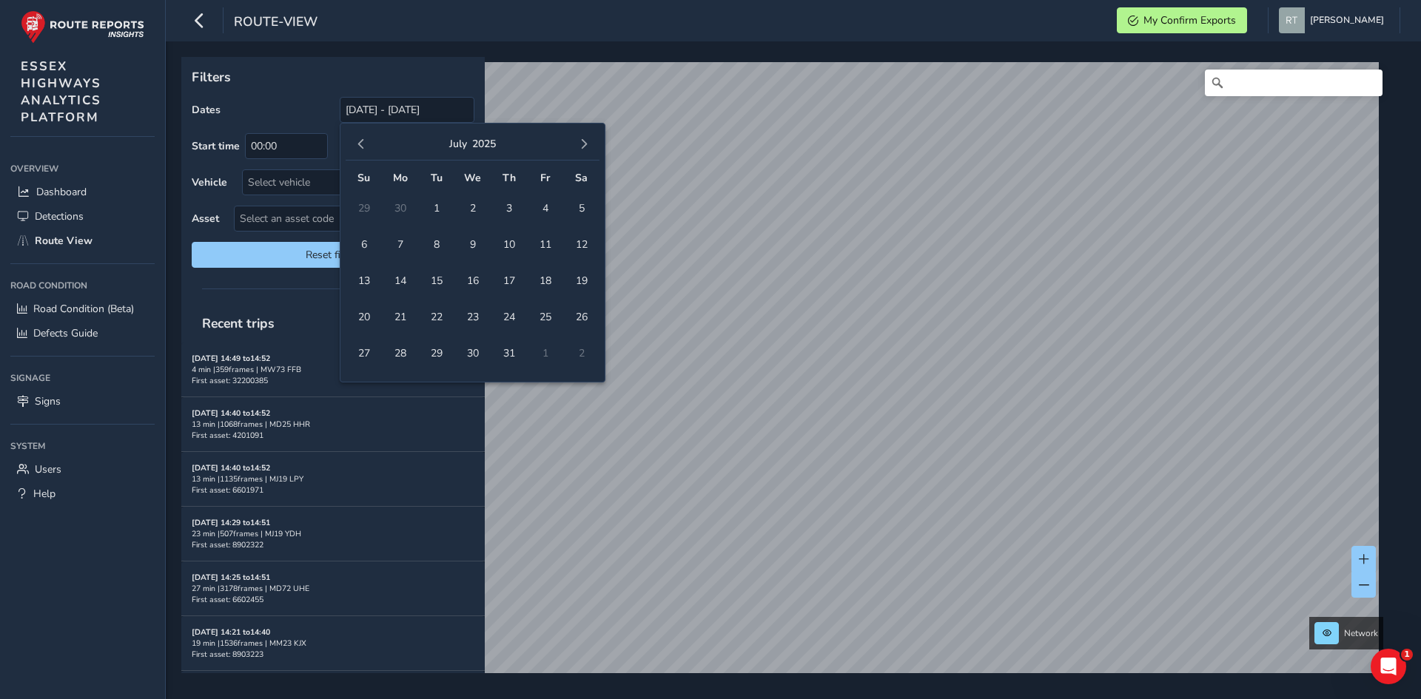
click at [363, 140] on span "button" at bounding box center [361, 144] width 10 height 10
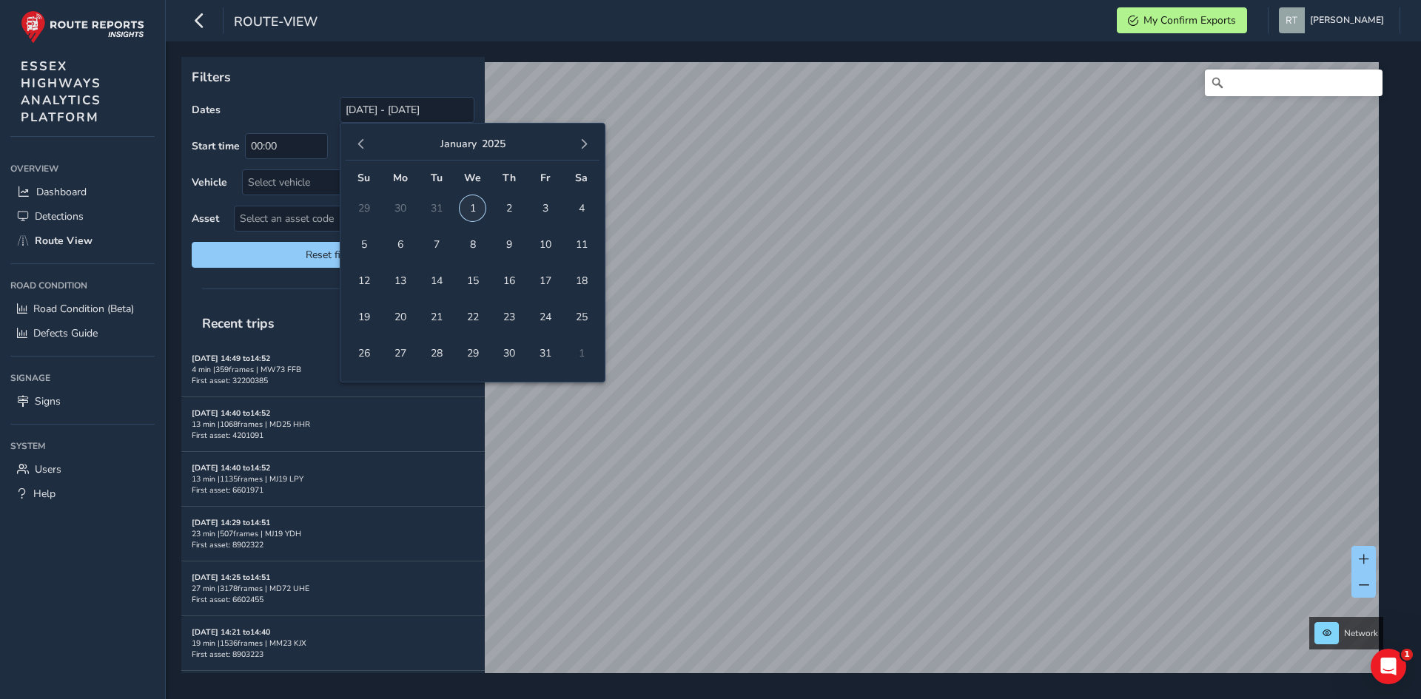
click at [479, 212] on span "1" at bounding box center [473, 208] width 26 height 26
click at [588, 147] on span "button" at bounding box center [584, 144] width 10 height 10
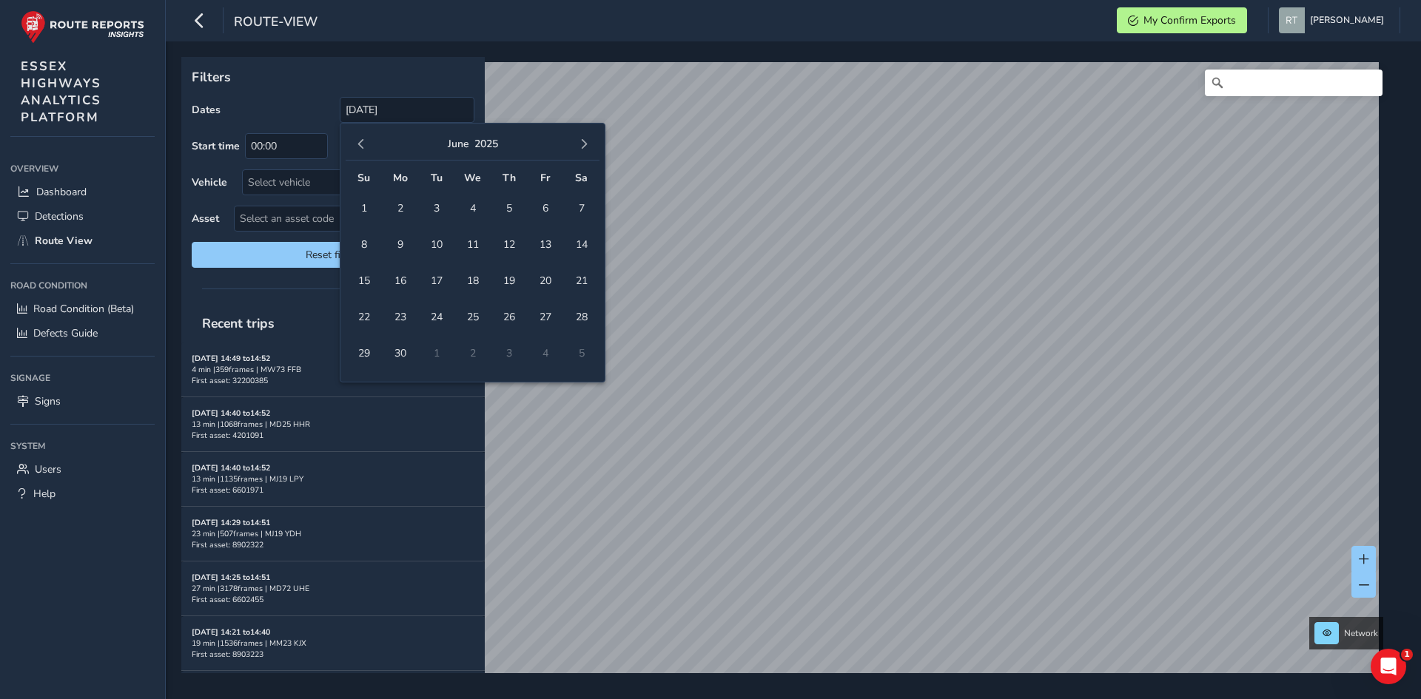
click at [588, 147] on span "button" at bounding box center [584, 144] width 10 height 10
click at [547, 208] on span "3" at bounding box center [545, 208] width 26 height 26
type input "01/01/2025 - 03/10/2025"
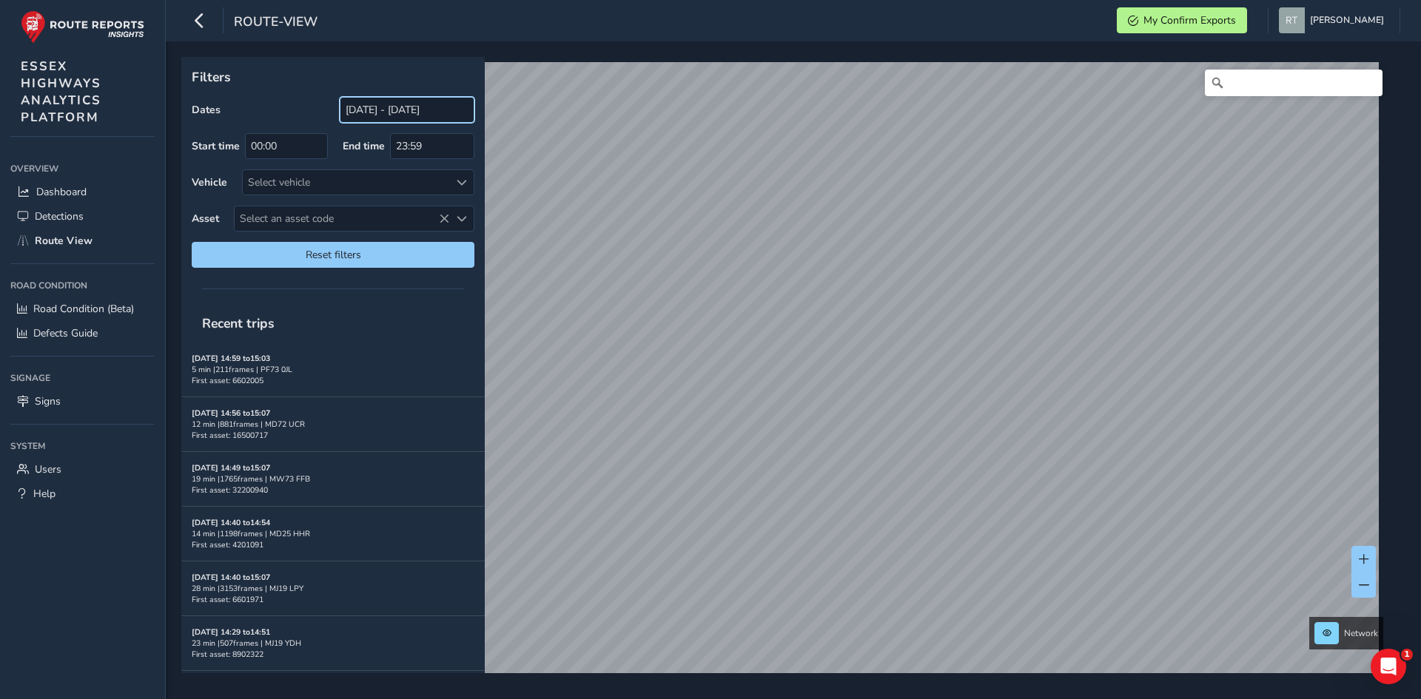
click at [388, 110] on input "[DATE] - [DATE]" at bounding box center [407, 110] width 135 height 26
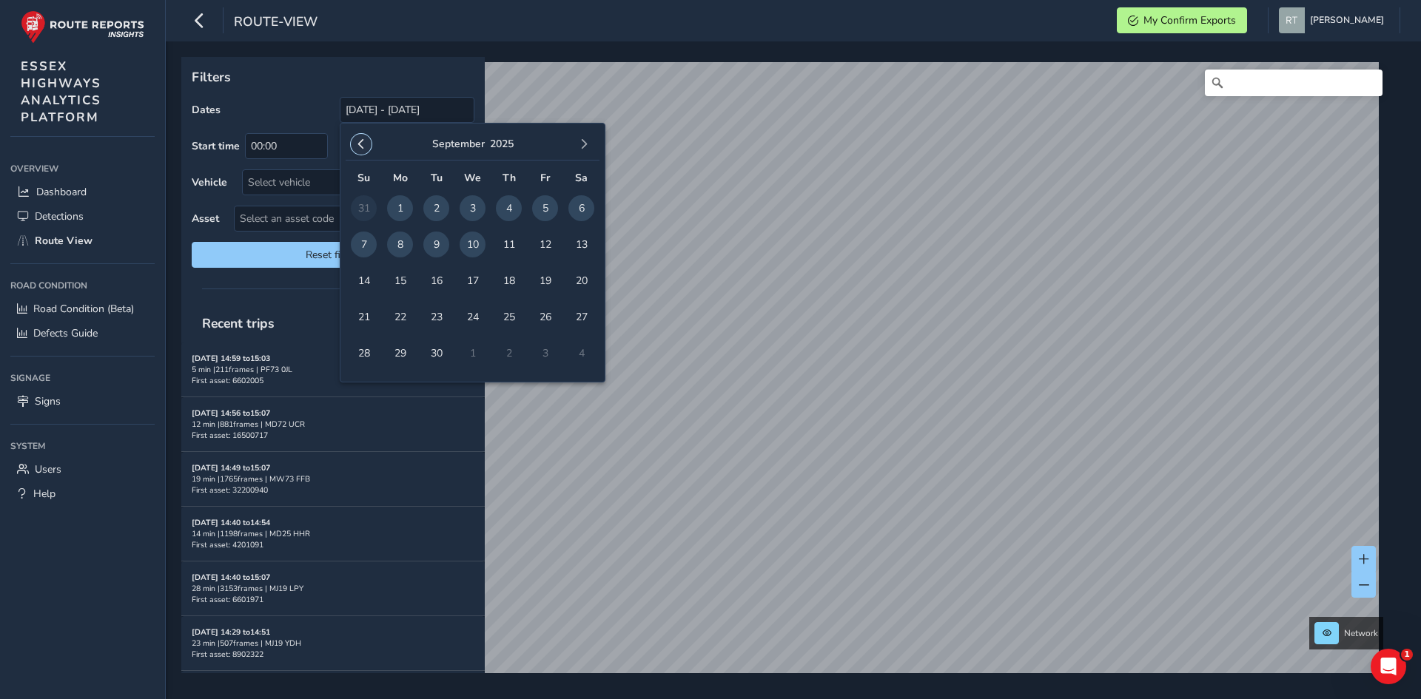
click at [360, 147] on span "button" at bounding box center [361, 144] width 10 height 10
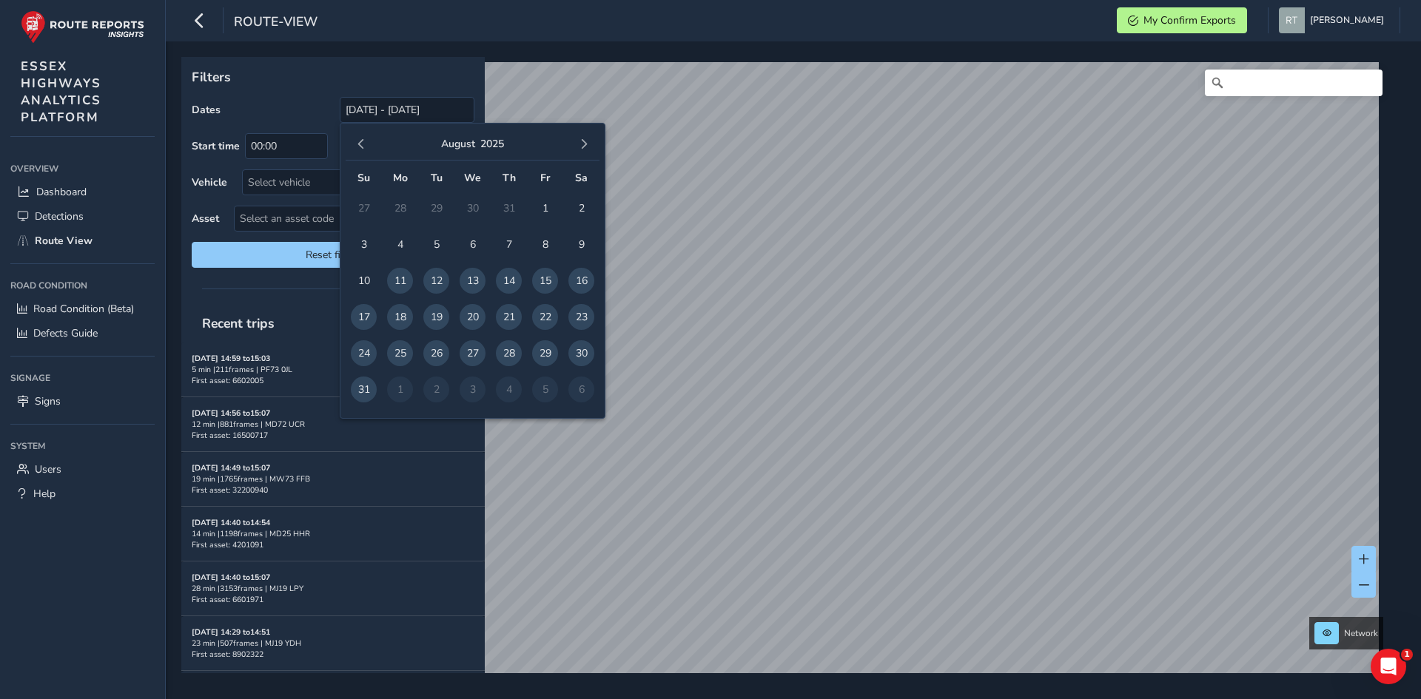
click at [360, 147] on span "button" at bounding box center [361, 144] width 10 height 10
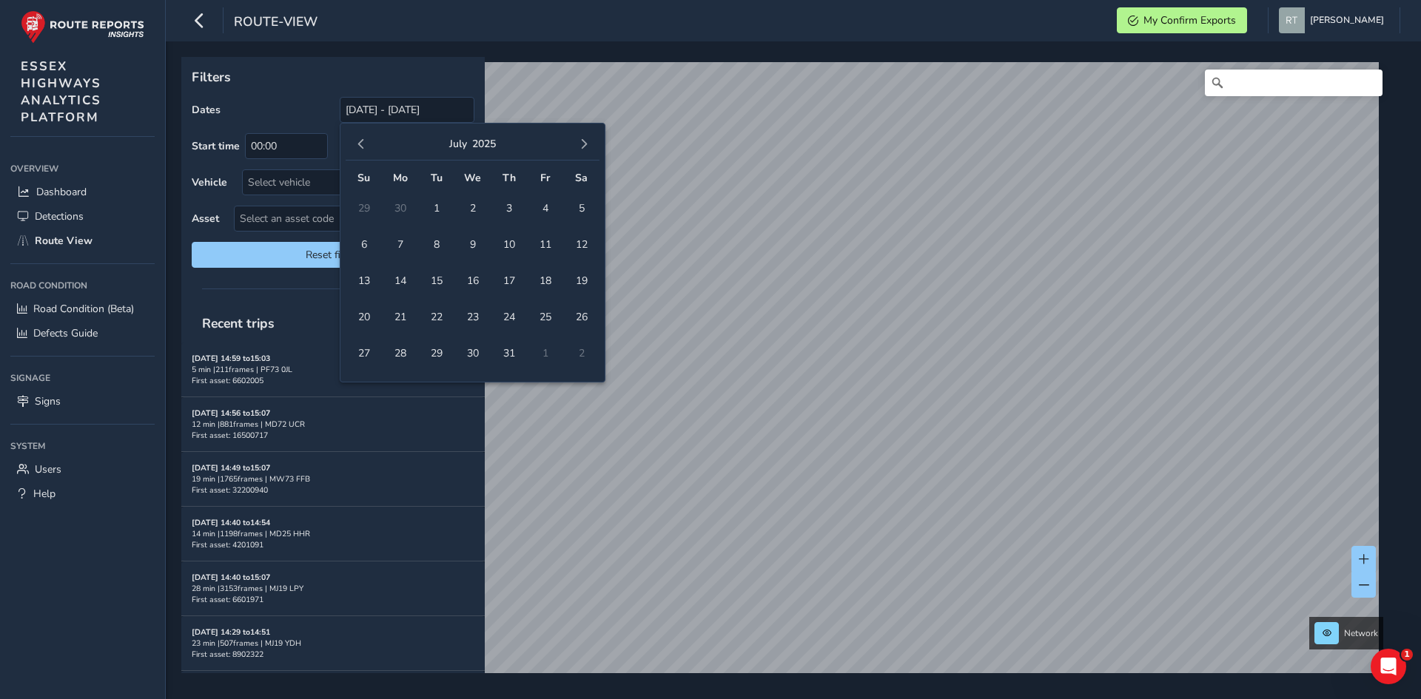
click at [360, 147] on span "button" at bounding box center [361, 144] width 10 height 10
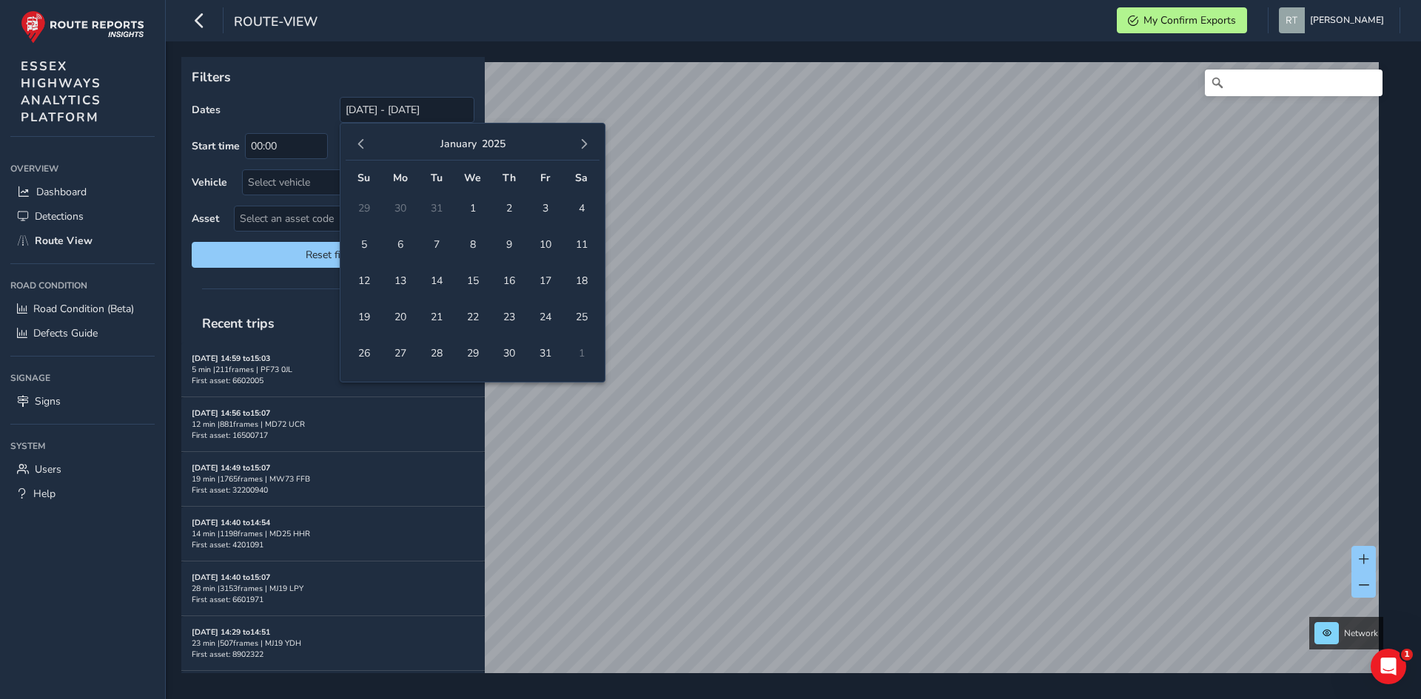
click at [360, 147] on span "button" at bounding box center [361, 144] width 10 height 10
click at [579, 140] on span "button" at bounding box center [584, 144] width 10 height 10
click at [369, 147] on button "button" at bounding box center [361, 144] width 21 height 21
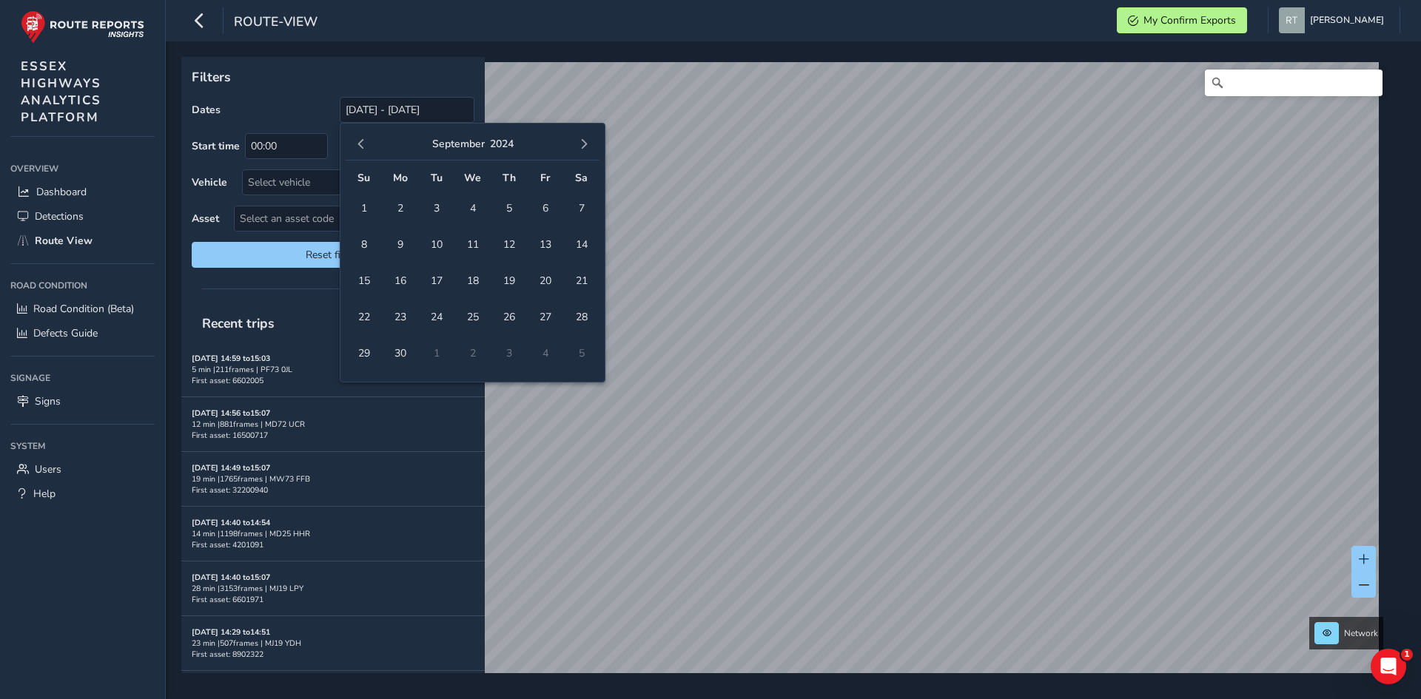
click at [369, 147] on button "button" at bounding box center [361, 144] width 21 height 21
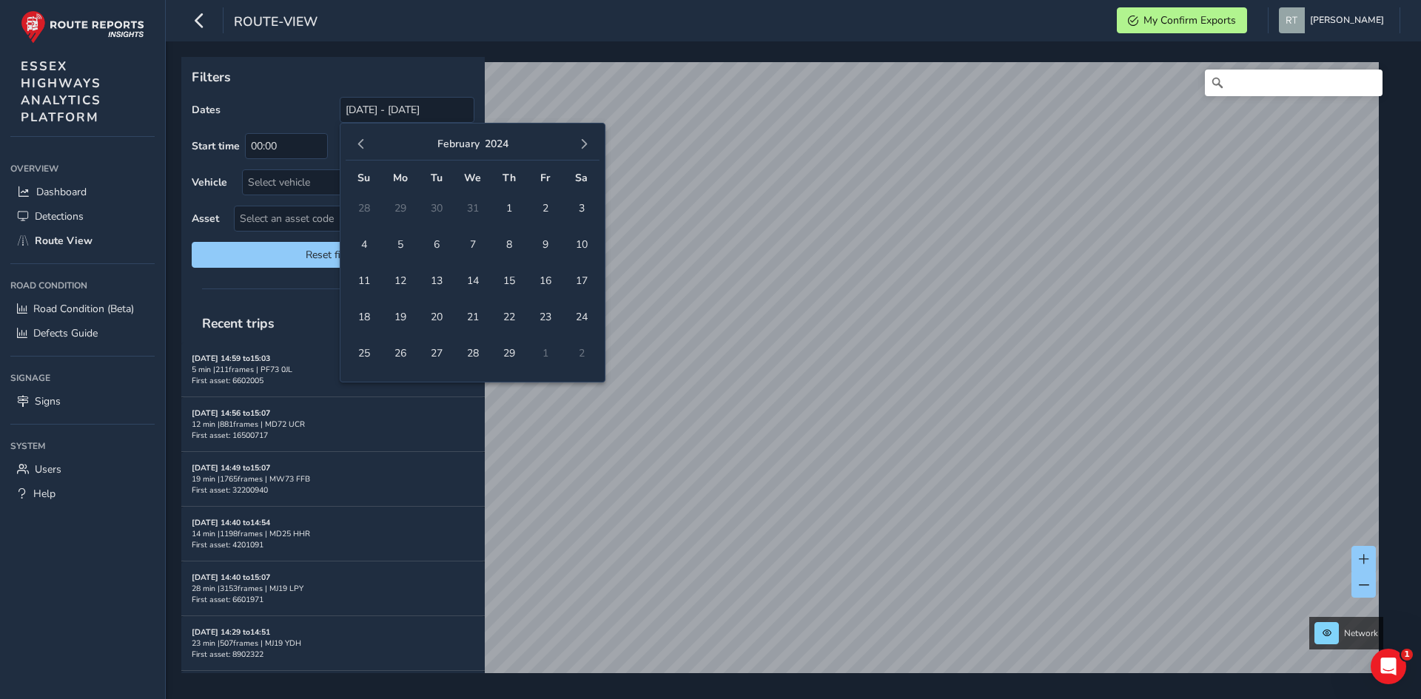
click at [369, 147] on button "button" at bounding box center [361, 144] width 21 height 21
click at [400, 215] on span "1" at bounding box center [400, 208] width 26 height 26
click at [588, 144] on span "button" at bounding box center [584, 144] width 10 height 10
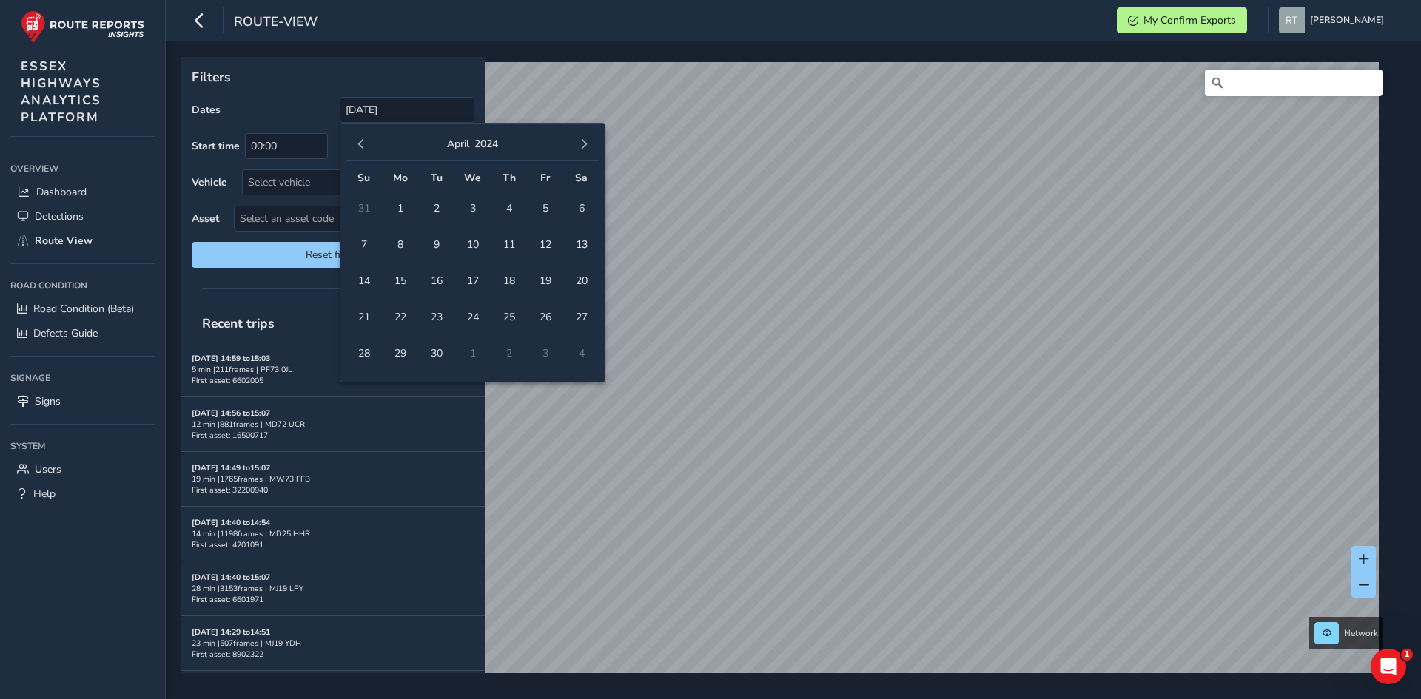
click at [588, 144] on span "button" at bounding box center [584, 144] width 10 height 10
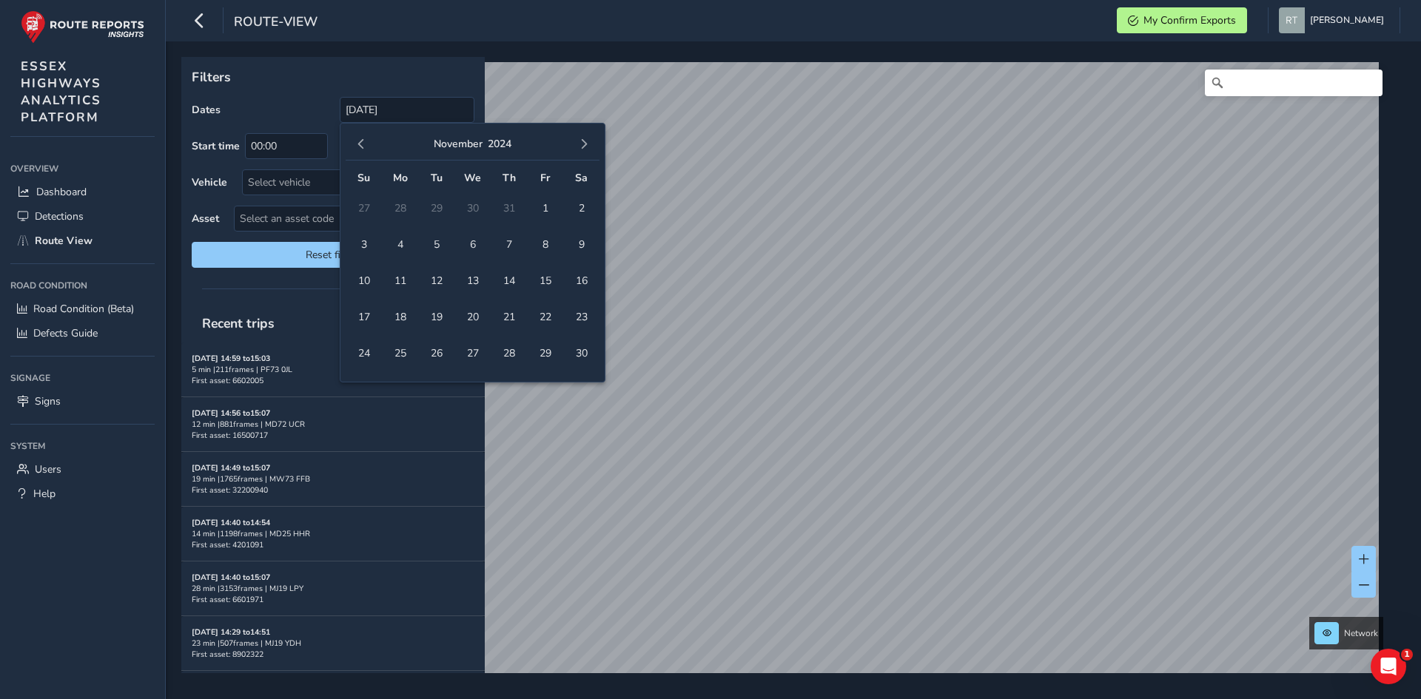
click at [588, 144] on span "button" at bounding box center [584, 144] width 10 height 10
click at [585, 147] on span "button" at bounding box center [584, 144] width 10 height 10
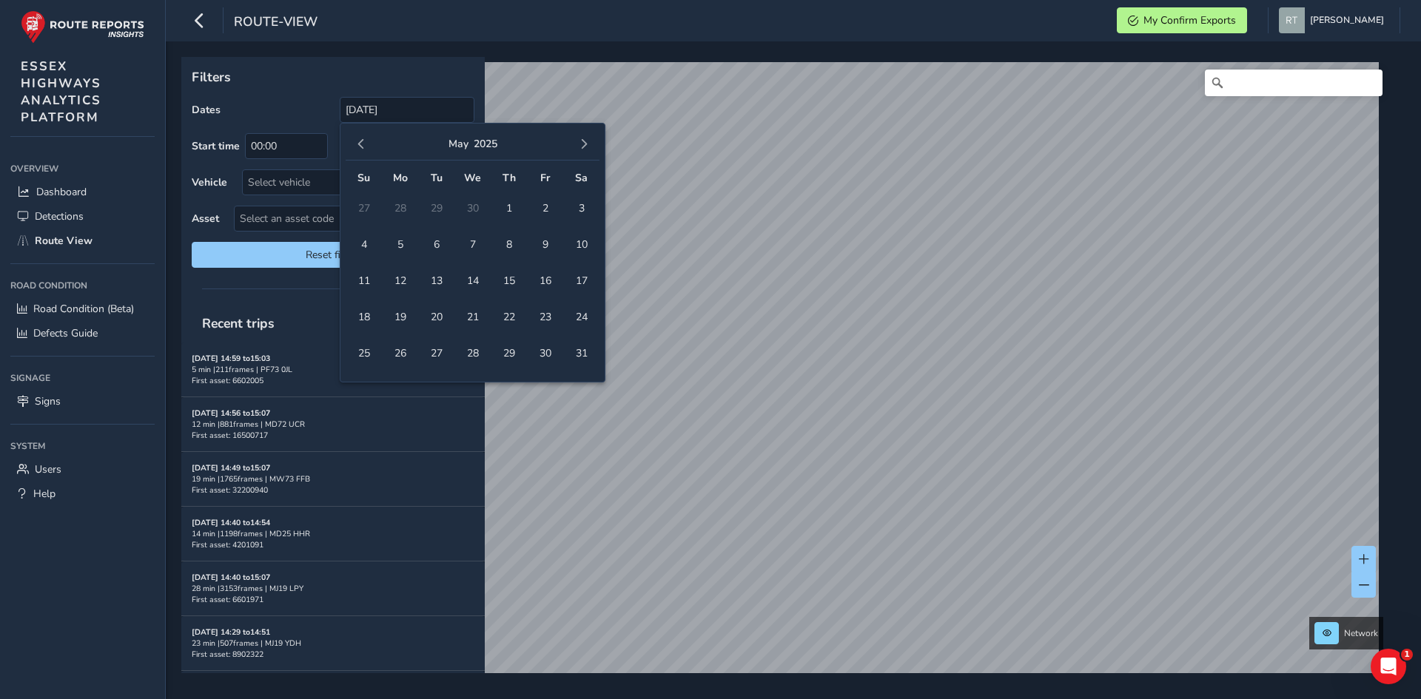
click at [585, 147] on span "button" at bounding box center [584, 144] width 10 height 10
click at [548, 211] on span "3" at bounding box center [545, 208] width 26 height 26
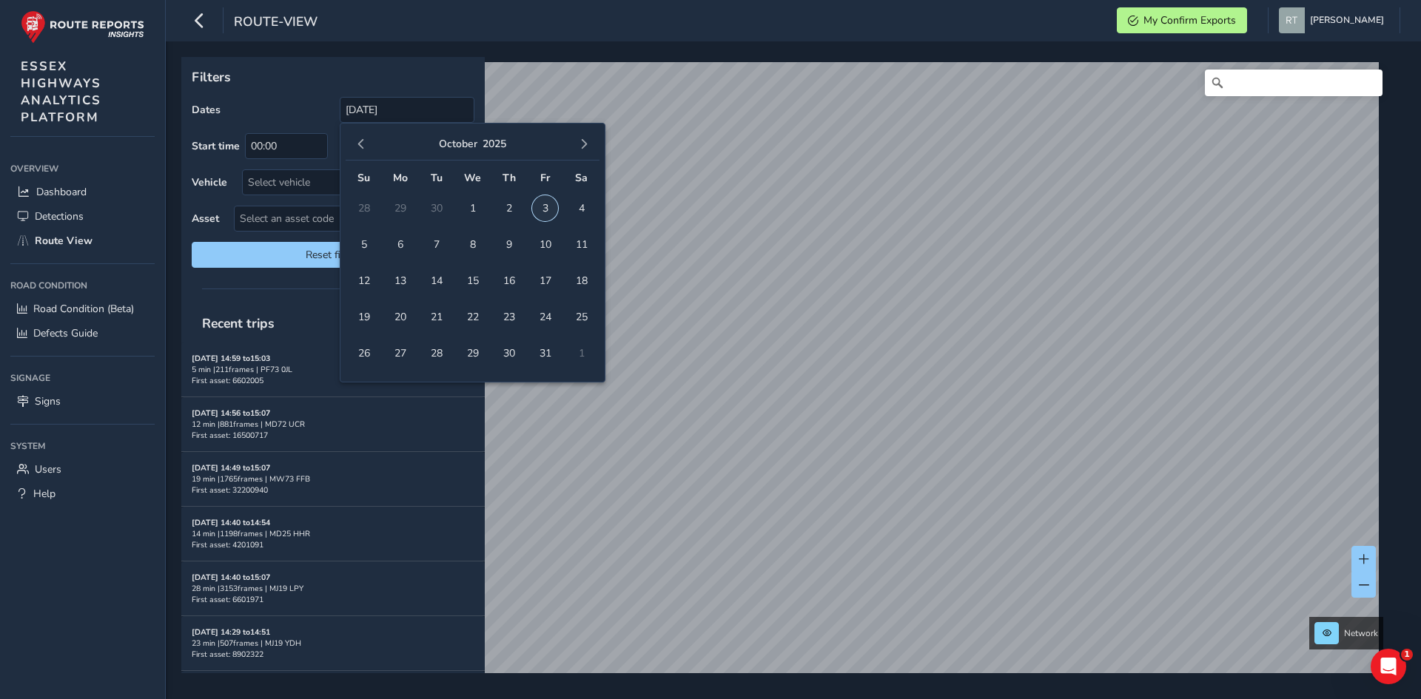
type input "[DATE] - [DATE]"
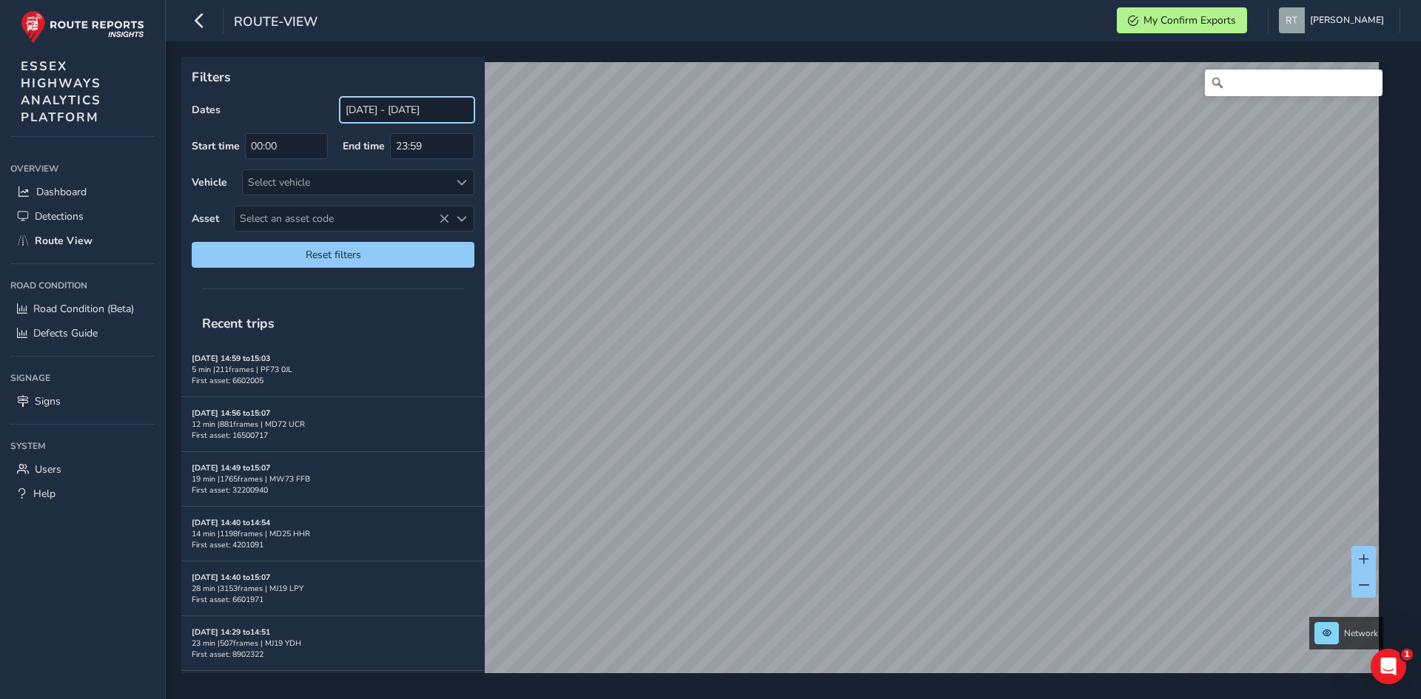
click at [391, 117] on input "[DATE] - [DATE]" at bounding box center [407, 110] width 135 height 26
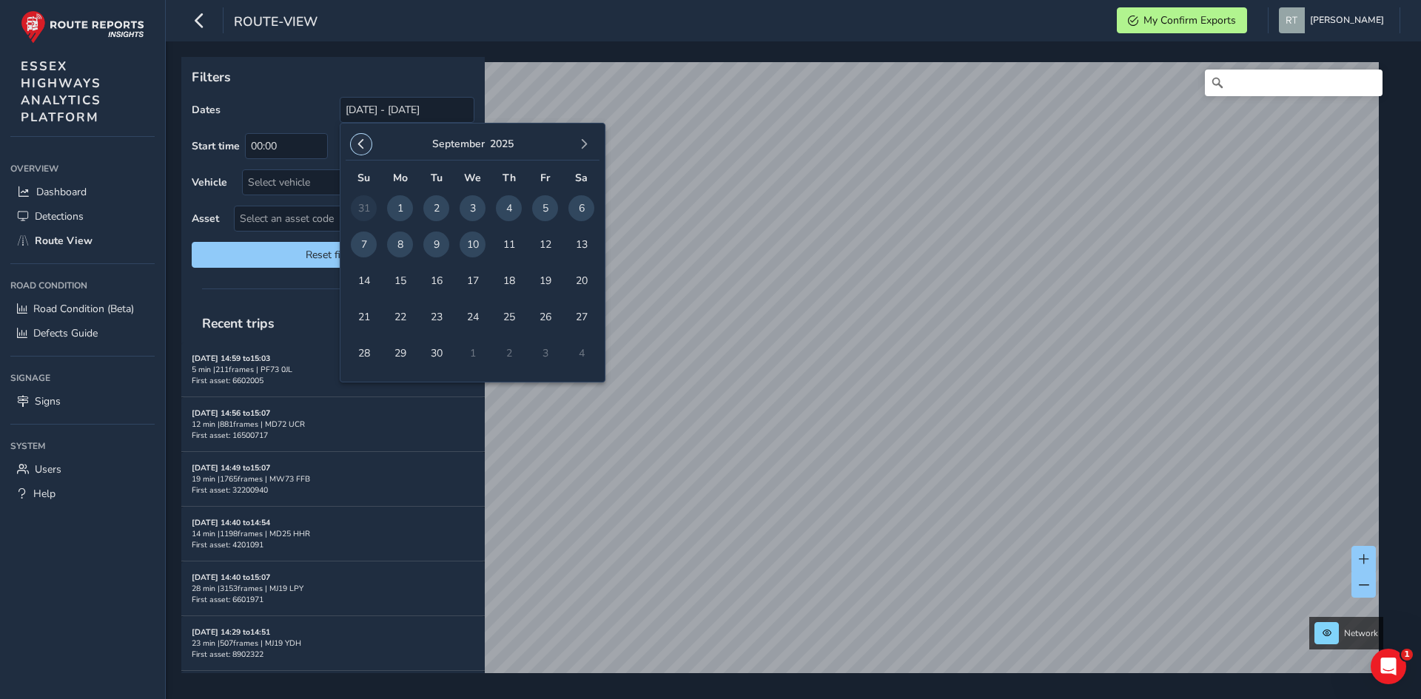
click at [368, 148] on button "button" at bounding box center [361, 144] width 21 height 21
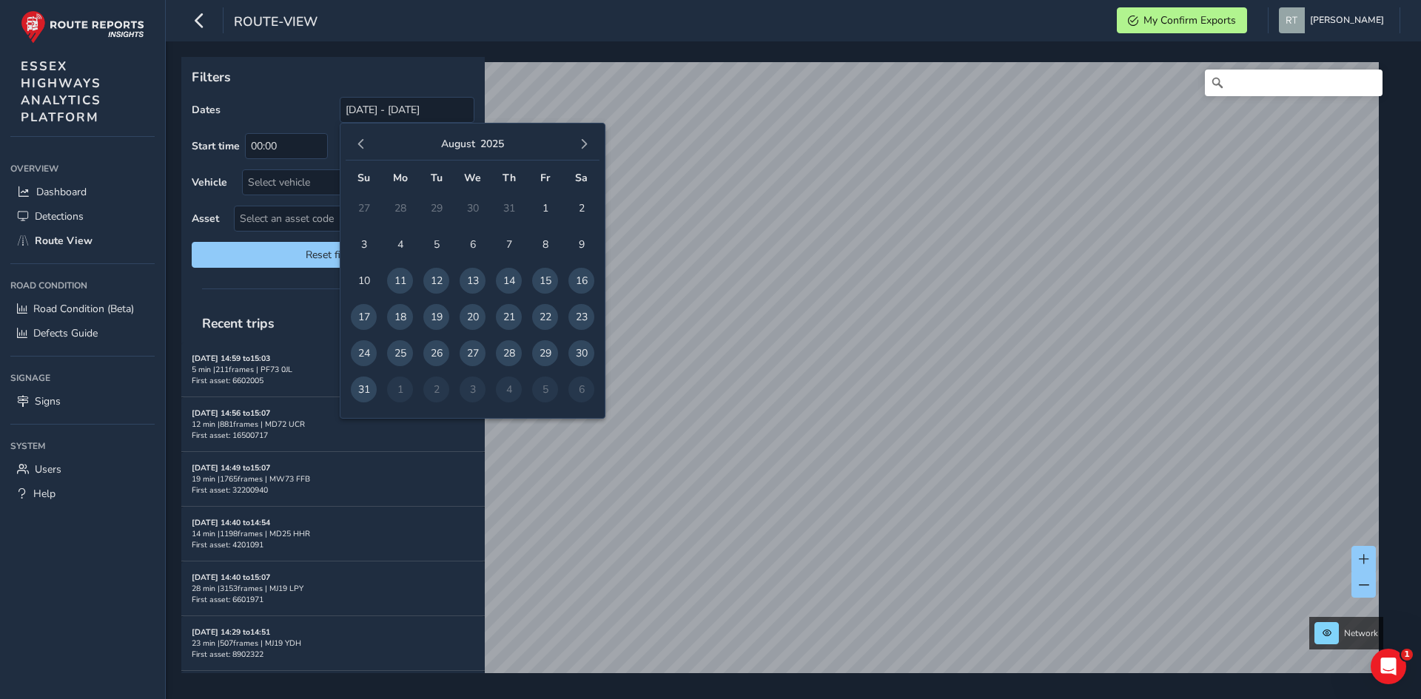
click at [368, 148] on button "button" at bounding box center [361, 144] width 21 height 21
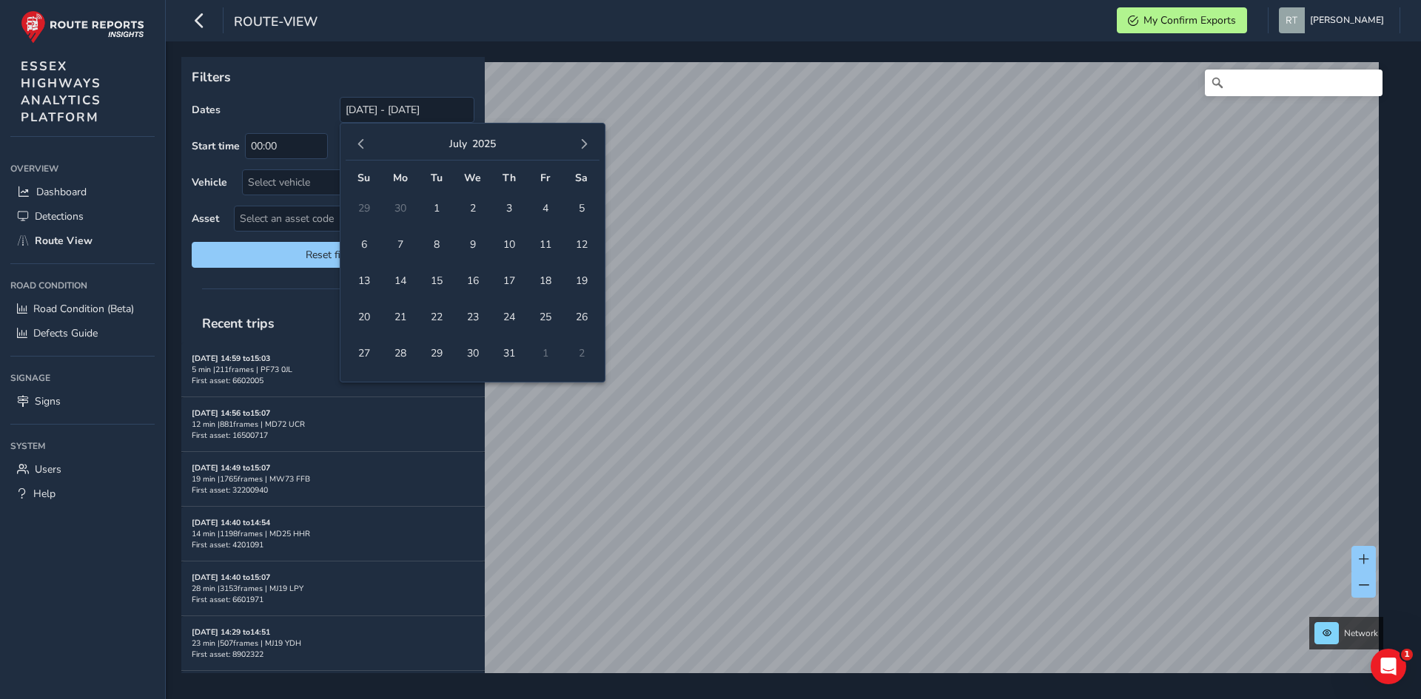
click at [368, 148] on button "button" at bounding box center [361, 144] width 21 height 21
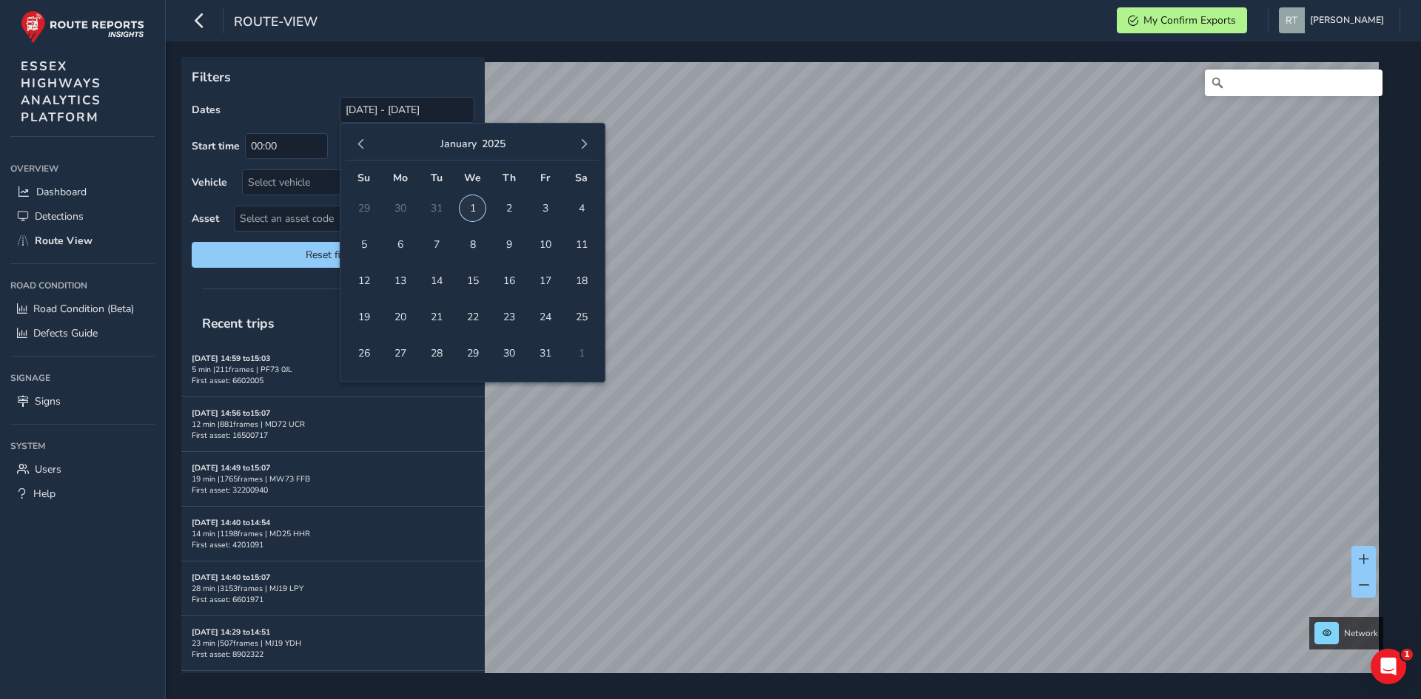
click at [465, 207] on span "1" at bounding box center [473, 208] width 26 height 26
click at [576, 149] on button "button" at bounding box center [583, 144] width 21 height 21
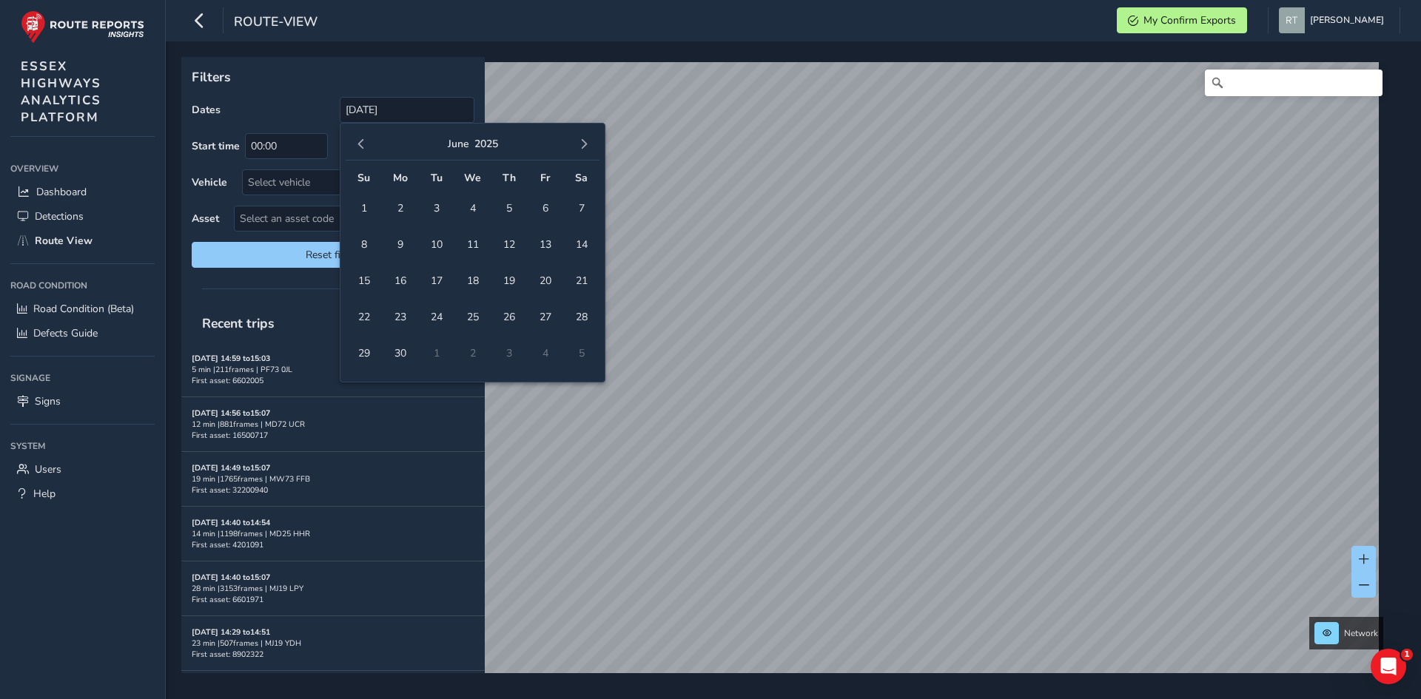
click at [576, 149] on button "button" at bounding box center [583, 144] width 21 height 21
click at [587, 277] on span "20" at bounding box center [581, 281] width 26 height 26
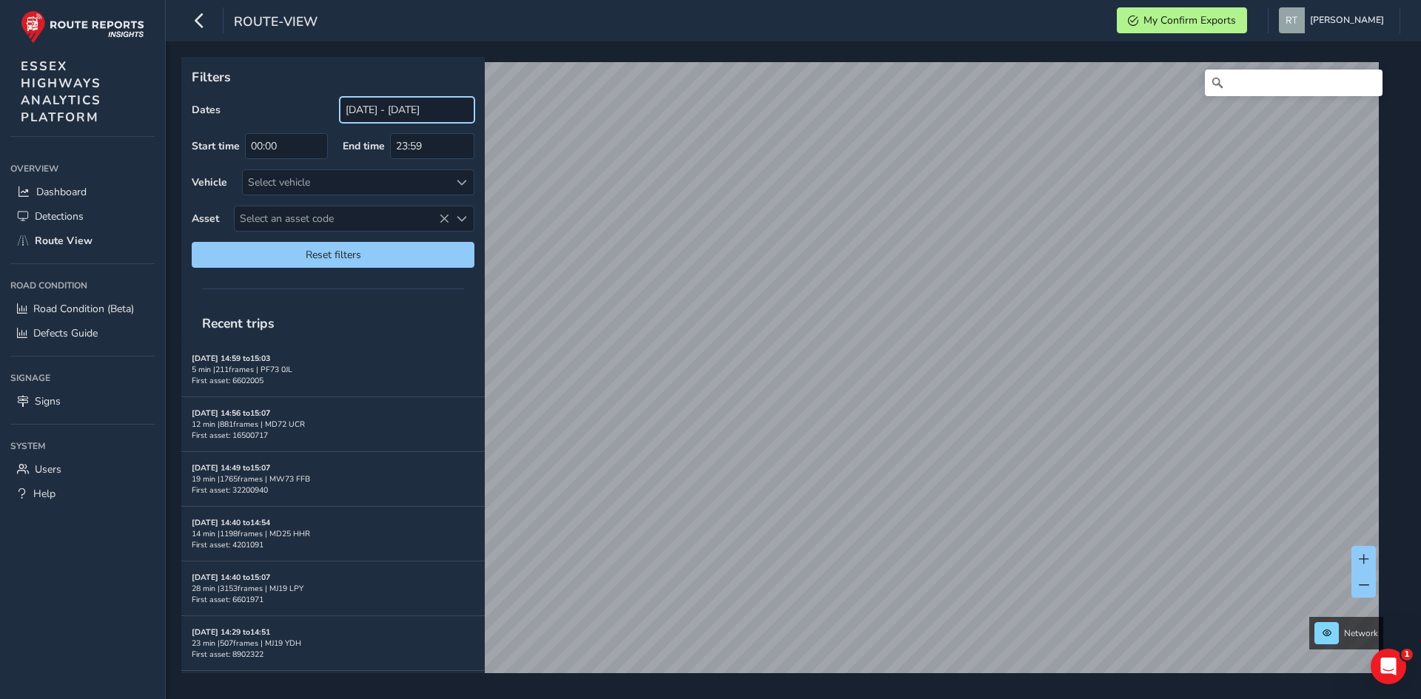
click at [394, 103] on input "01/01/2025 - 20/09/2025" at bounding box center [407, 110] width 135 height 26
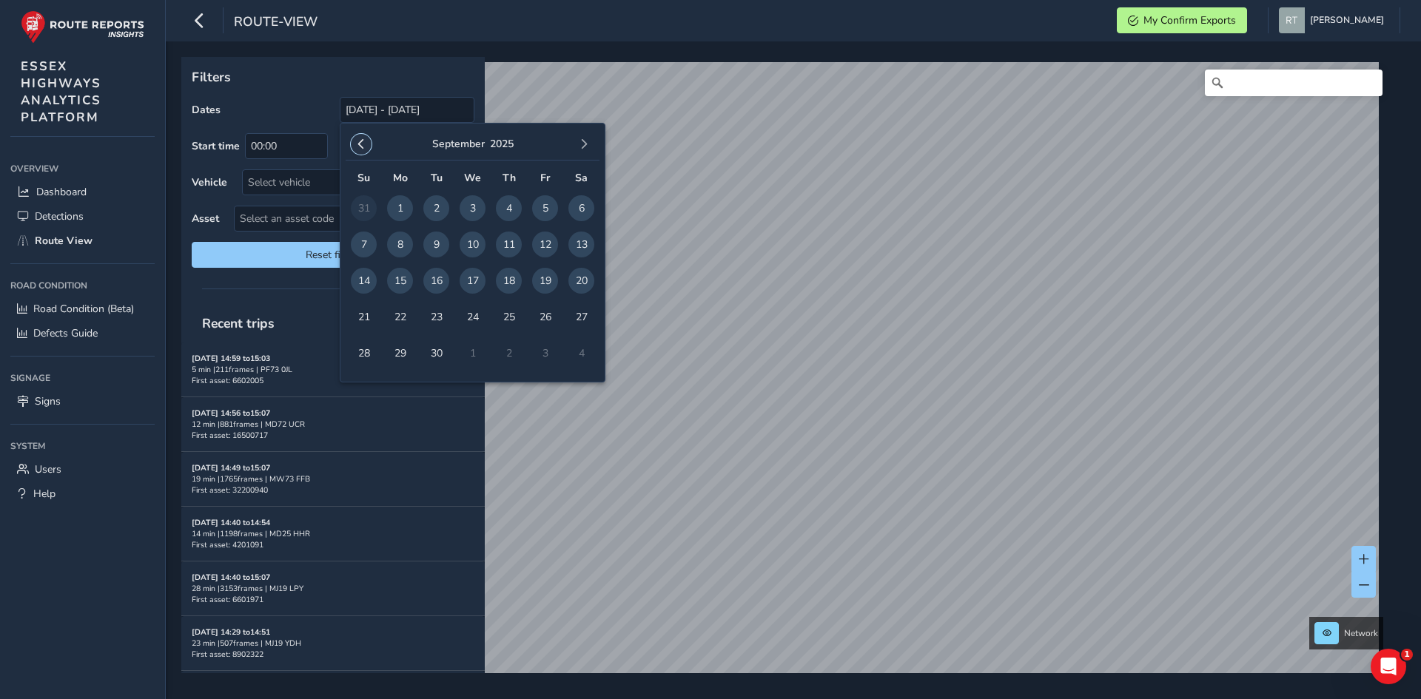
click at [361, 145] on span "button" at bounding box center [361, 144] width 10 height 10
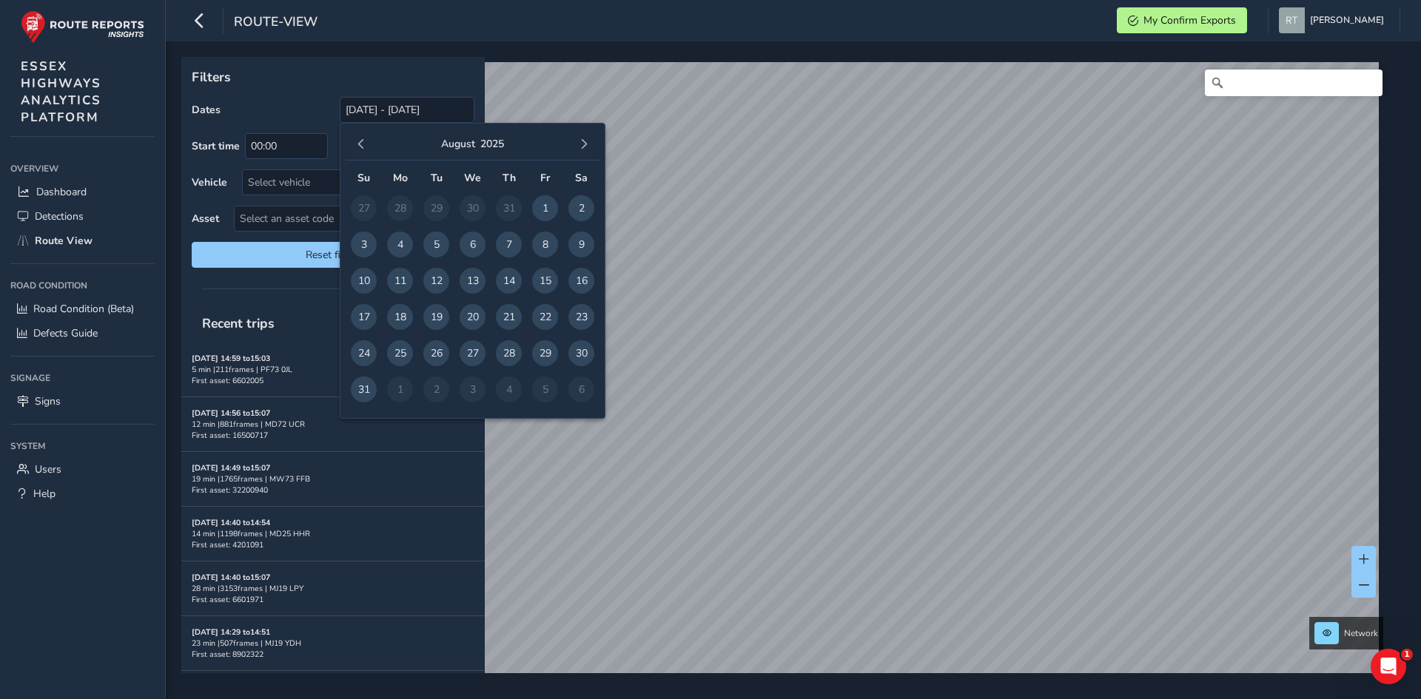
click at [361, 145] on span "button" at bounding box center [361, 144] width 10 height 10
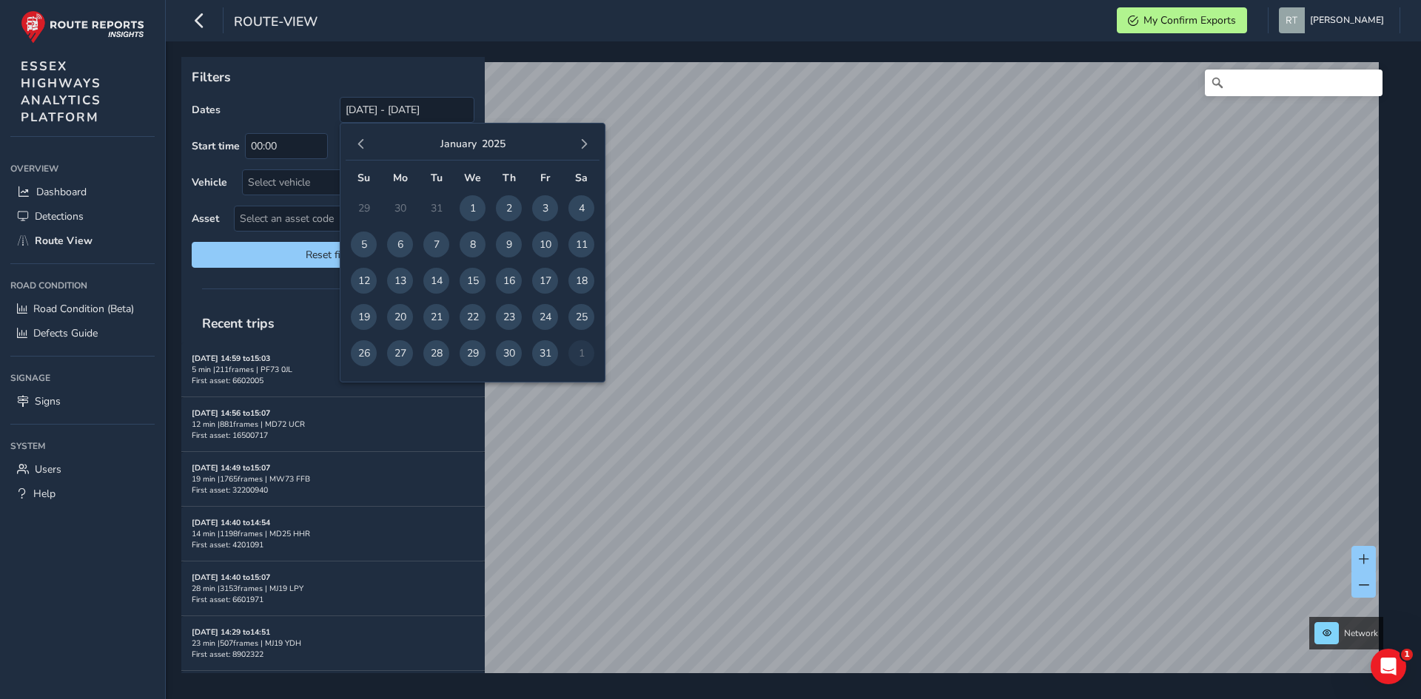
click at [361, 145] on span "button" at bounding box center [361, 144] width 10 height 10
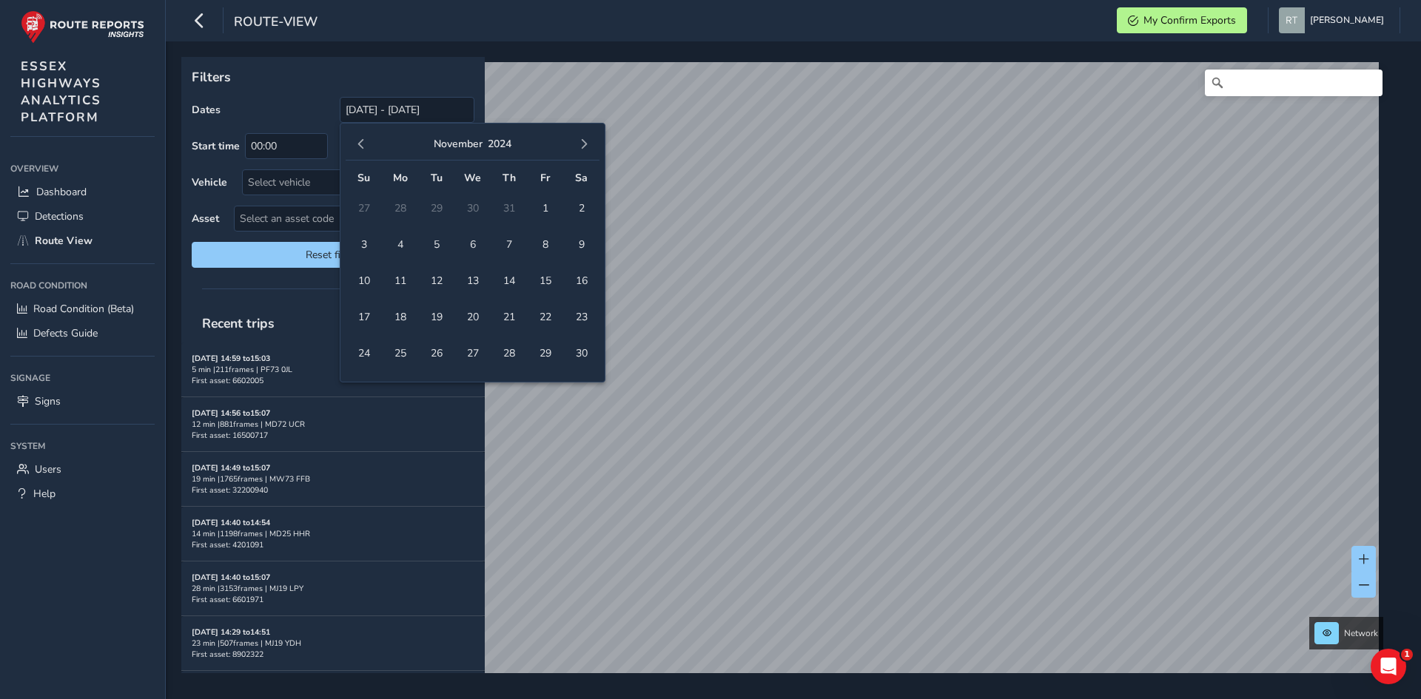
click at [361, 145] on span "button" at bounding box center [361, 144] width 10 height 10
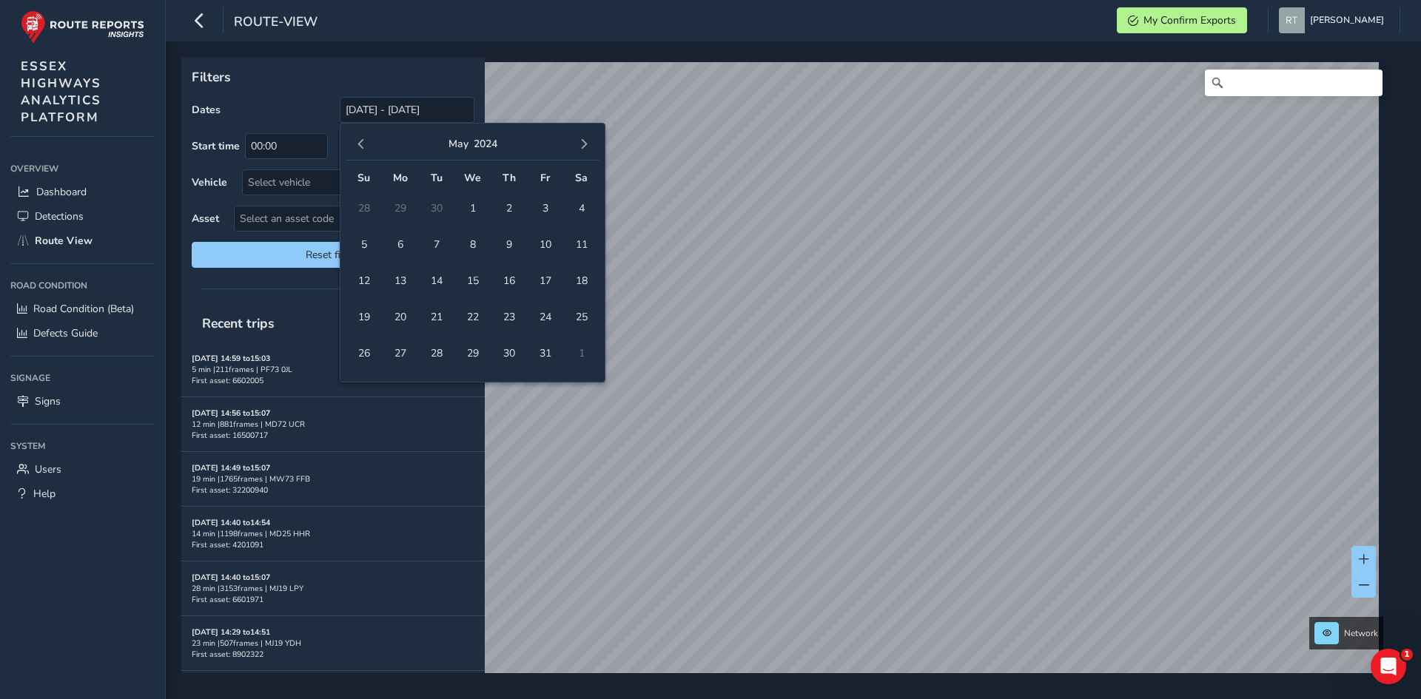
click at [361, 145] on span "button" at bounding box center [361, 144] width 10 height 10
click at [503, 216] on span "1" at bounding box center [509, 208] width 26 height 26
click at [590, 149] on button "button" at bounding box center [583, 144] width 21 height 21
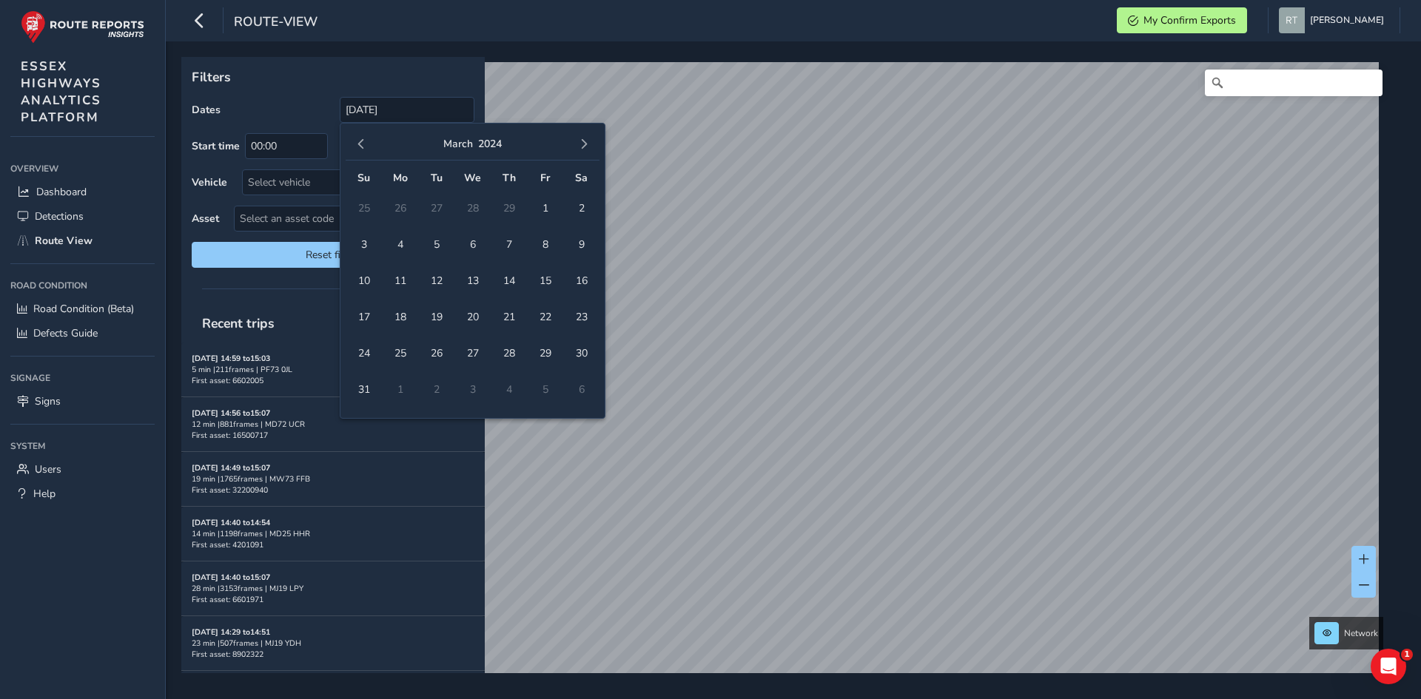
click at [590, 149] on button "button" at bounding box center [583, 144] width 21 height 21
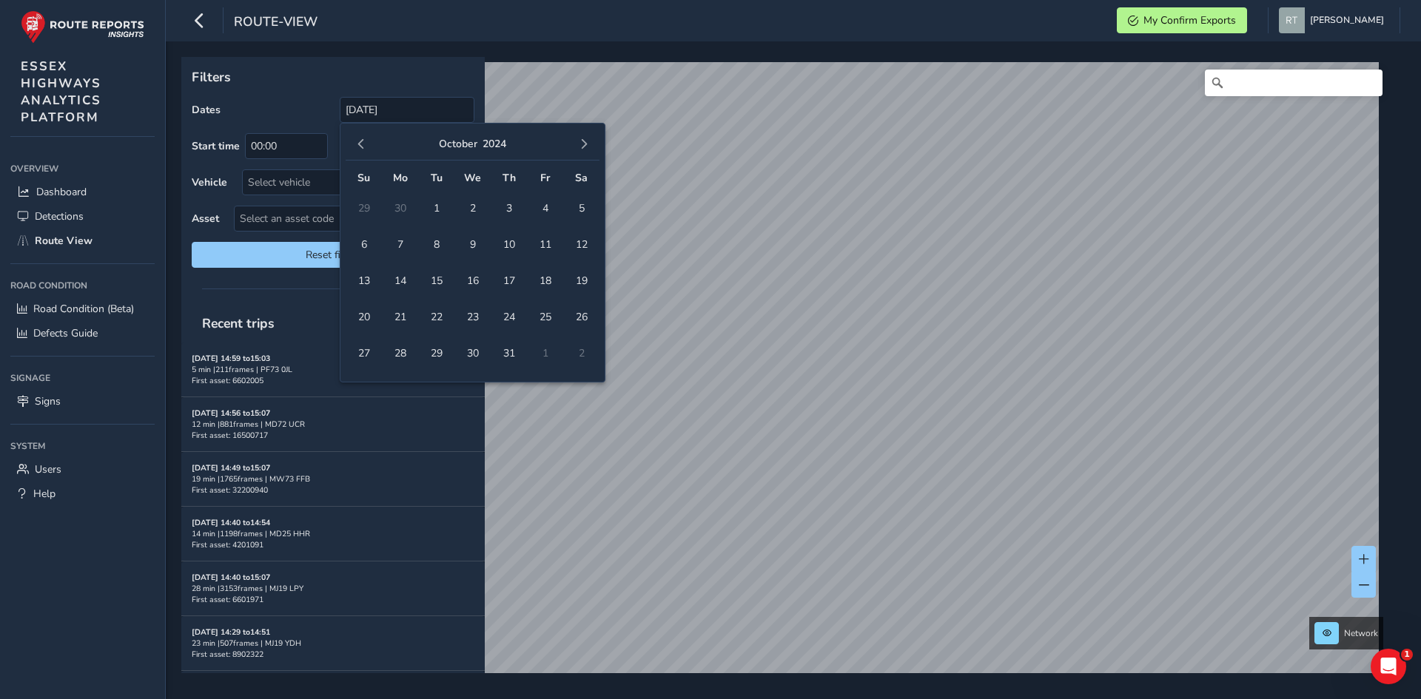
click at [590, 149] on button "button" at bounding box center [583, 144] width 21 height 21
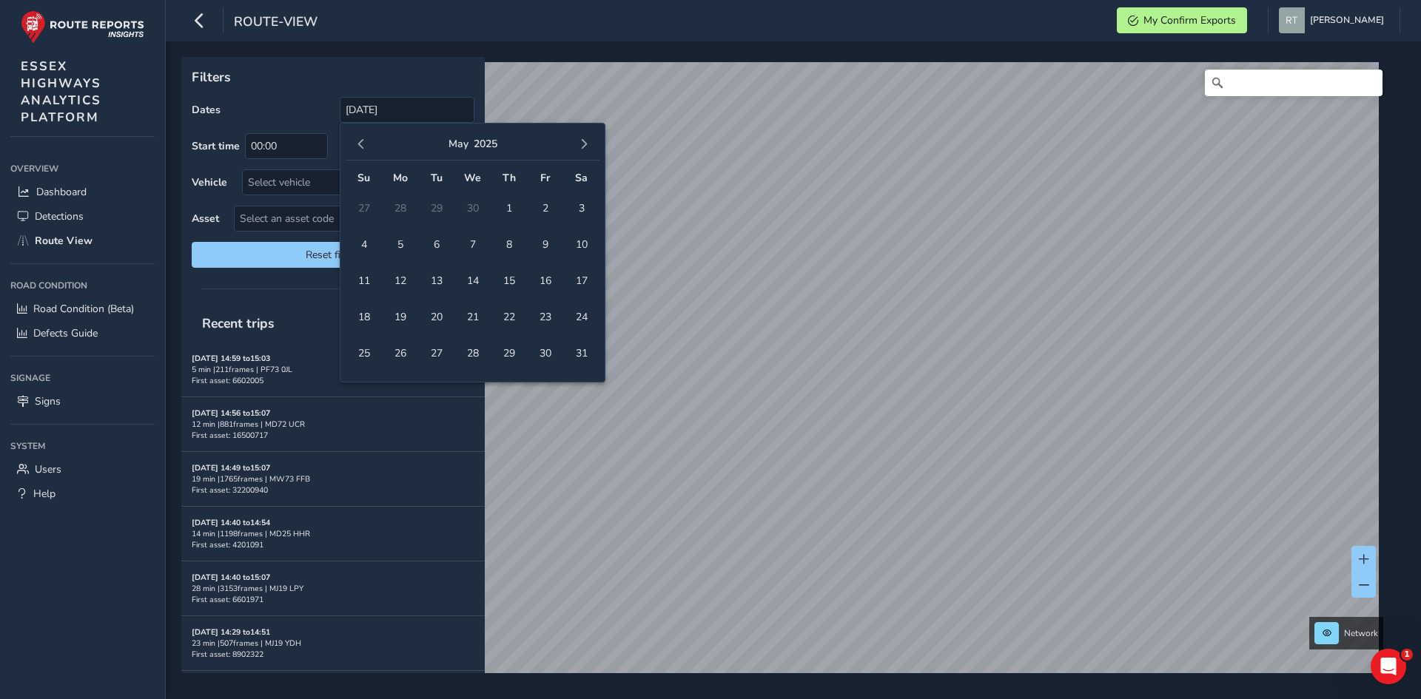
click at [590, 149] on button "button" at bounding box center [583, 144] width 21 height 21
click at [590, 279] on span "19" at bounding box center [581, 281] width 26 height 26
type input "01/02/2024 - 19/07/2025"
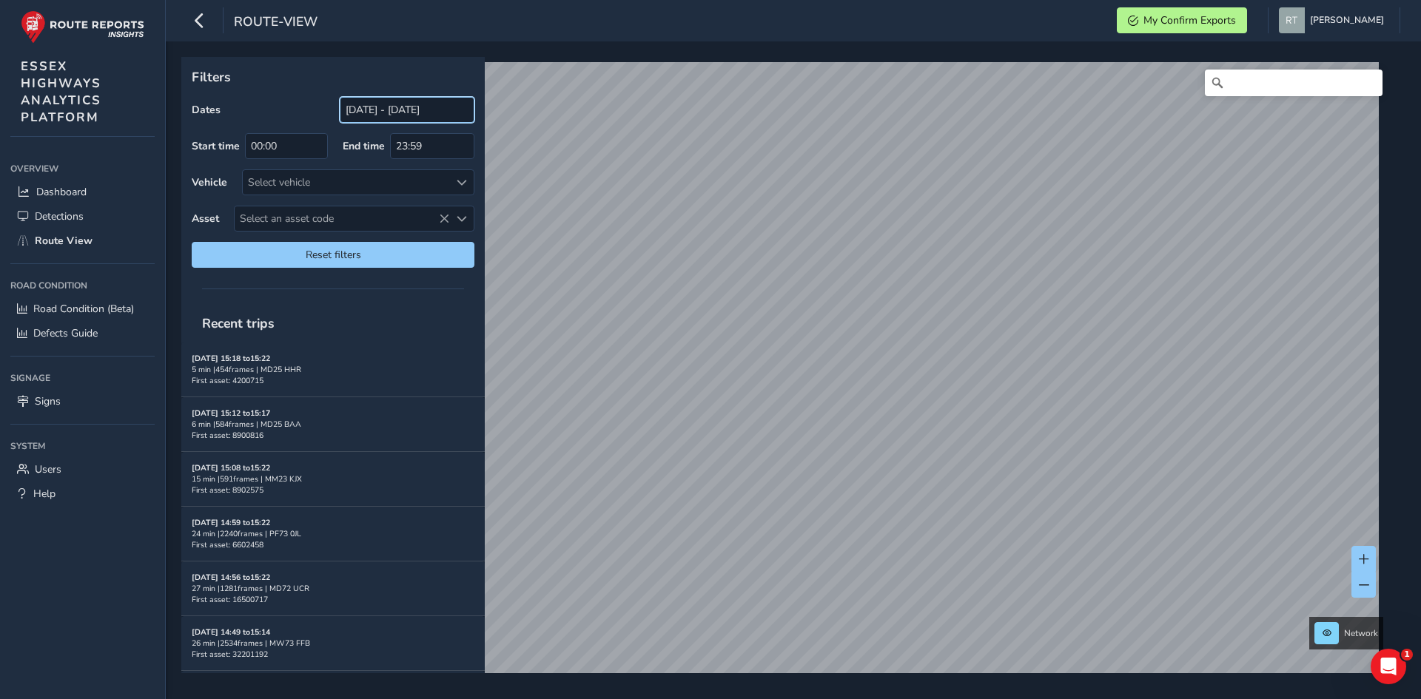
click at [357, 115] on input "[DATE] - [DATE]" at bounding box center [407, 110] width 135 height 26
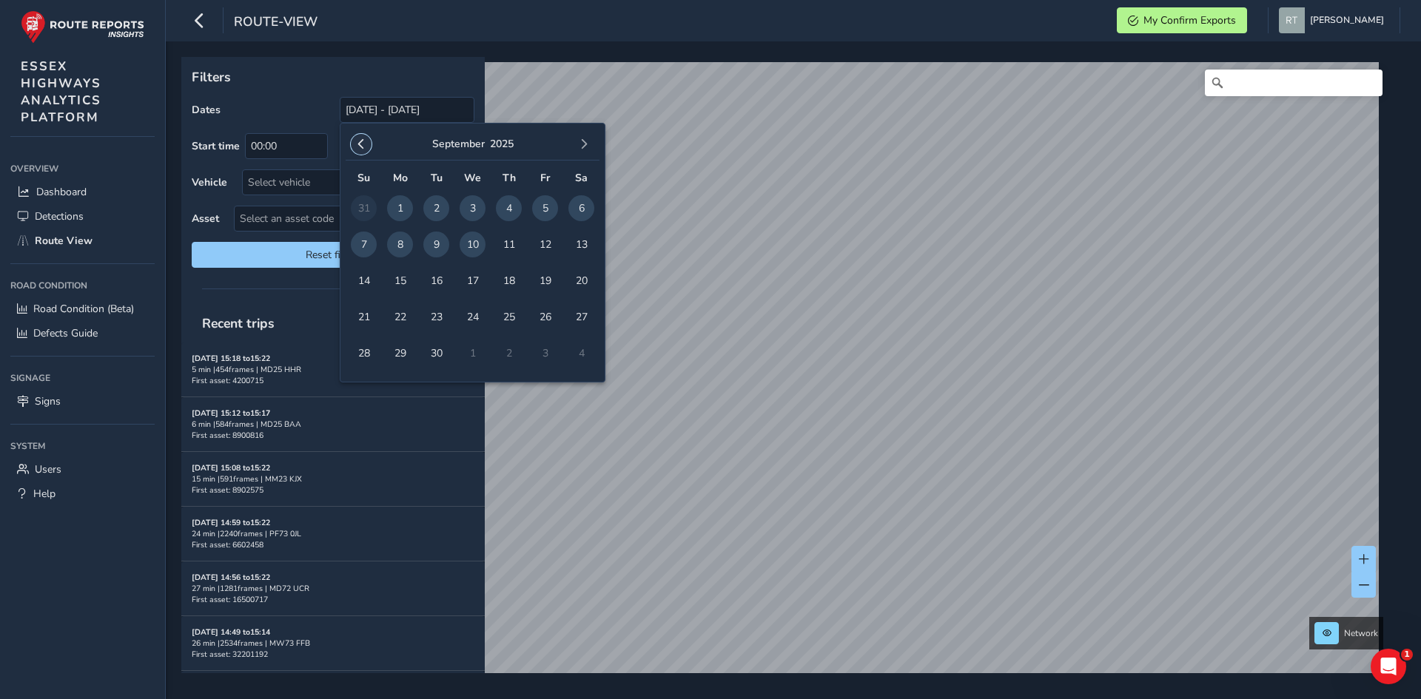
click at [361, 149] on span "button" at bounding box center [361, 144] width 10 height 10
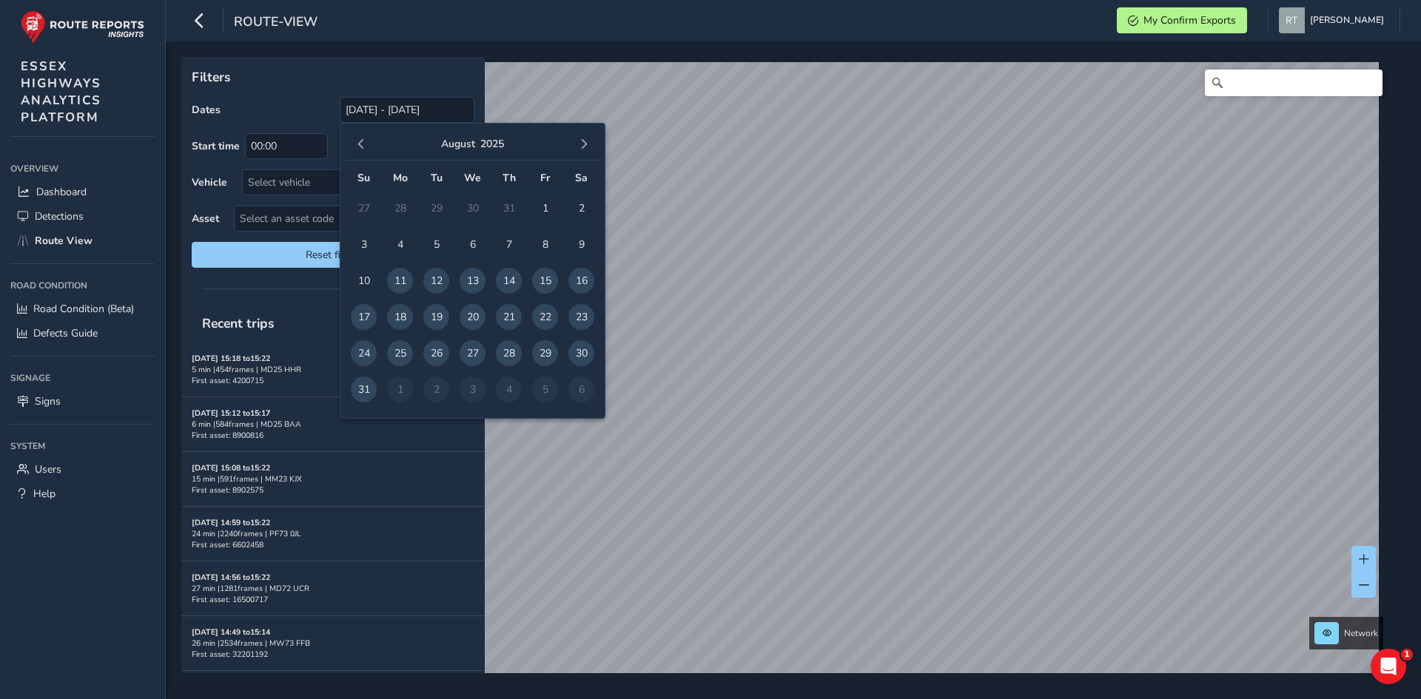
click at [361, 149] on span "button" at bounding box center [361, 144] width 10 height 10
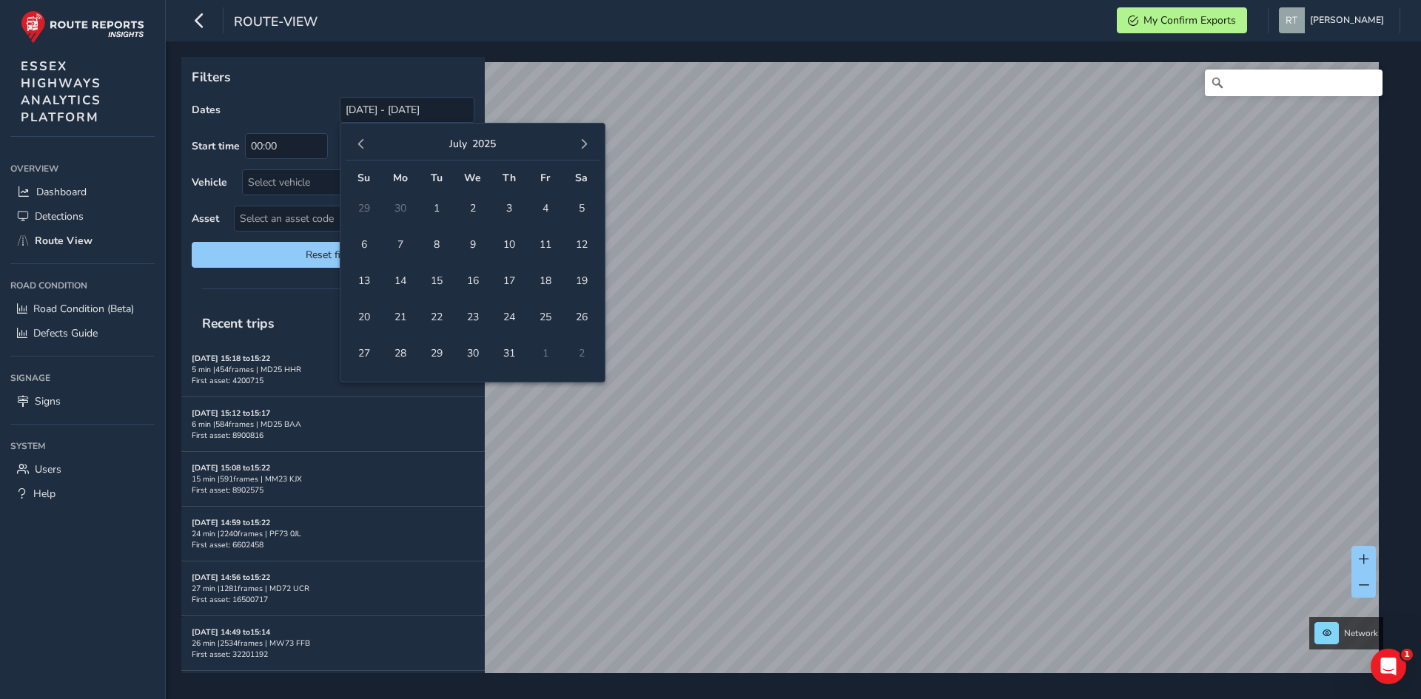
click at [361, 149] on span "button" at bounding box center [361, 144] width 10 height 10
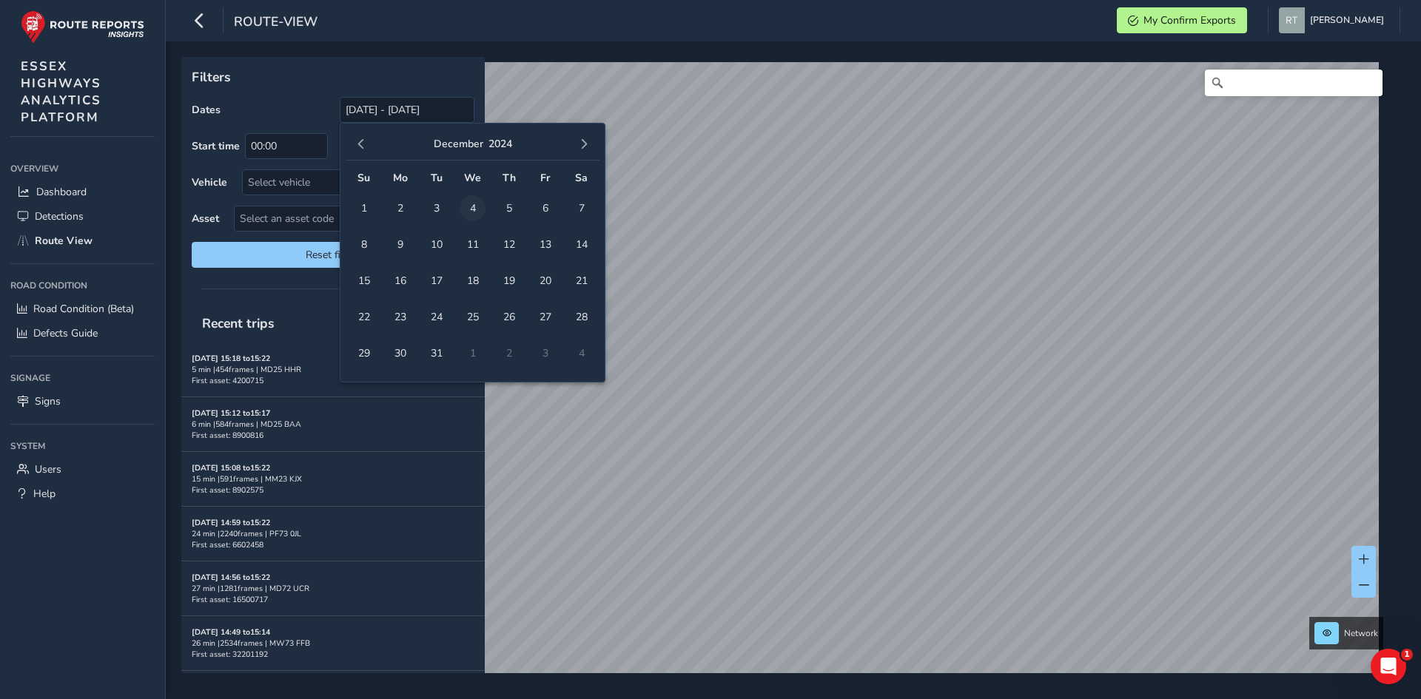
click at [473, 213] on span "4" at bounding box center [473, 208] width 26 height 26
click at [590, 146] on button "button" at bounding box center [583, 144] width 21 height 21
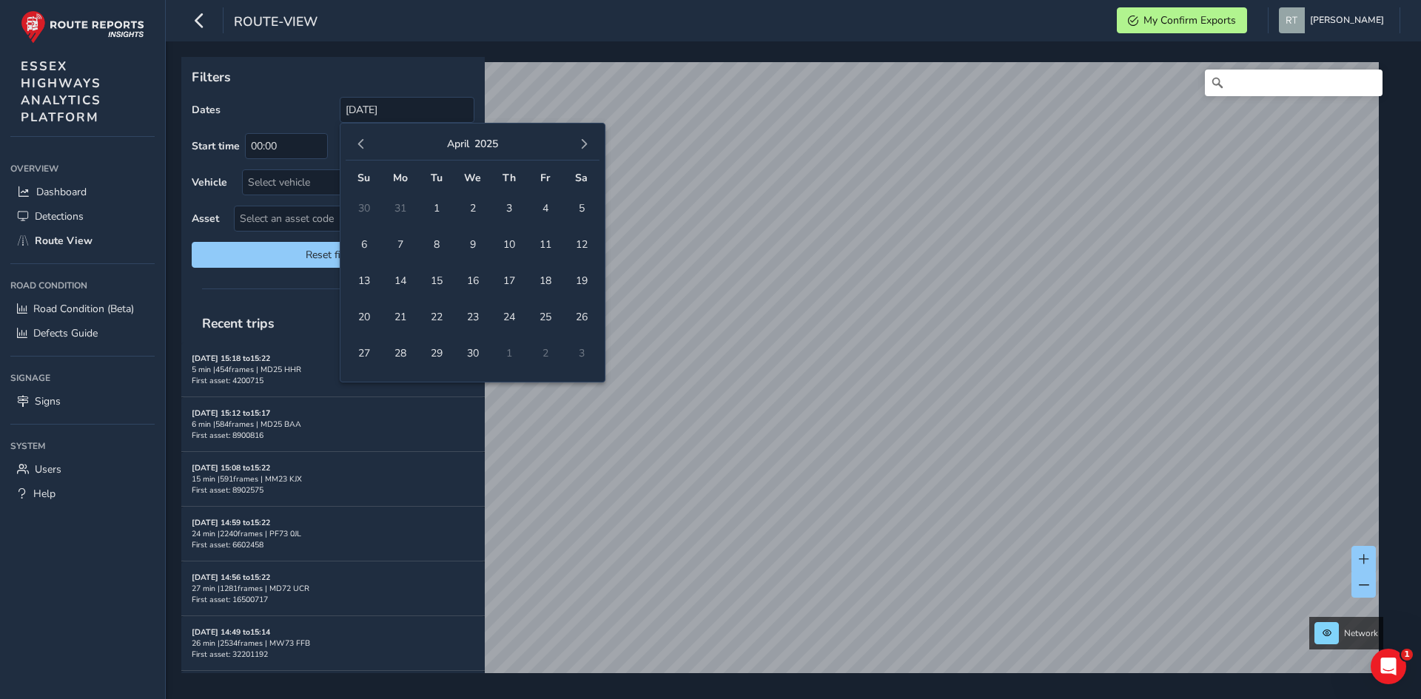
click at [590, 146] on button "button" at bounding box center [583, 144] width 21 height 21
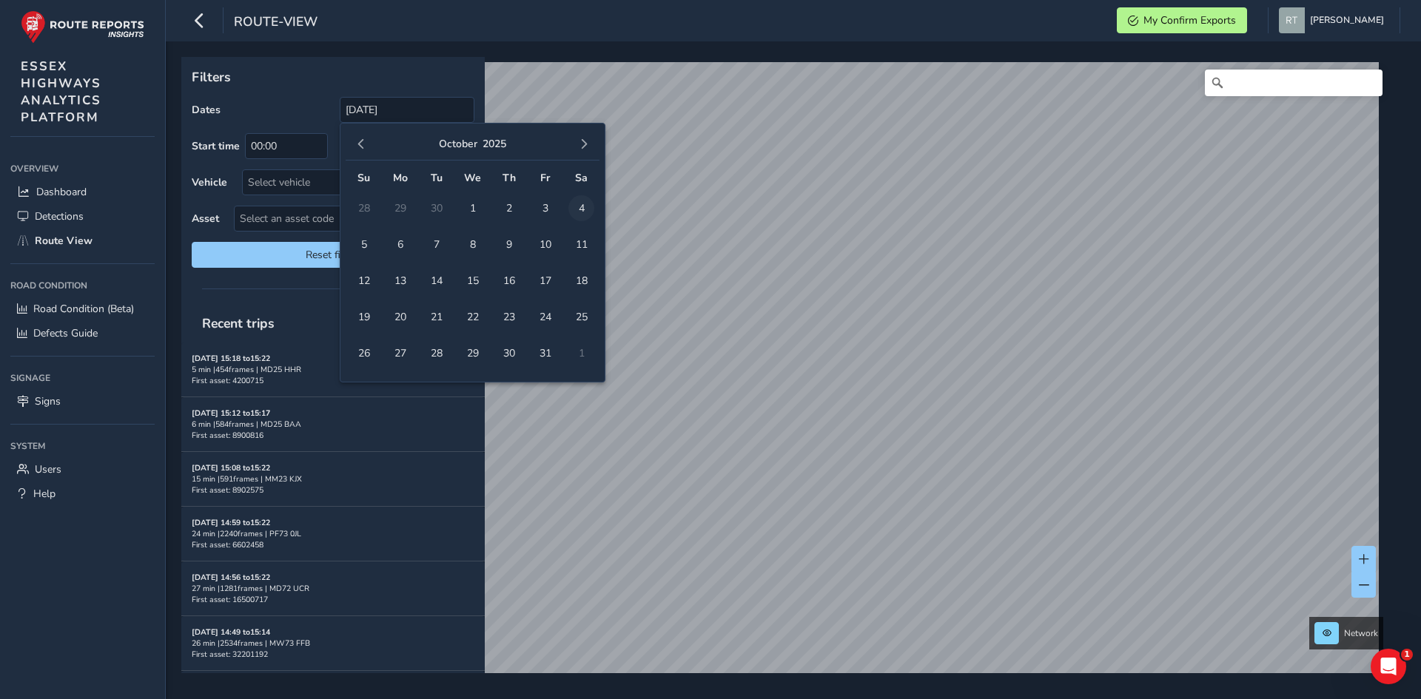
click at [587, 217] on span "4" at bounding box center [581, 208] width 26 height 26
type input "04/12/2024 - 04/10/2025"
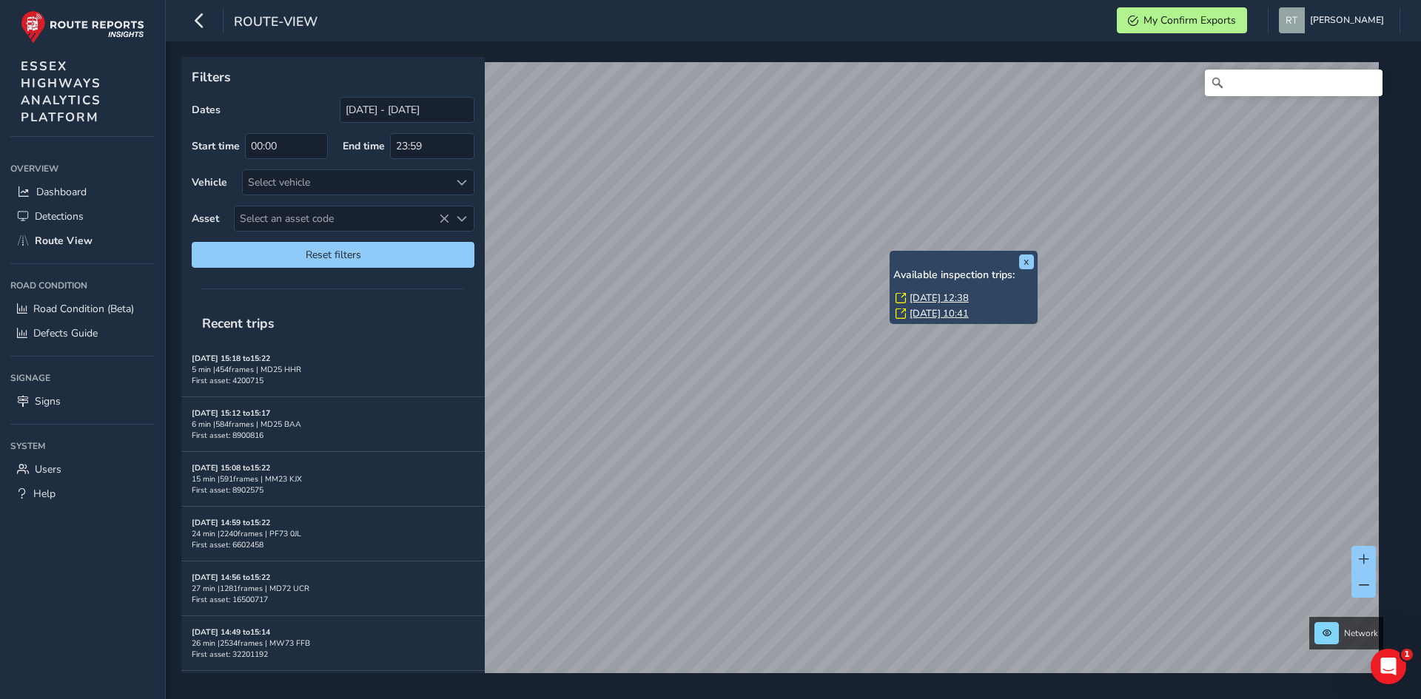
click at [923, 297] on link "Wed, 20 Aug, 12:38" at bounding box center [938, 298] width 59 height 13
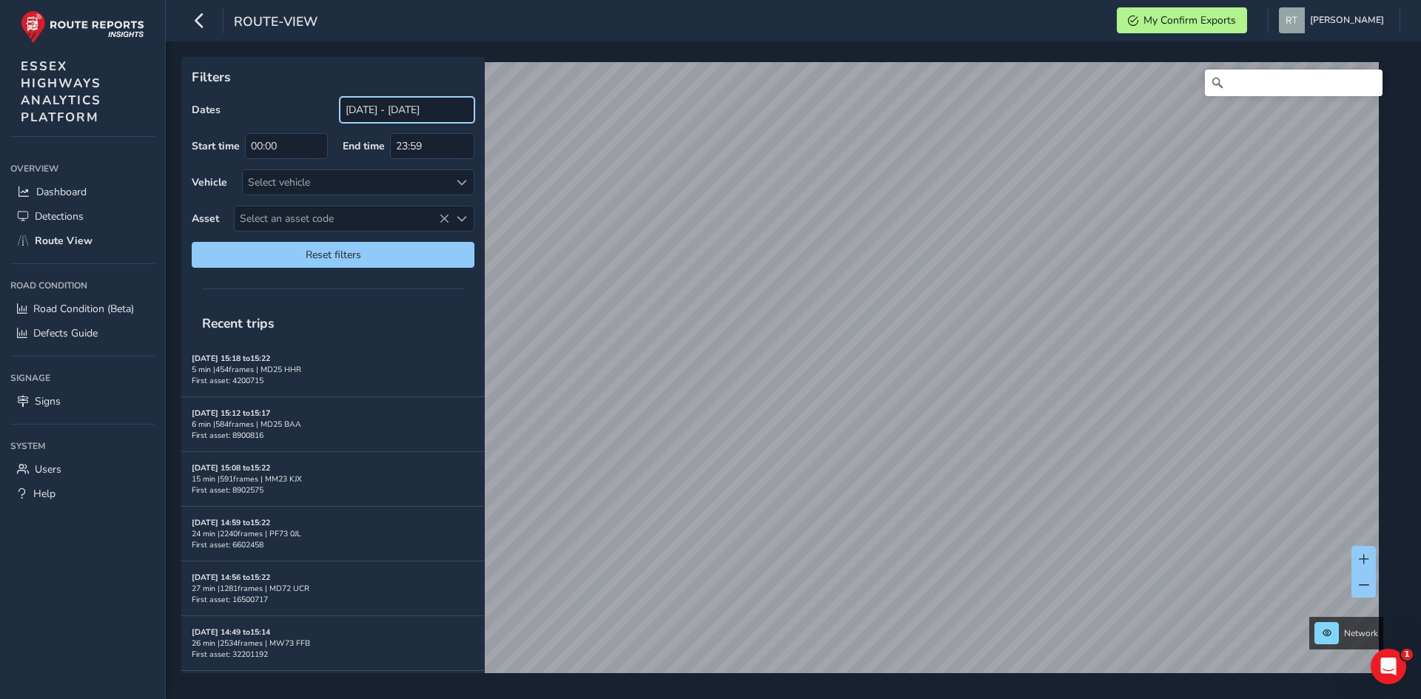
click at [377, 109] on input "[DATE] - [DATE]" at bounding box center [407, 110] width 135 height 26
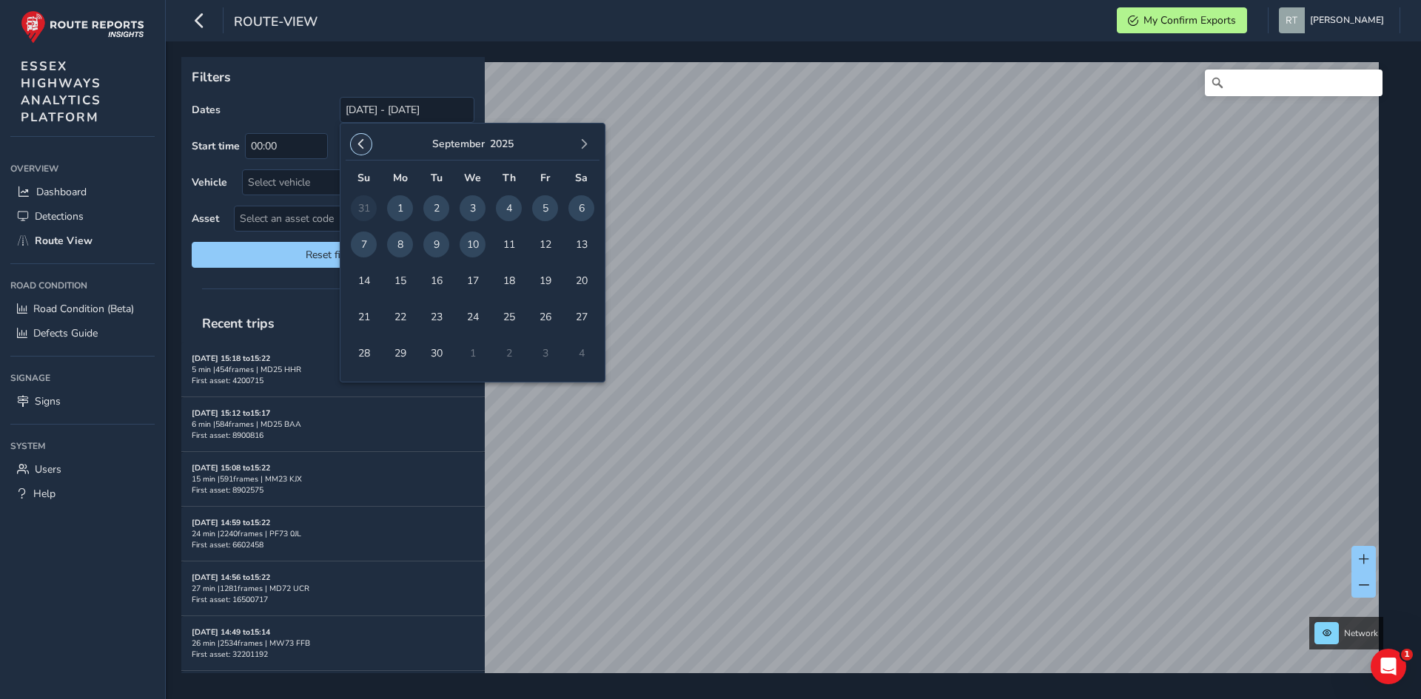
click at [358, 149] on span "button" at bounding box center [361, 144] width 10 height 10
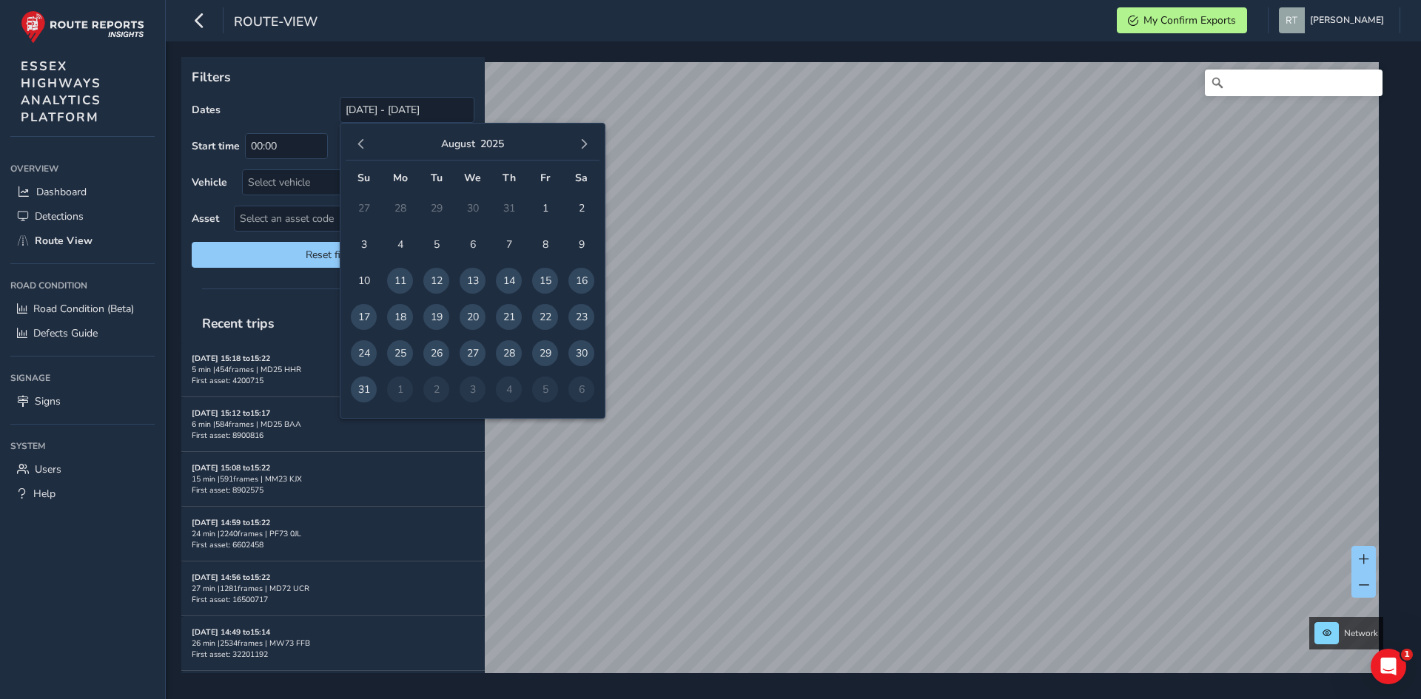
click at [358, 149] on span "button" at bounding box center [361, 144] width 10 height 10
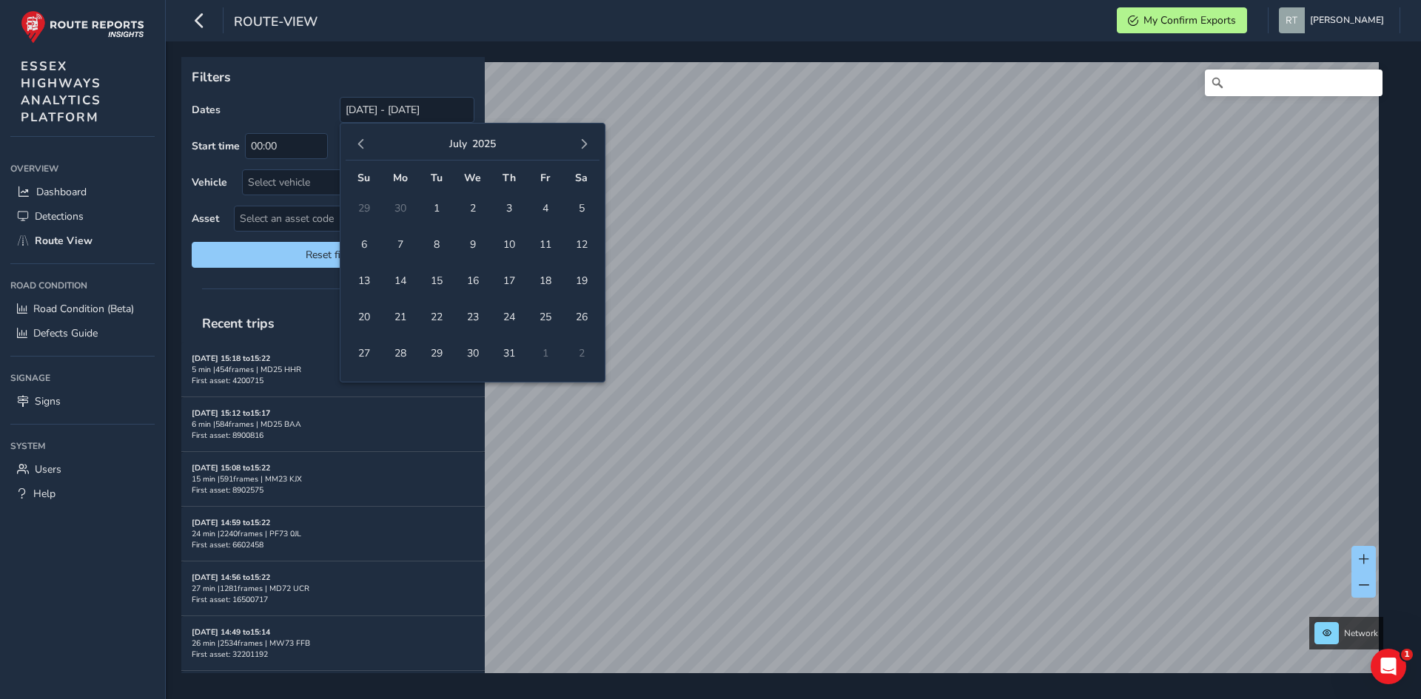
click at [358, 149] on span "button" at bounding box center [361, 144] width 10 height 10
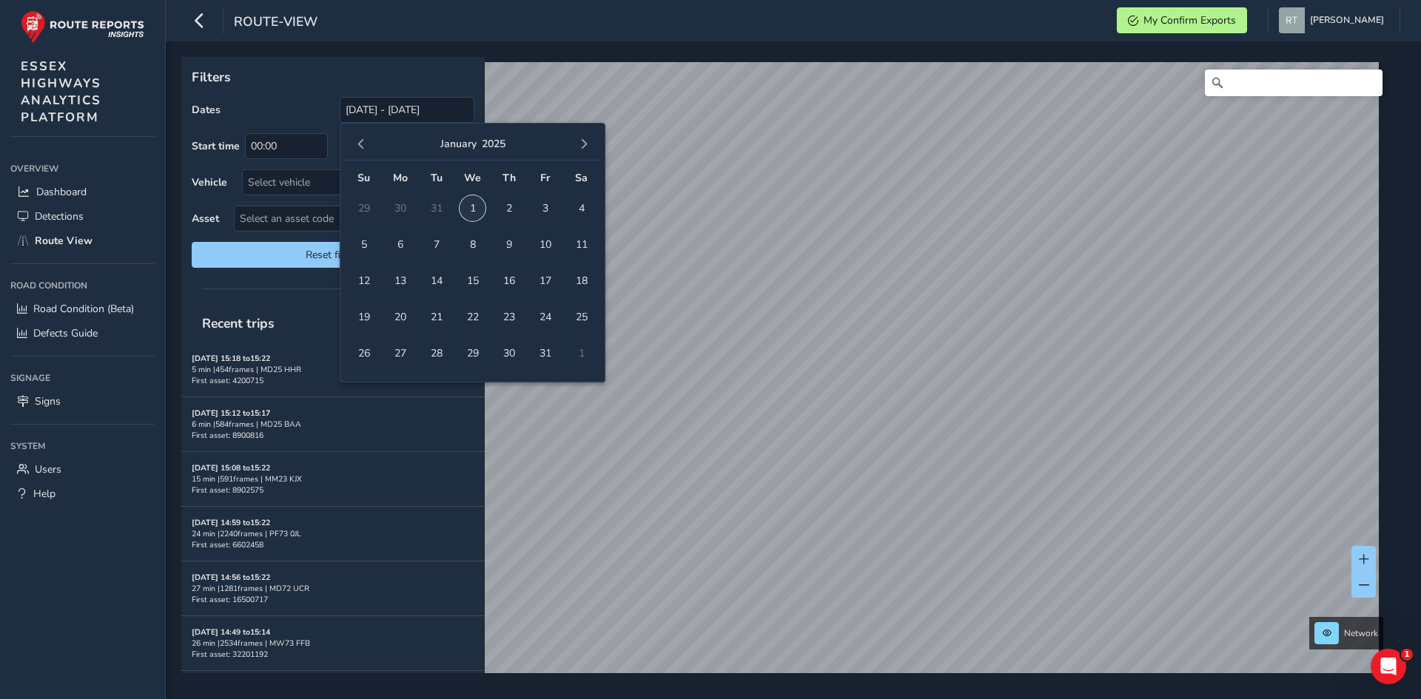
click at [484, 203] on span "1" at bounding box center [473, 208] width 26 height 26
click at [584, 141] on span "button" at bounding box center [584, 144] width 10 height 10
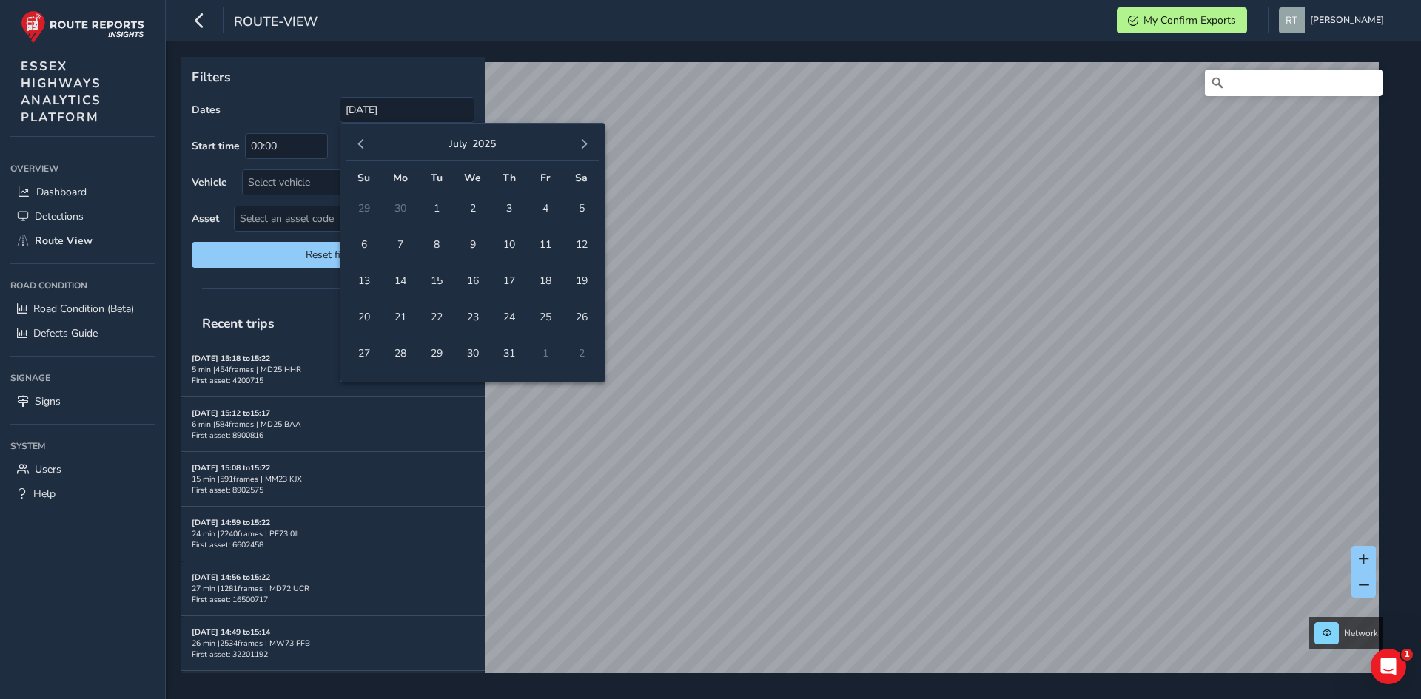
click at [584, 141] on span "button" at bounding box center [584, 144] width 10 height 10
click at [586, 243] on span "13" at bounding box center [581, 245] width 26 height 26
type input "01/01/2025 - 13/09/2025"
click at [390, 116] on input "[DATE] - [DATE]" at bounding box center [407, 110] width 135 height 26
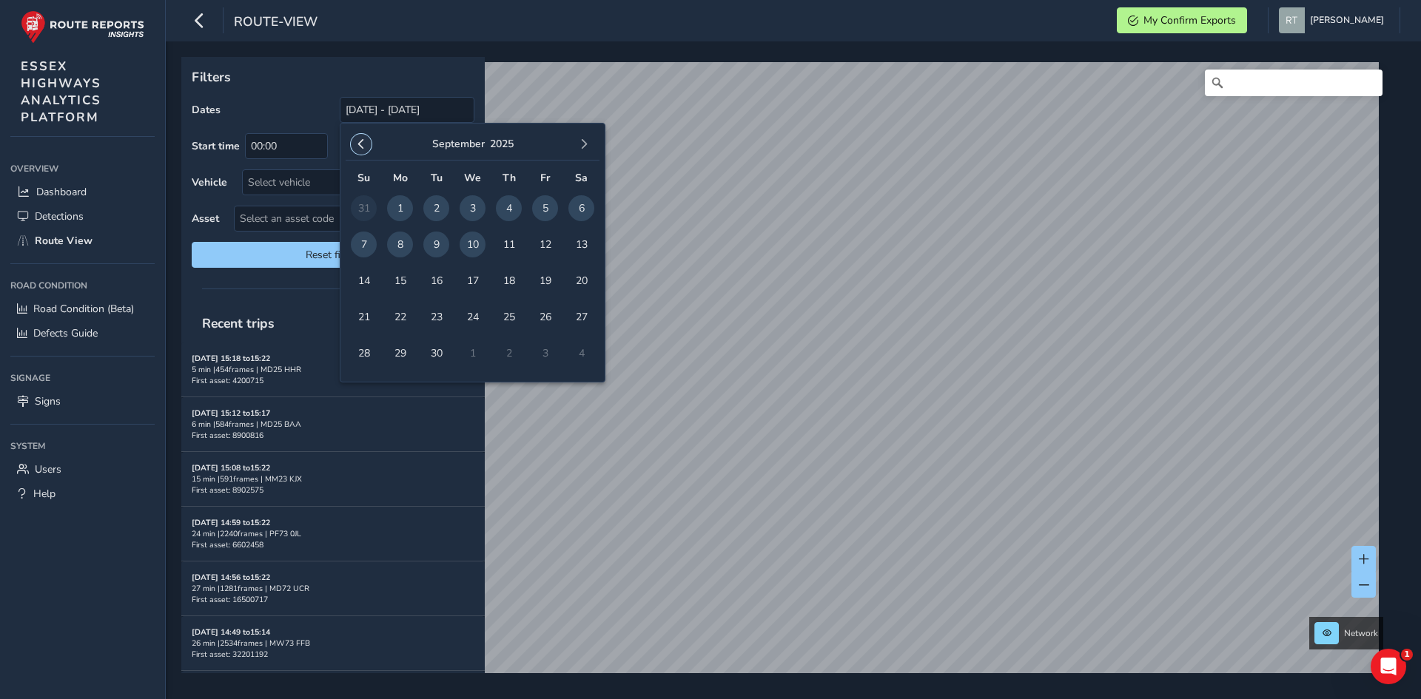
click at [363, 138] on button "button" at bounding box center [361, 144] width 21 height 21
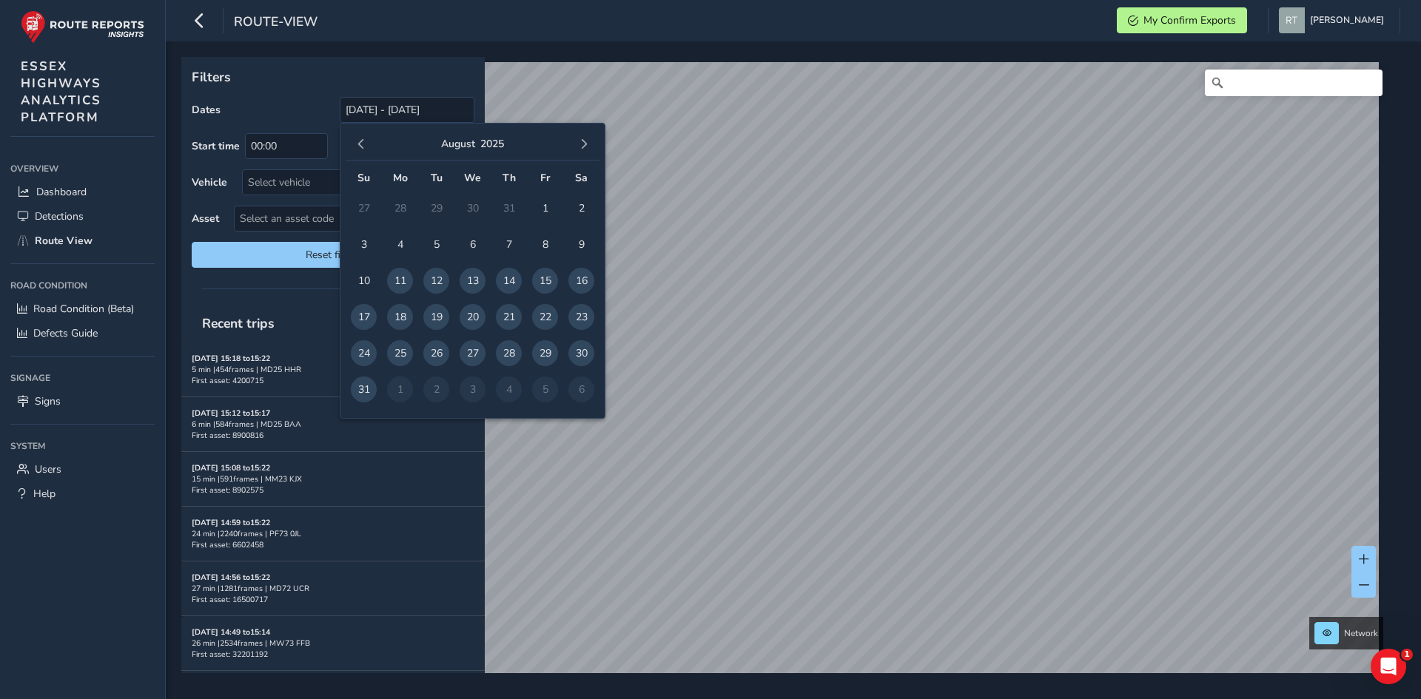
click at [363, 138] on button "button" at bounding box center [361, 144] width 21 height 21
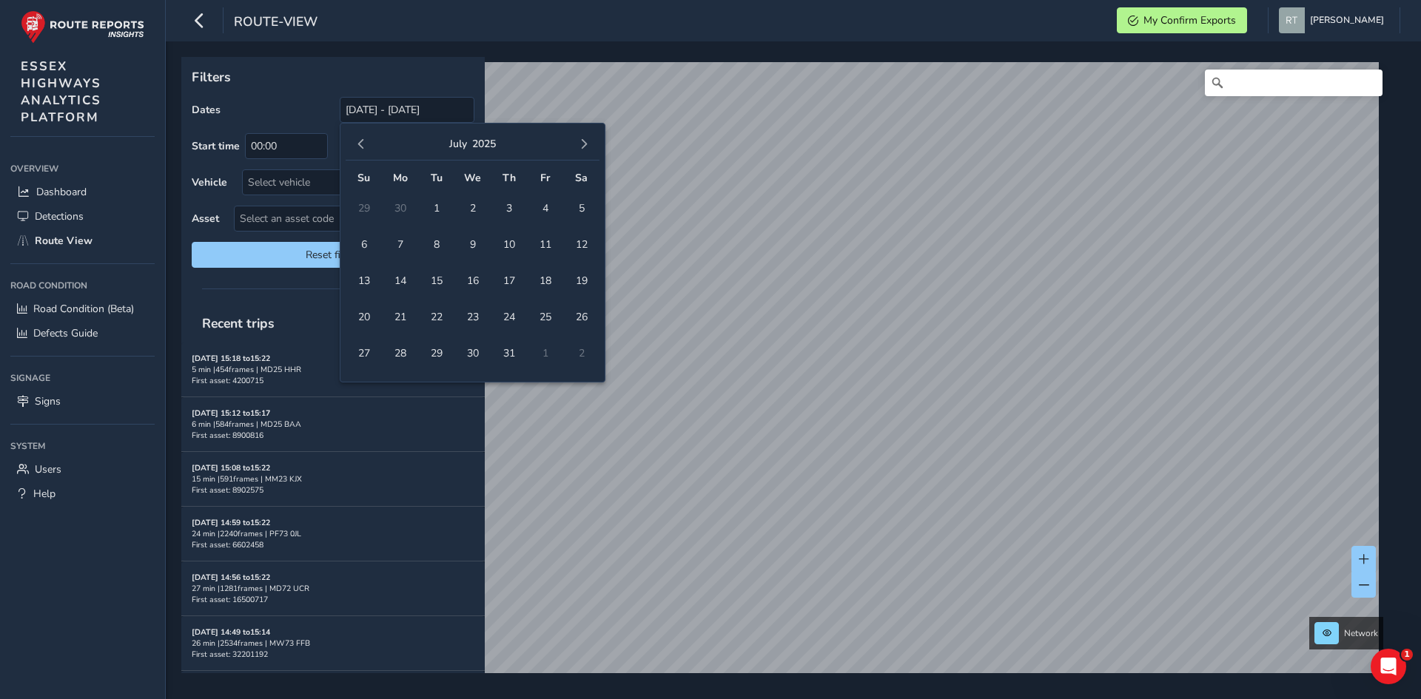
click at [363, 138] on button "button" at bounding box center [361, 144] width 21 height 21
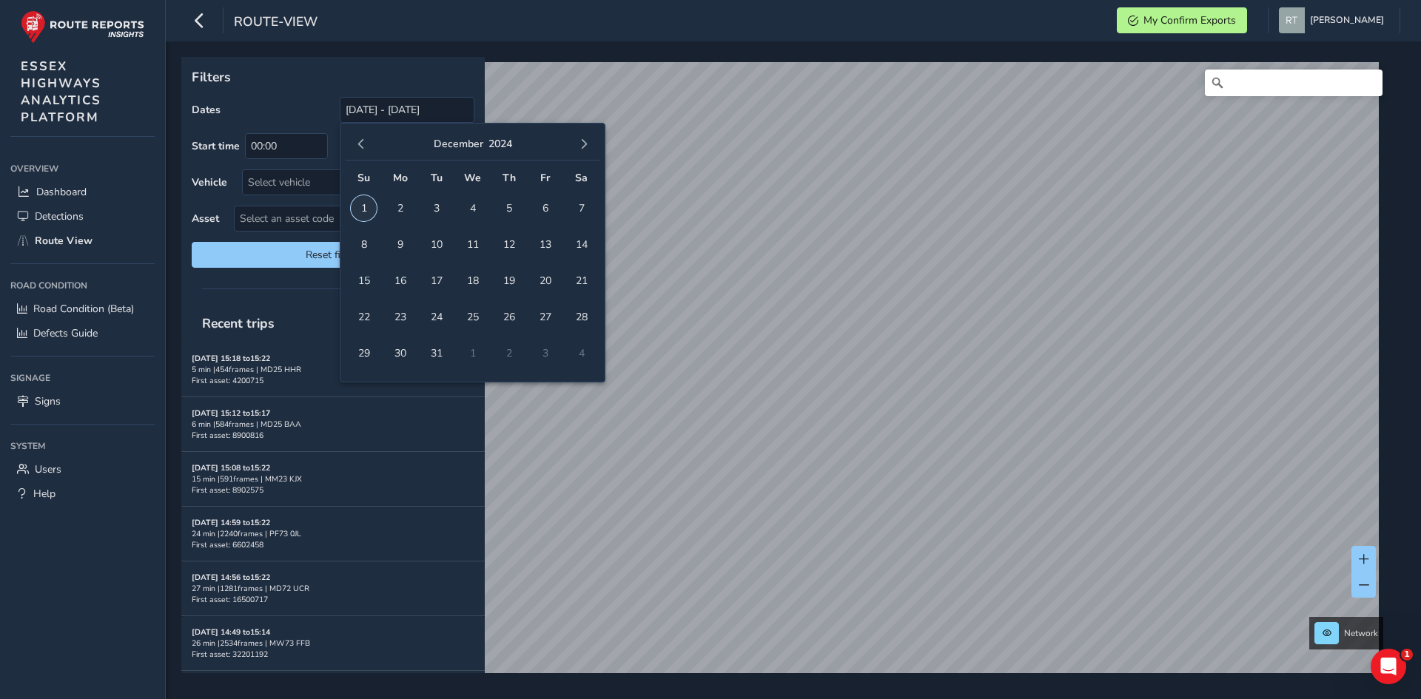
click at [357, 212] on span "1" at bounding box center [364, 208] width 26 height 26
click at [588, 147] on span "button" at bounding box center [584, 144] width 10 height 10
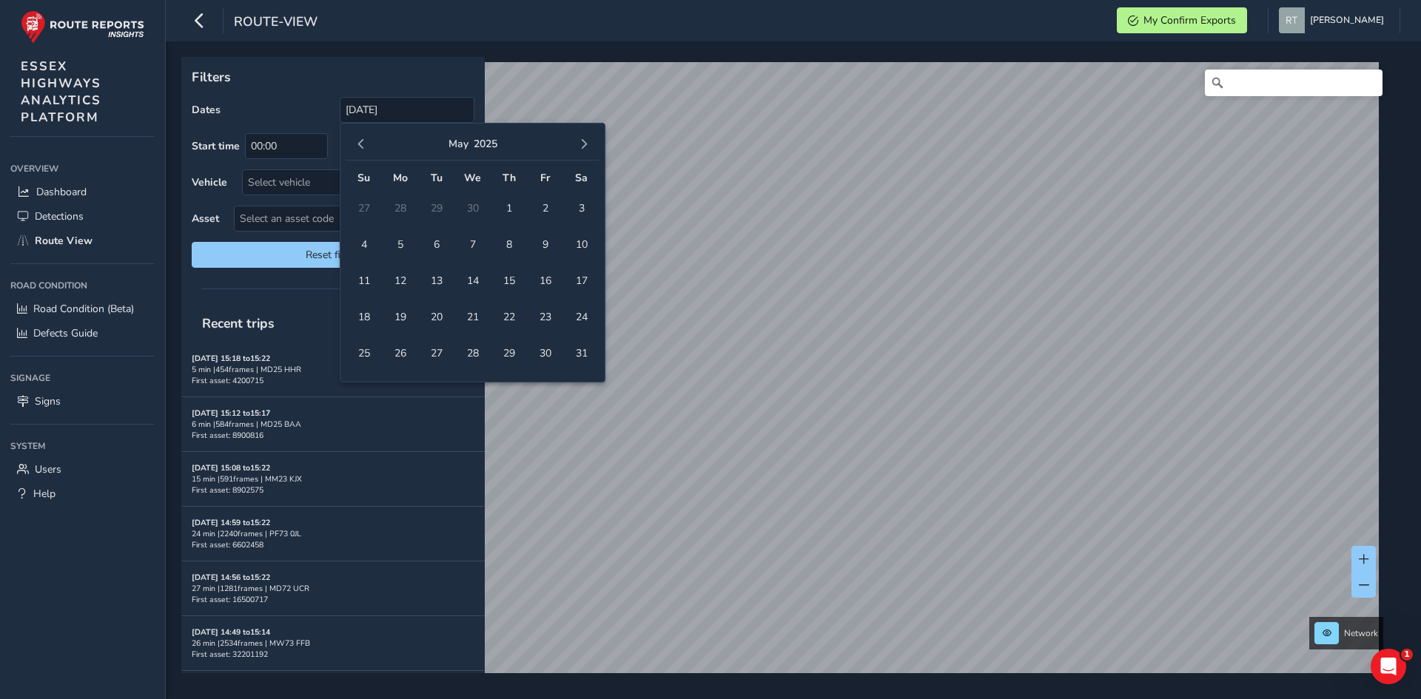
click at [588, 147] on span "button" at bounding box center [584, 144] width 10 height 10
click at [583, 144] on span "button" at bounding box center [584, 144] width 10 height 10
click at [586, 280] on span "20" at bounding box center [581, 281] width 26 height 26
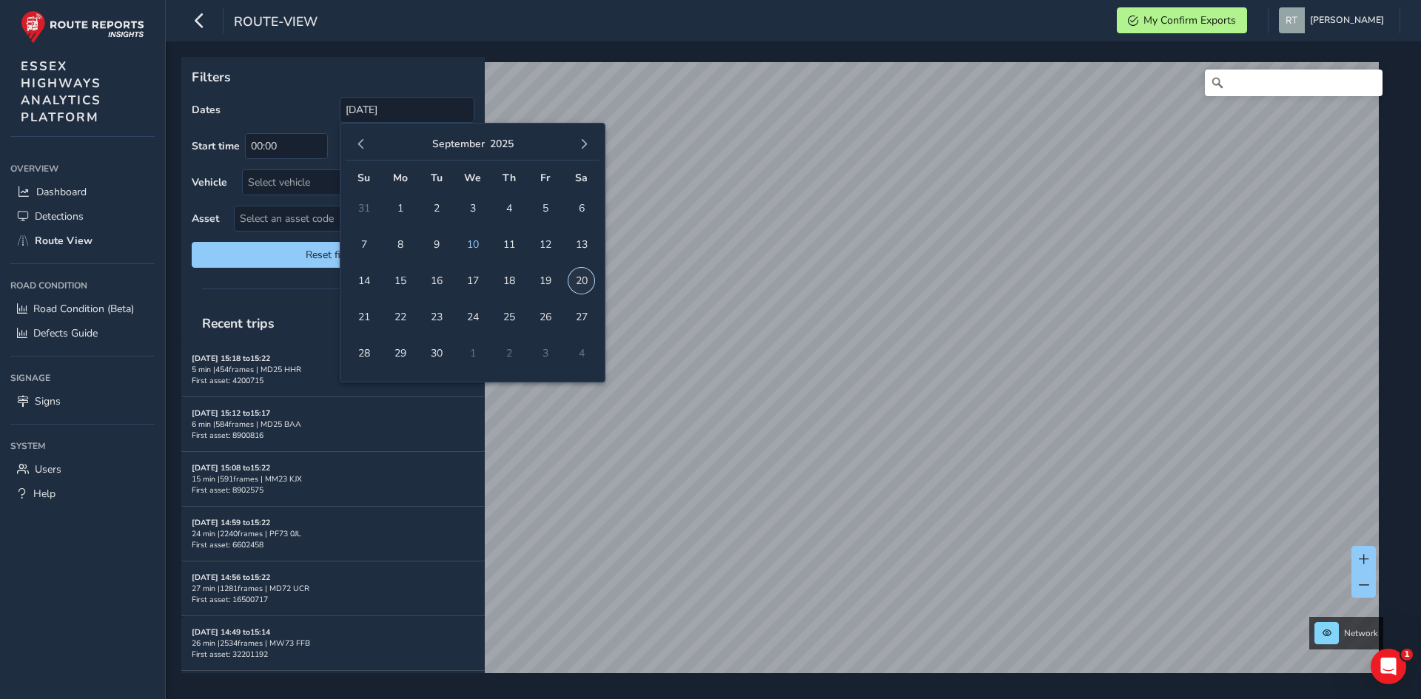
type input "[DATE] - [DATE]"
